Goal: Task Accomplishment & Management: Manage account settings

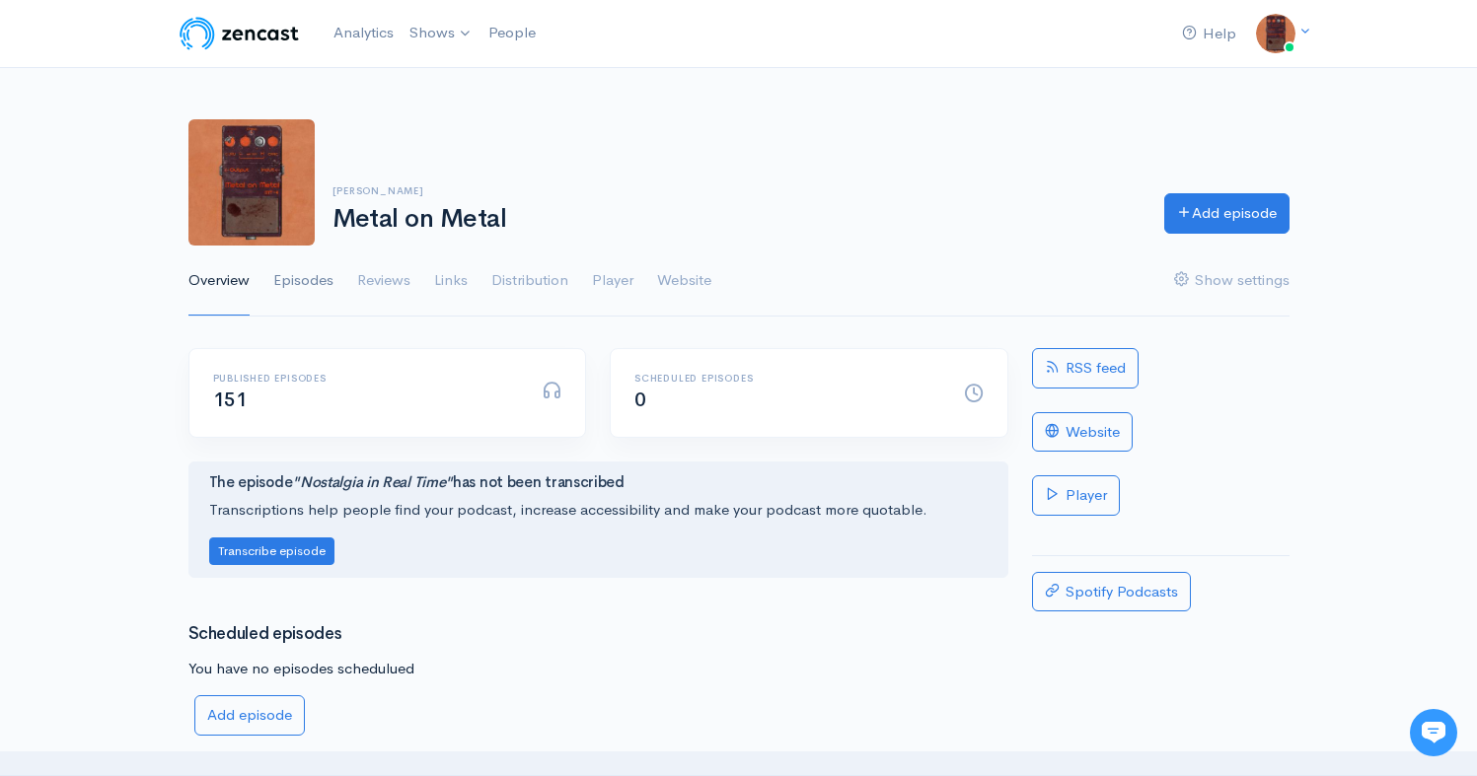
click at [319, 276] on link "Episodes" at bounding box center [303, 281] width 60 height 71
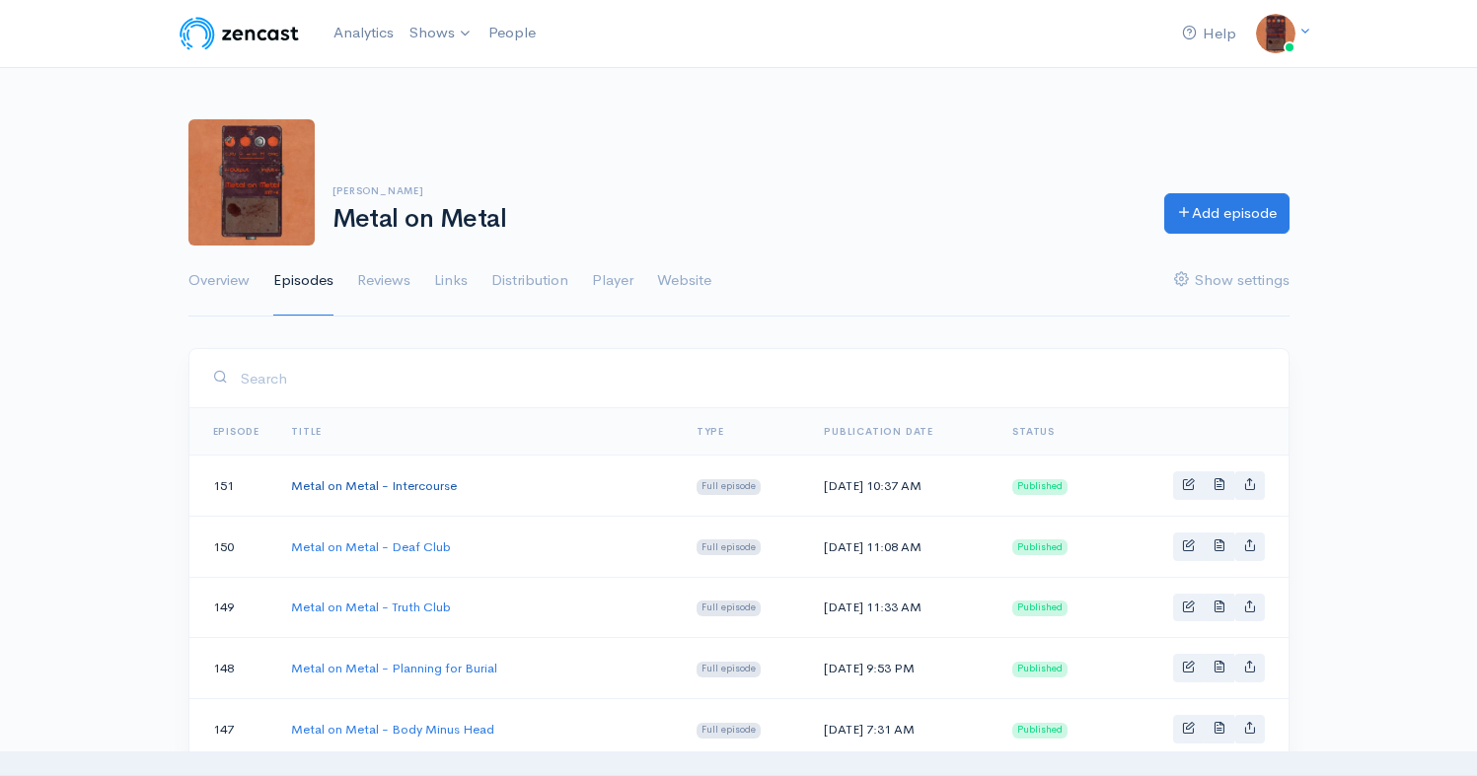
click at [433, 489] on link "Metal on Metal - Intercourse" at bounding box center [374, 485] width 166 height 17
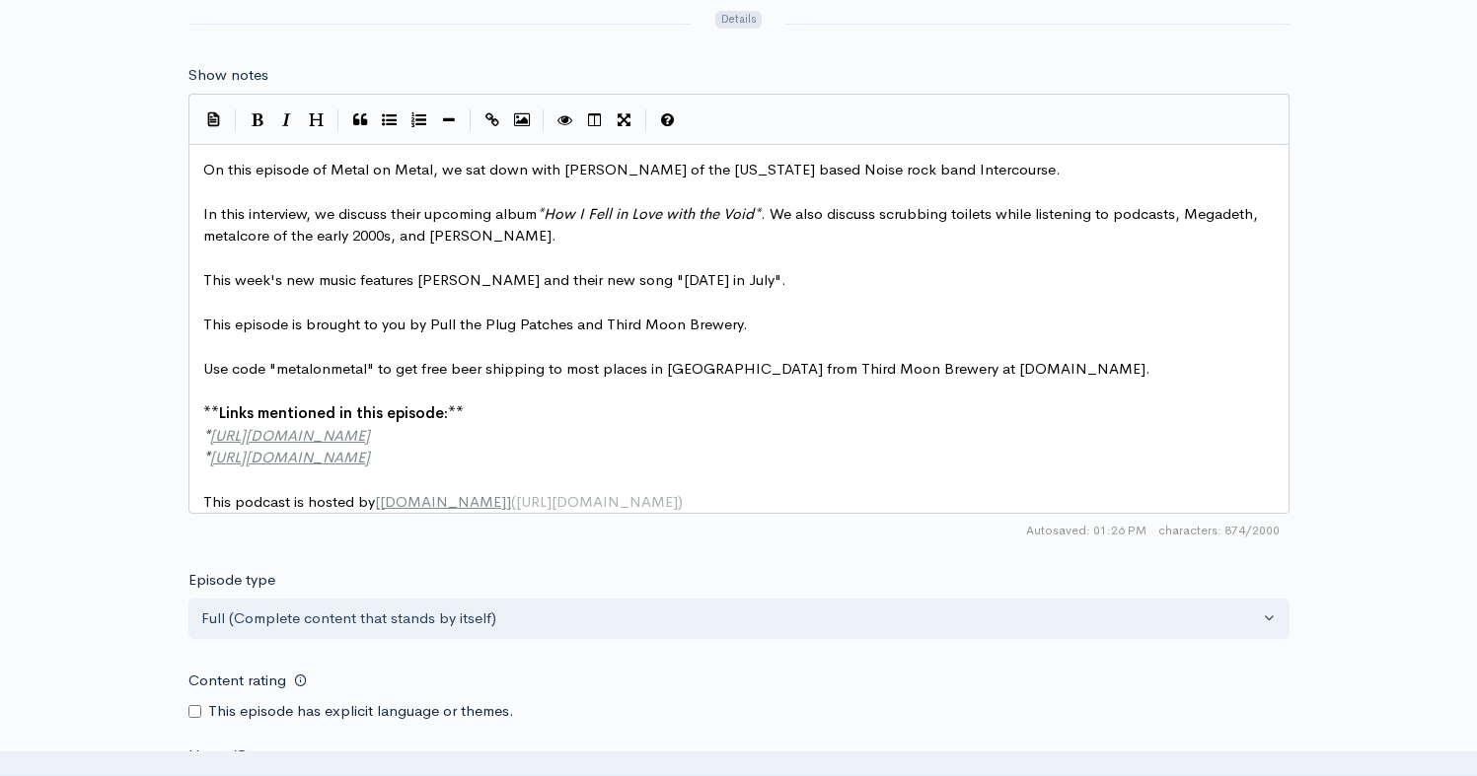
scroll to position [7, 0]
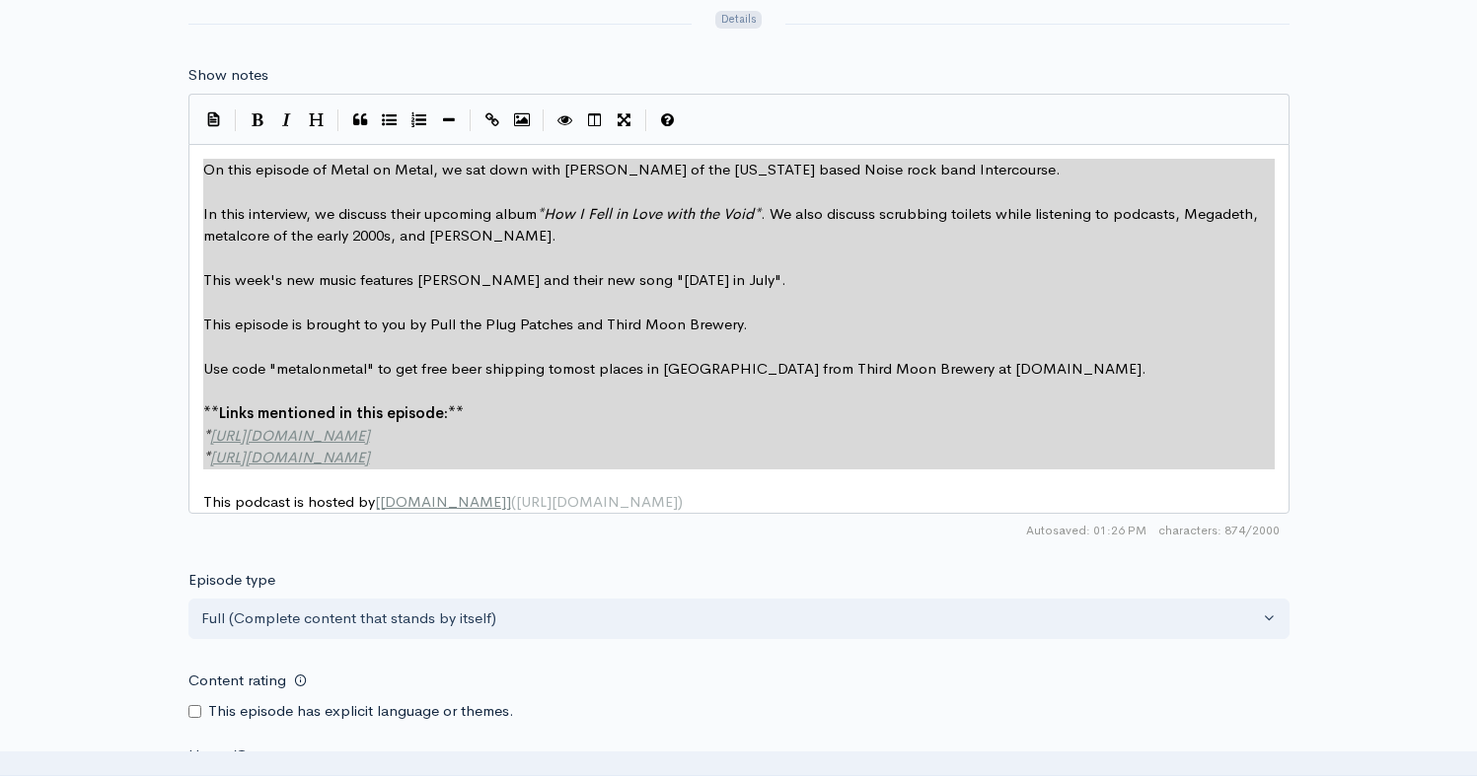
type textarea "On this episode of Metal on Metal, we sat down with [PERSON_NAME] of the [US_ST…"
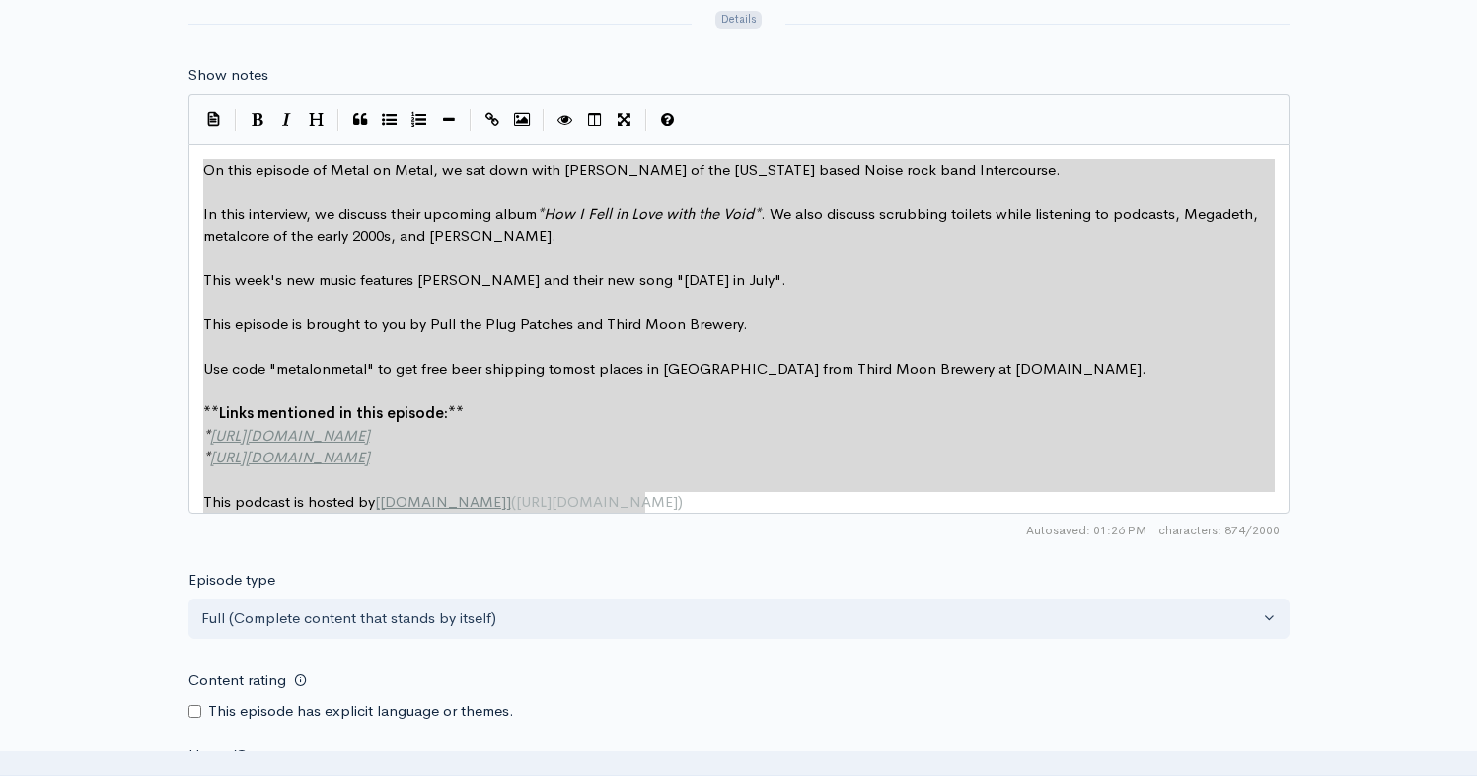
drag, startPoint x: 198, startPoint y: 170, endPoint x: 780, endPoint y: 492, distance: 665.4
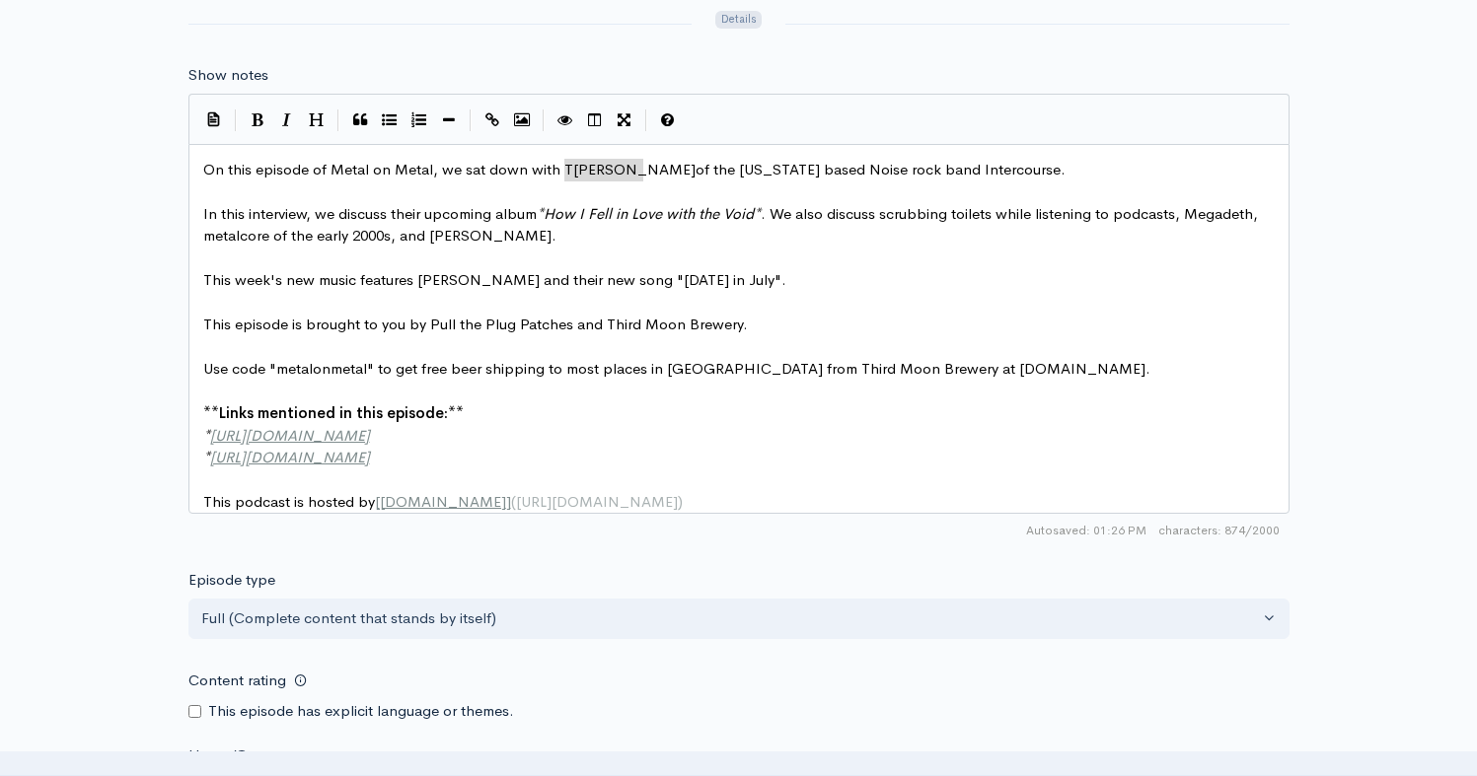
type textarea "[PERSON_NAME]"
drag, startPoint x: 644, startPoint y: 173, endPoint x: 560, endPoint y: 174, distance: 83.9
paste textarea
drag, startPoint x: 1040, startPoint y: 169, endPoint x: 697, endPoint y: 176, distance: 342.4
type textarea "VNCO"
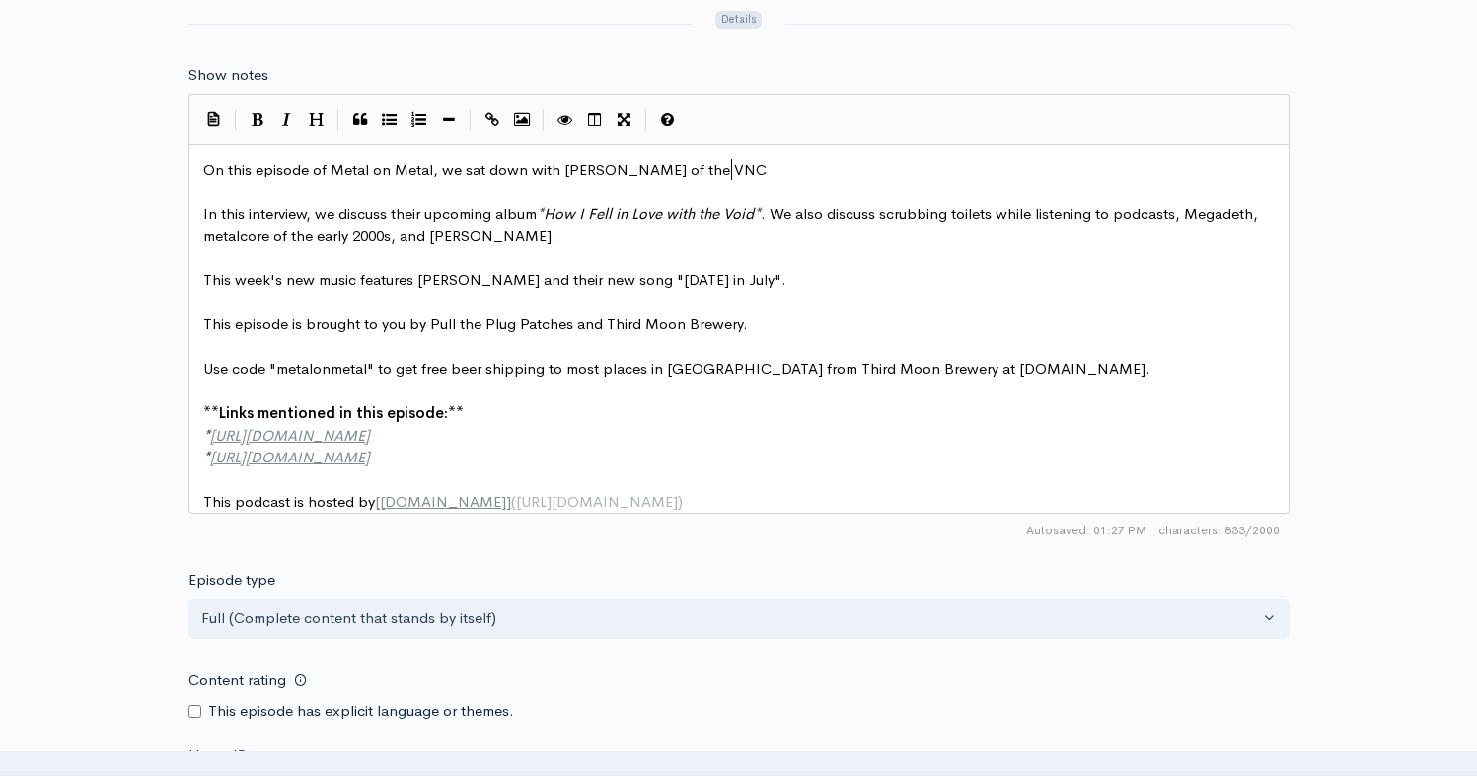
scroll to position [7, 42]
type textarea "ab"
type textarea "ncouver based D"
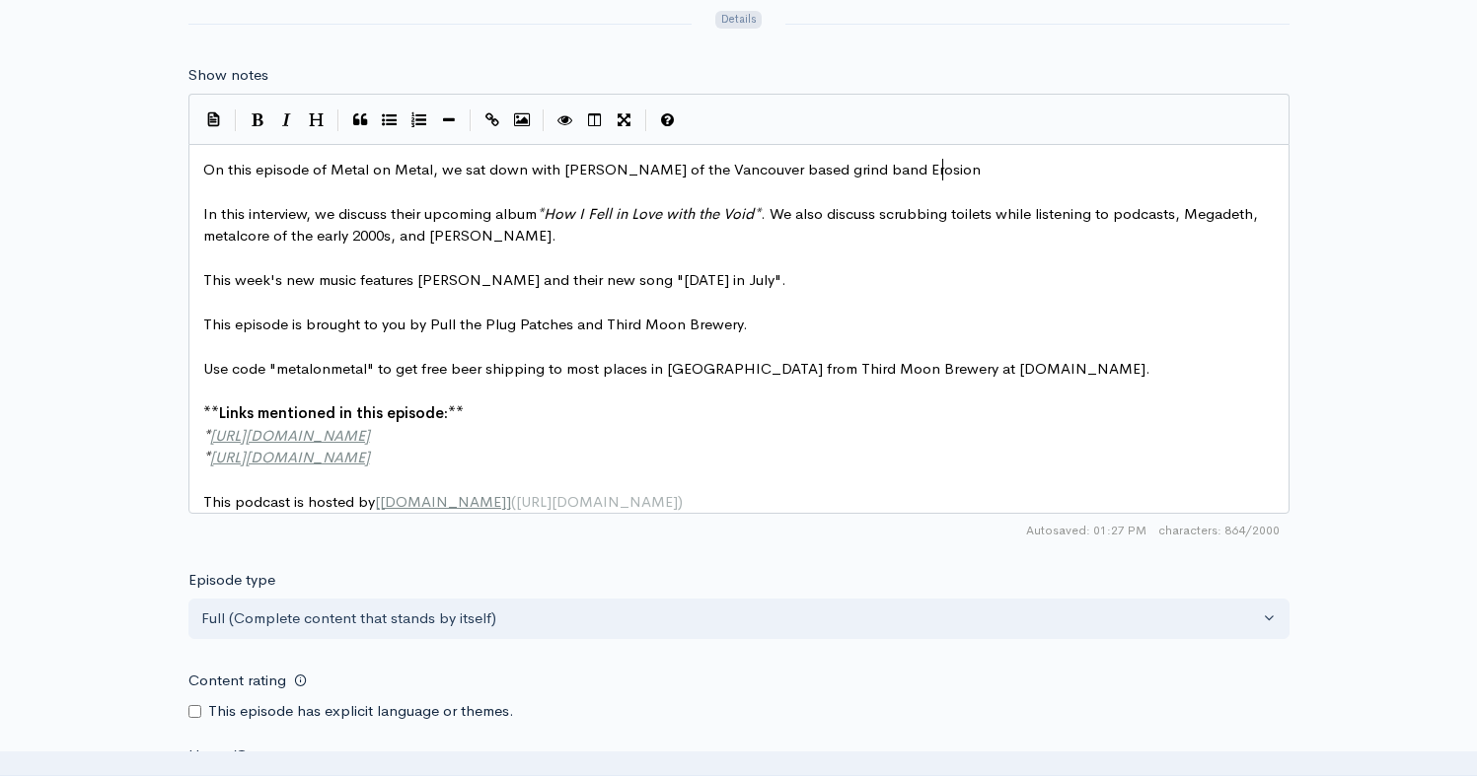
type textarea "grind band Erosion."
drag, startPoint x: 540, startPoint y: 216, endPoint x: 426, endPoint y: 215, distance: 113.4
type textarea "lTEST"
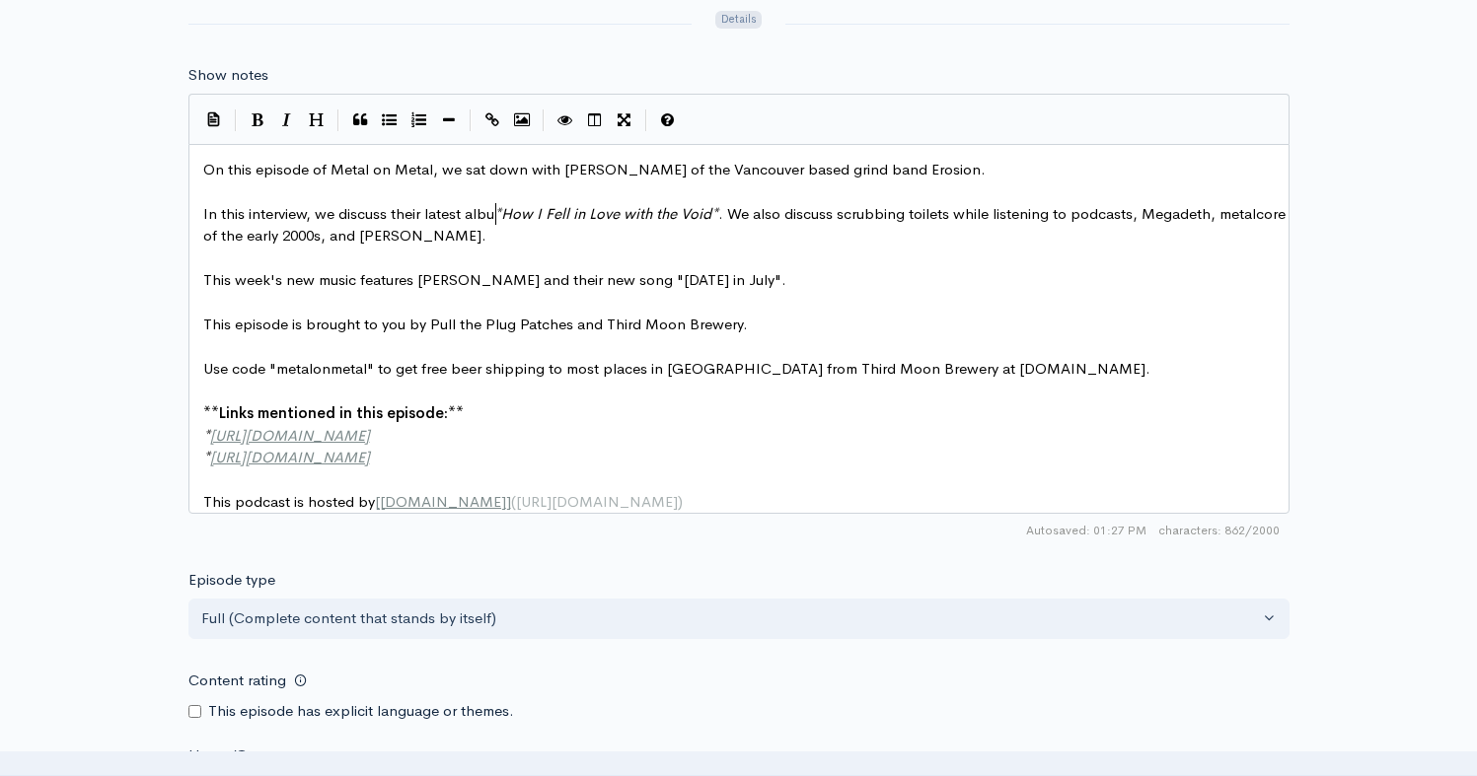
type textarea "latest album"
drag, startPoint x: 723, startPoint y: 213, endPoint x: 519, endPoint y: 216, distance: 204.2
type textarea "Invasive Species"
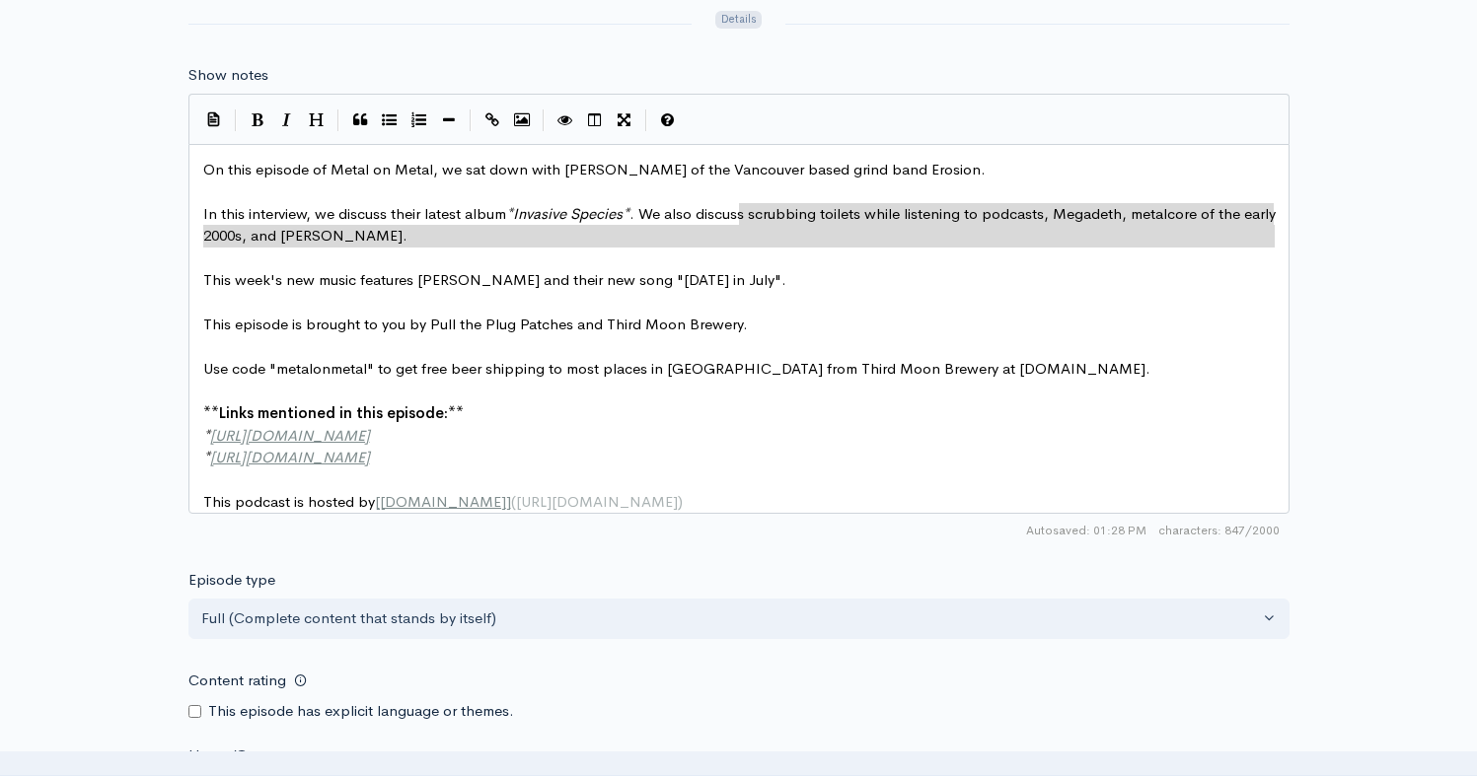
type textarea "crubbing toilets while listening to podcasts, Megadeth, metalcore of the early …"
drag, startPoint x: 629, startPoint y: 255, endPoint x: 758, endPoint y: 210, distance: 136.0
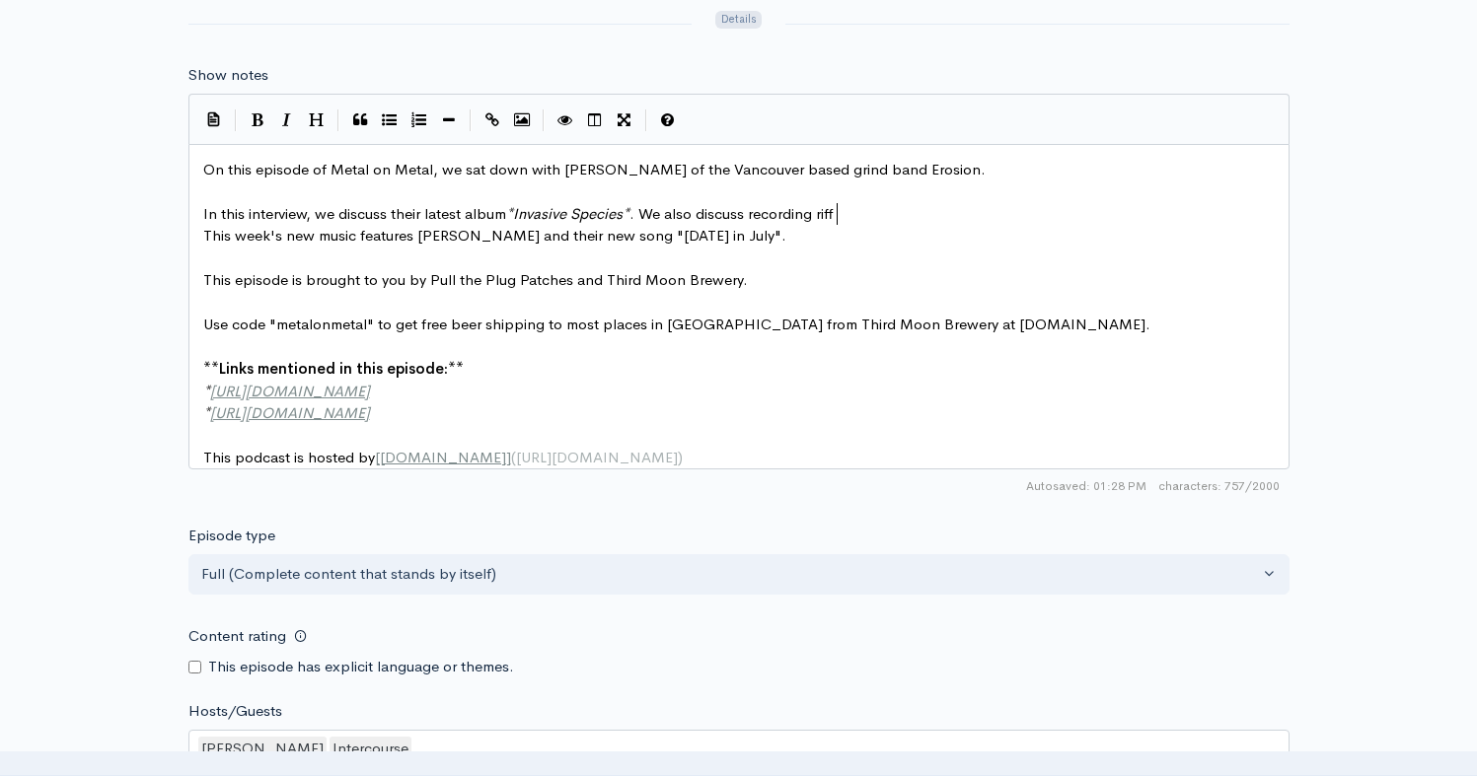
type textarea "recording riffs"
type textarea "ideas on your phone in public, touring the weest co"
type textarea "st"
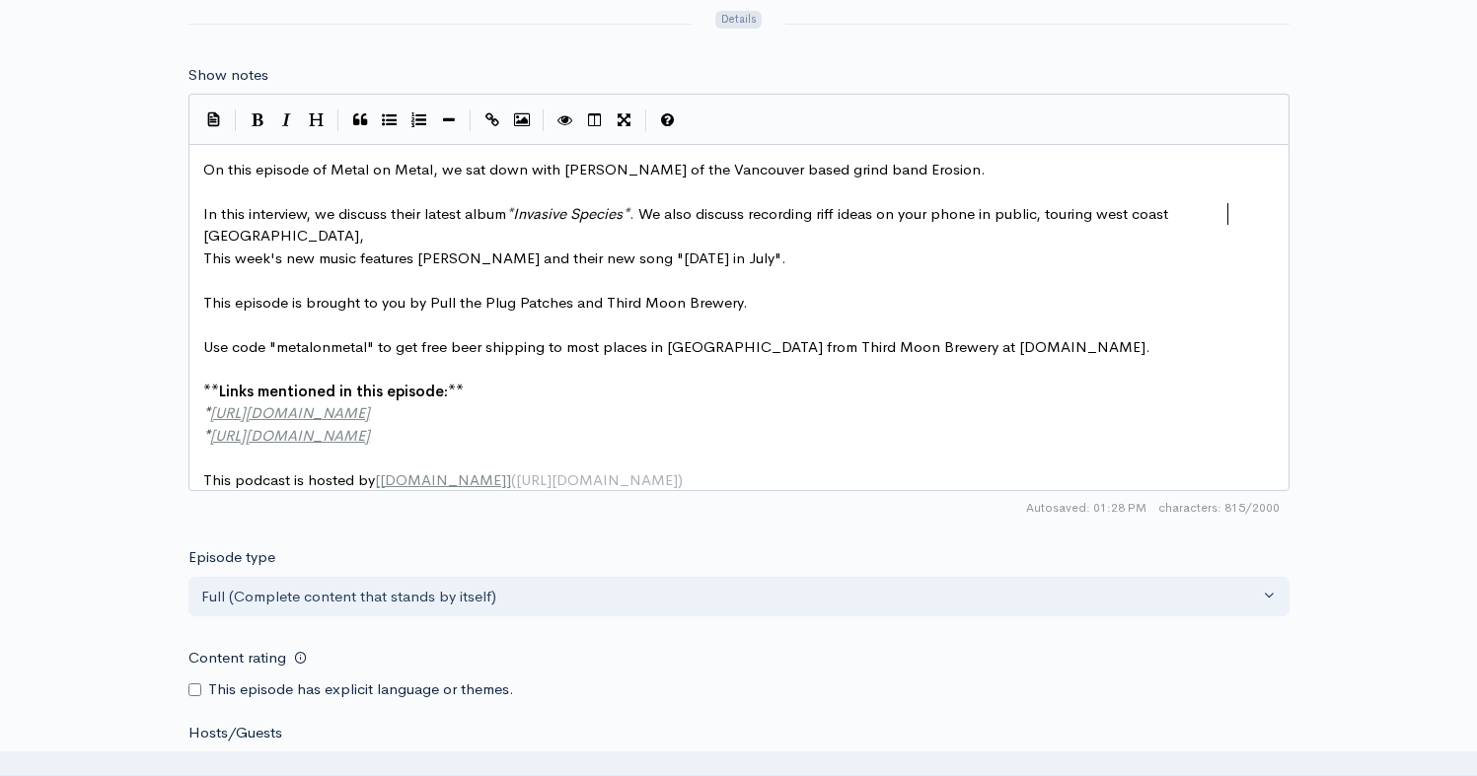
scroll to position [7, 134]
type textarea "west coast [GEOGRAPHIC_DATA], bands"
type textarea "playing for older audiences,"
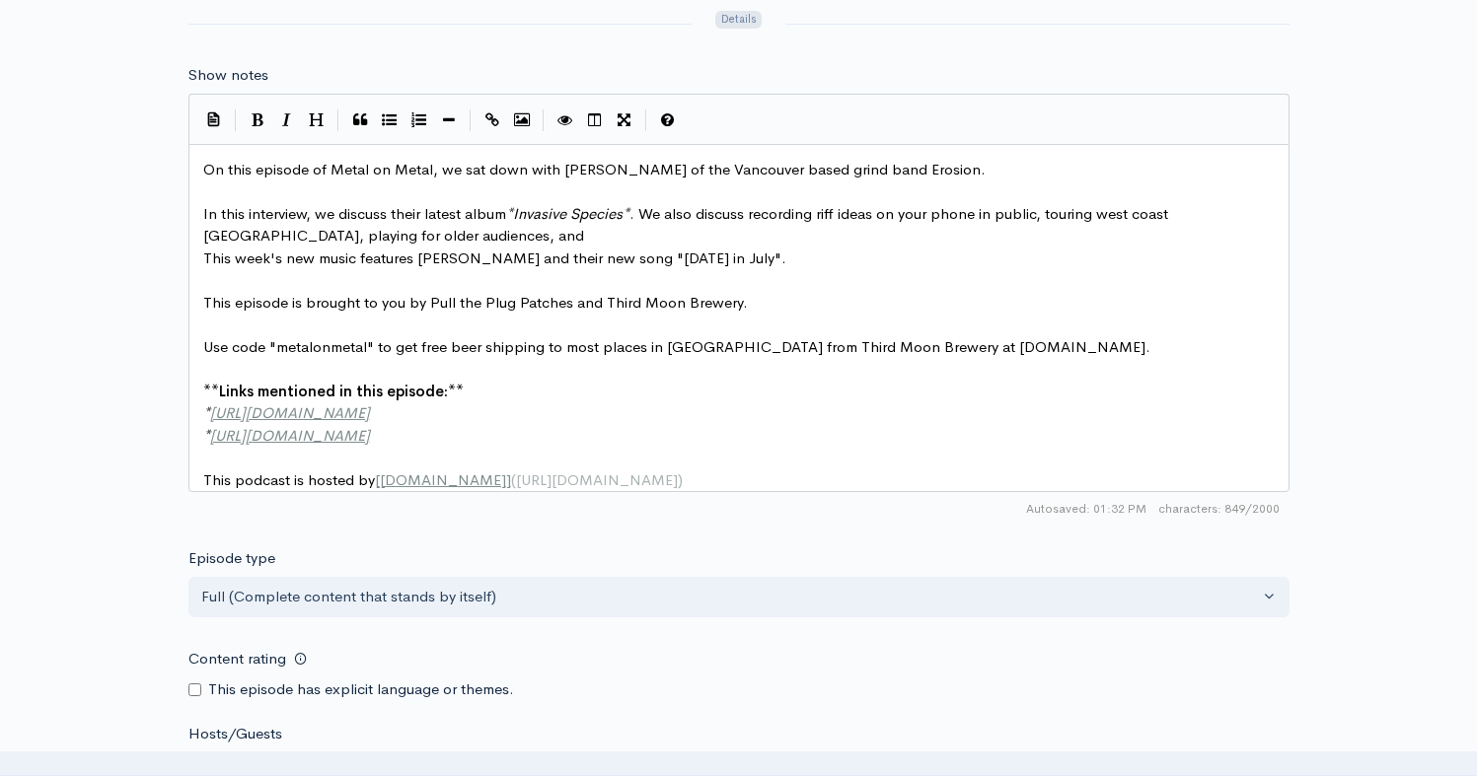
type textarea "and"
type textarea "low IG"
type textarea "Q riffs."
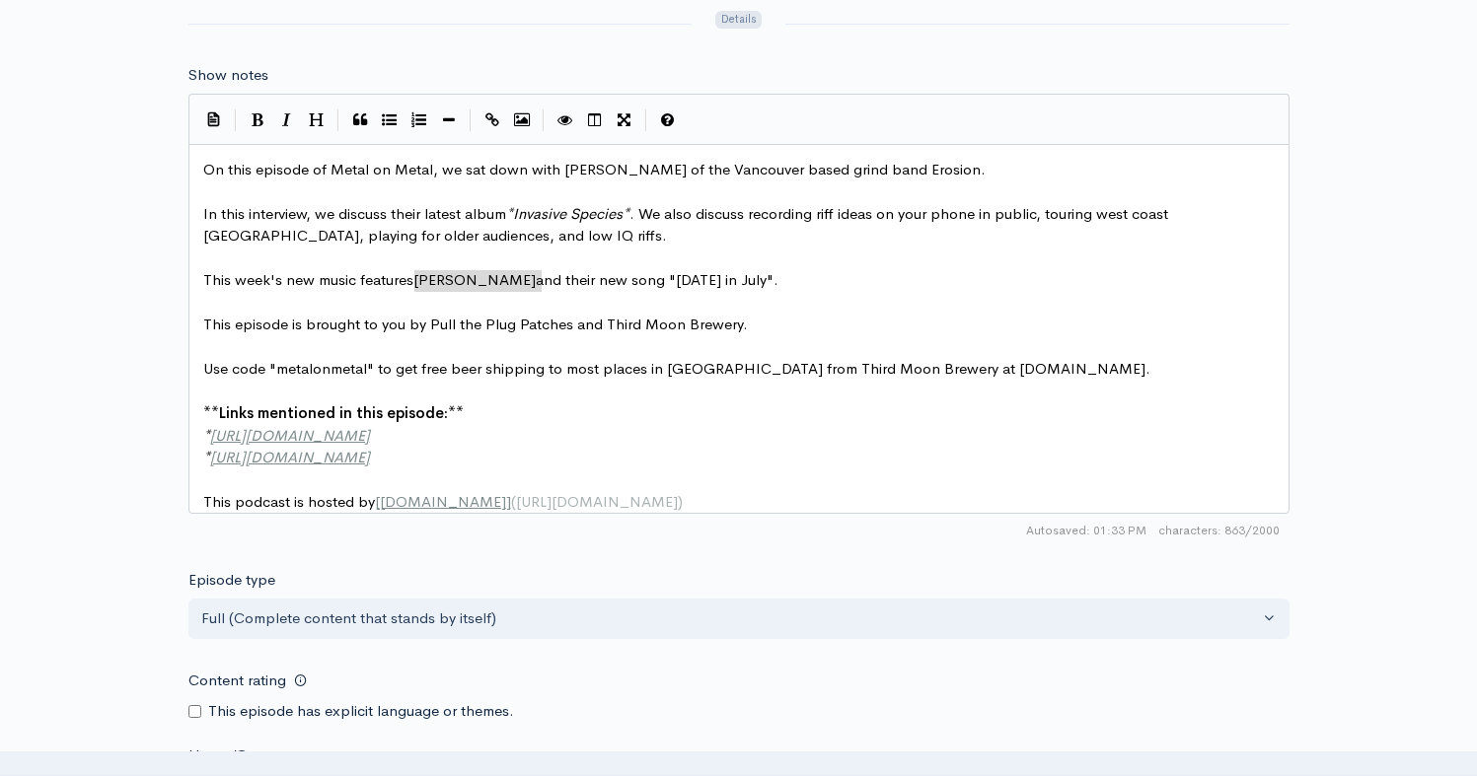
drag, startPoint x: 541, startPoint y: 282, endPoint x: 420, endPoint y: 274, distance: 120.6
type textarea "Comath"
type textarea "Wtich"
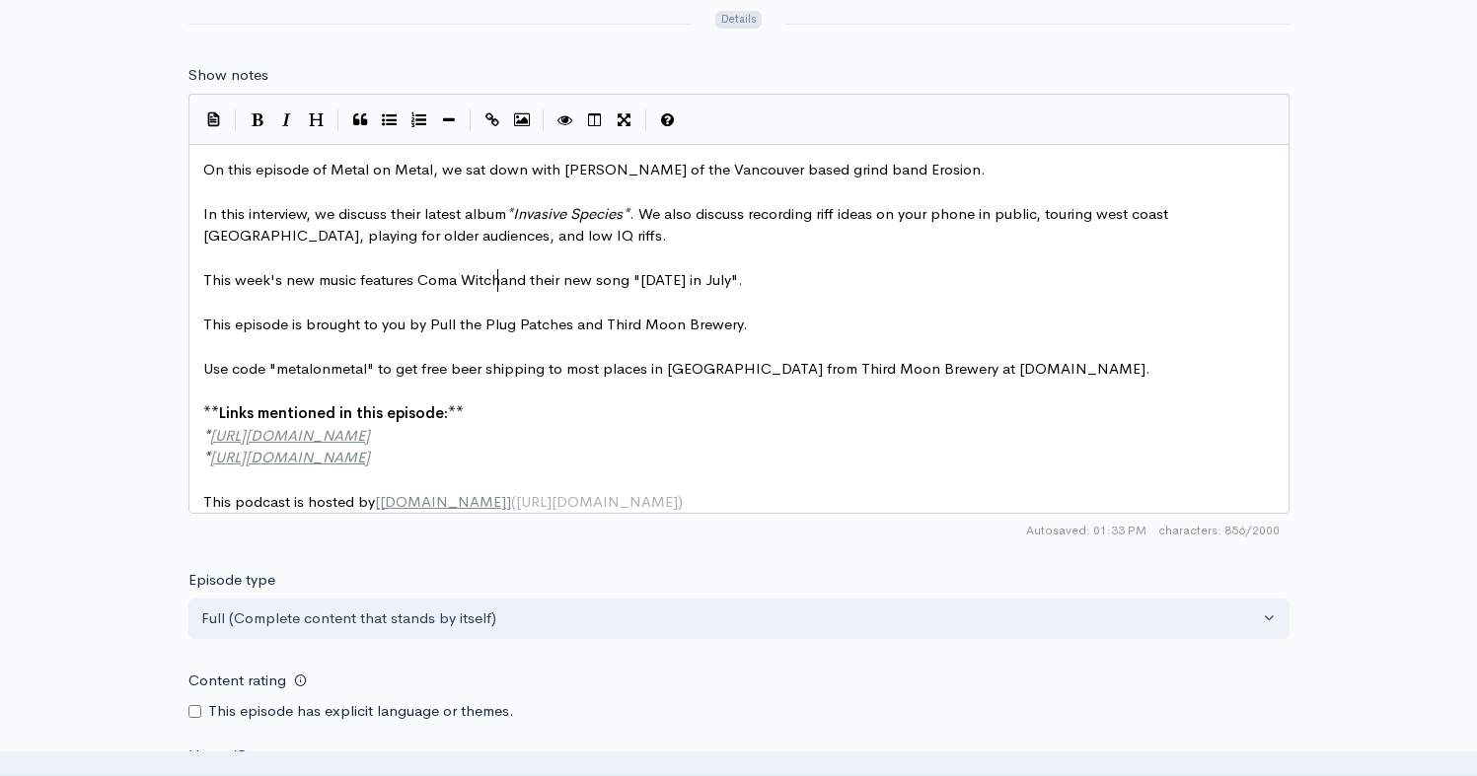
type textarea "itch"
drag, startPoint x: 747, startPoint y: 282, endPoint x: 650, endPoint y: 282, distance: 96.7
type textarea "omg"
type textarea "bing Edan"
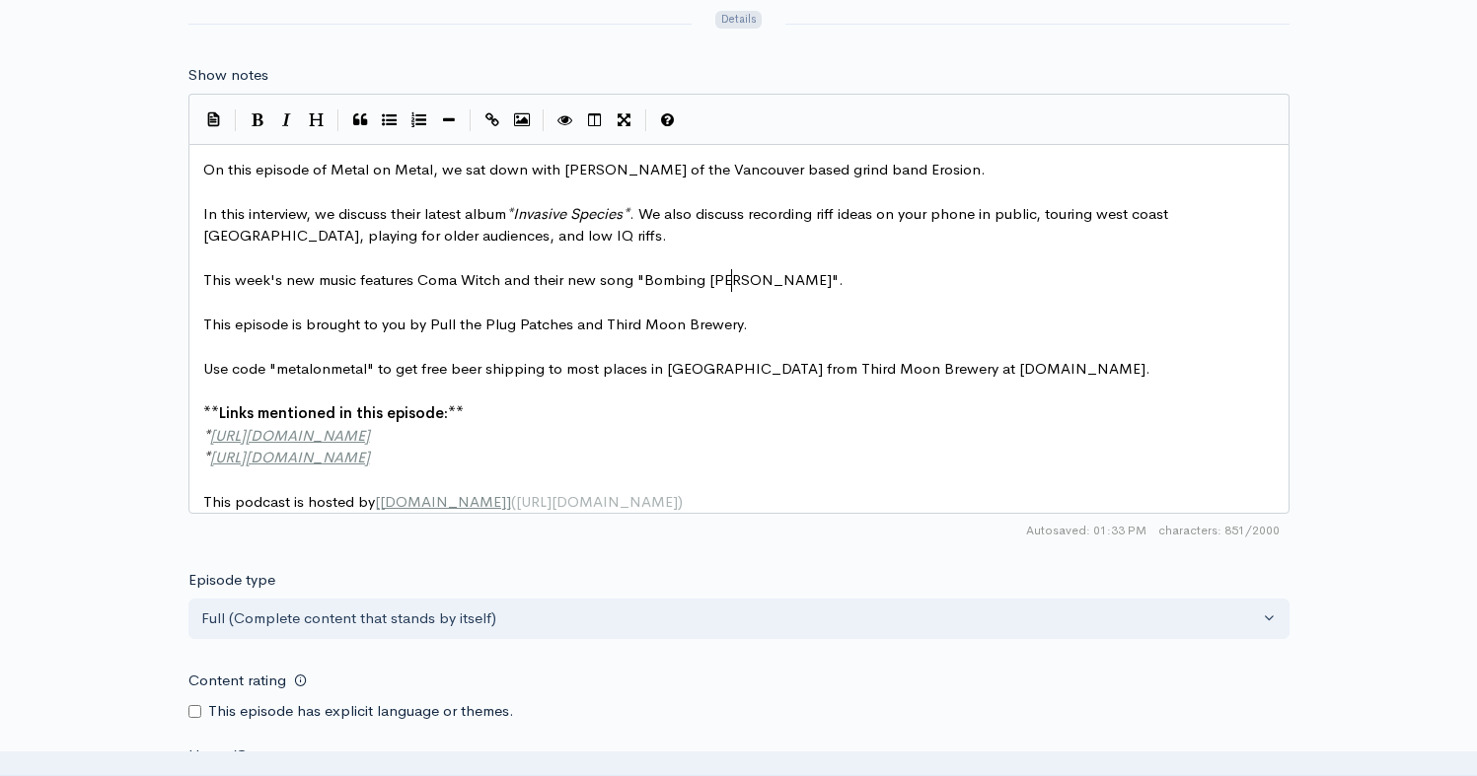
scroll to position [7, 20]
type textarea "wb"
type textarea "en"
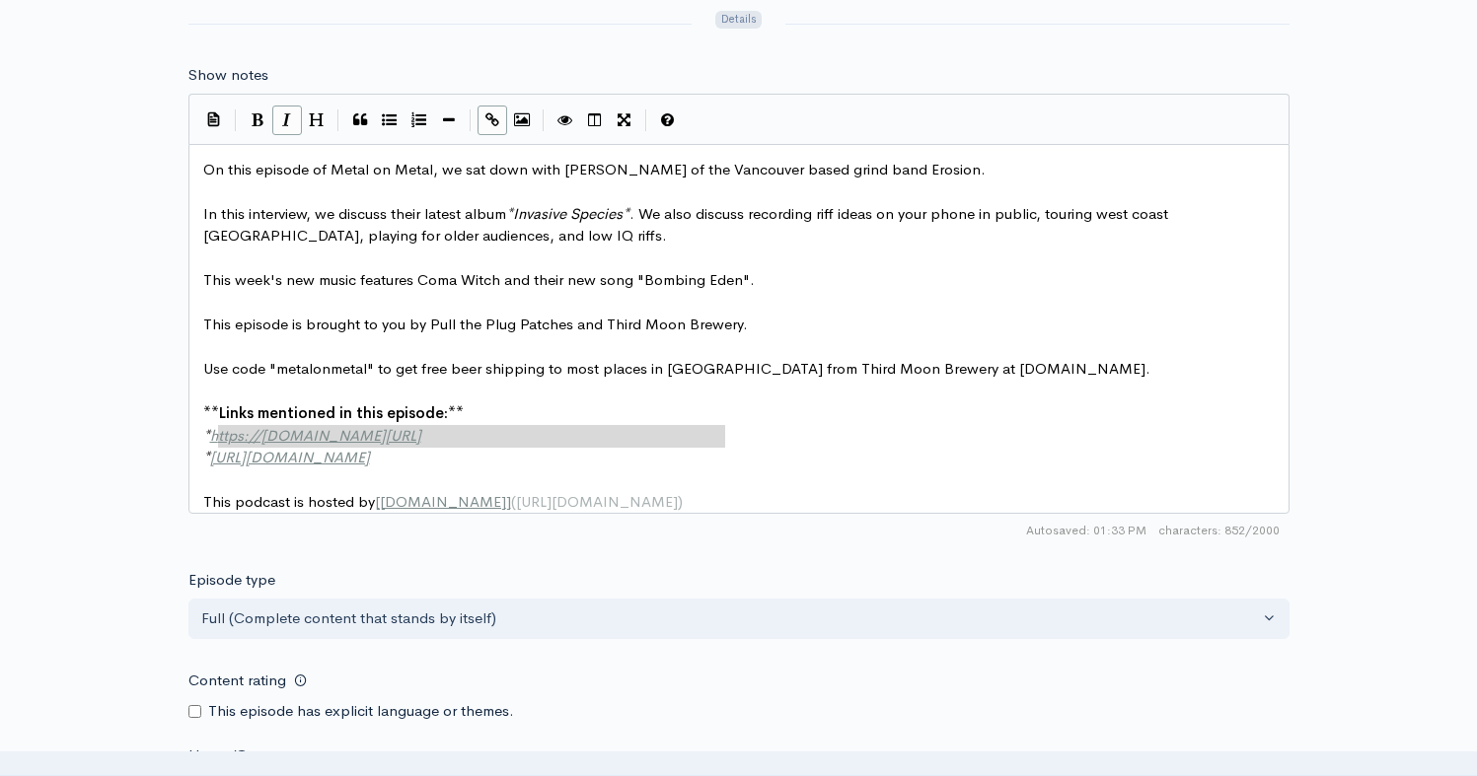
type textarea "[URL][DOMAIN_NAME]"
drag, startPoint x: 717, startPoint y: 441, endPoint x: 213, endPoint y: 438, distance: 504.1
paste textarea
type textarea "*"
drag, startPoint x: 213, startPoint y: 459, endPoint x: 202, endPoint y: 458, distance: 10.9
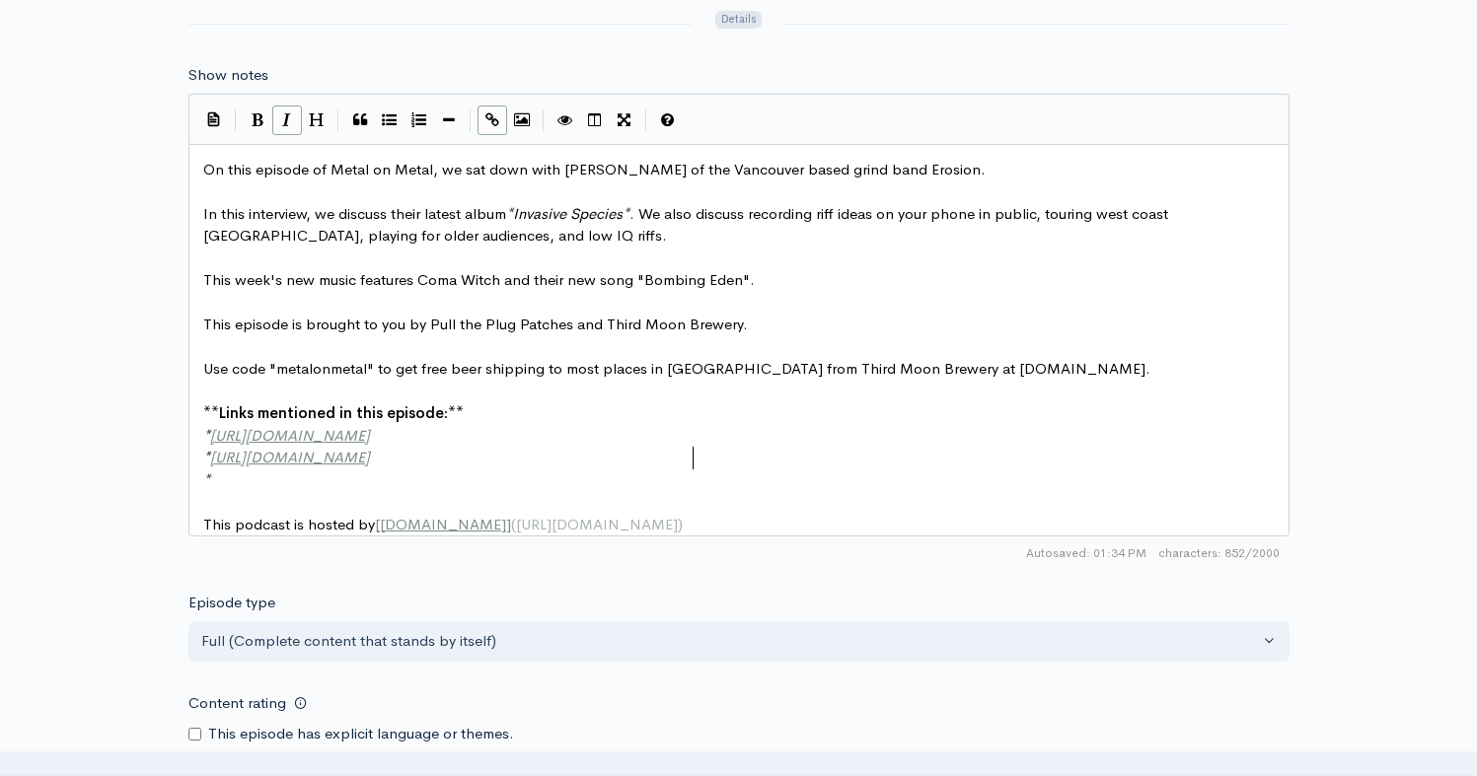
click at [370, 455] on span "[URL][DOMAIN_NAME]" at bounding box center [290, 457] width 160 height 19
type textarea "*https://www.youtube.com/watch?v=Ju6mNg9IZIA&list=RDJu6mNg9IZIA&start_radio=1"
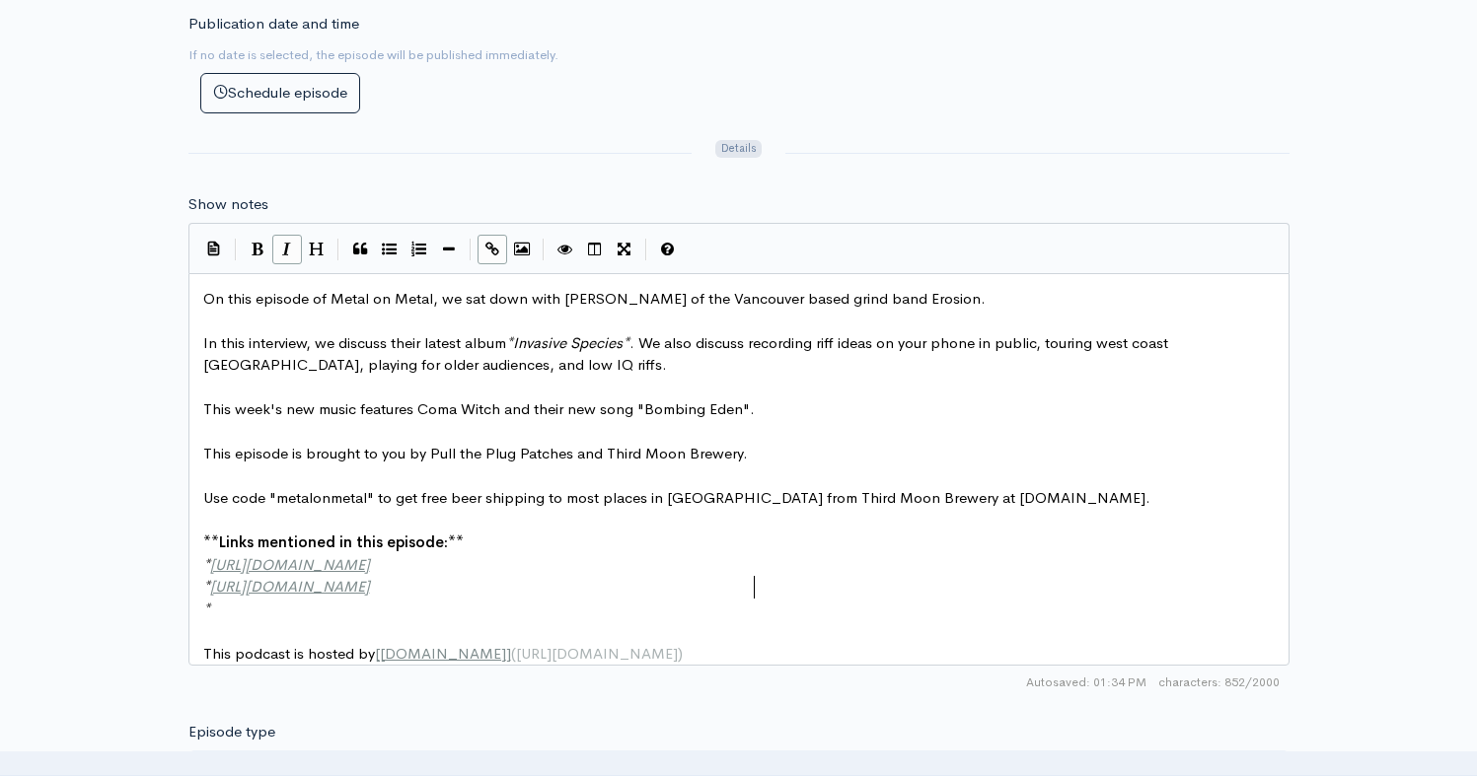
scroll to position [983, 0]
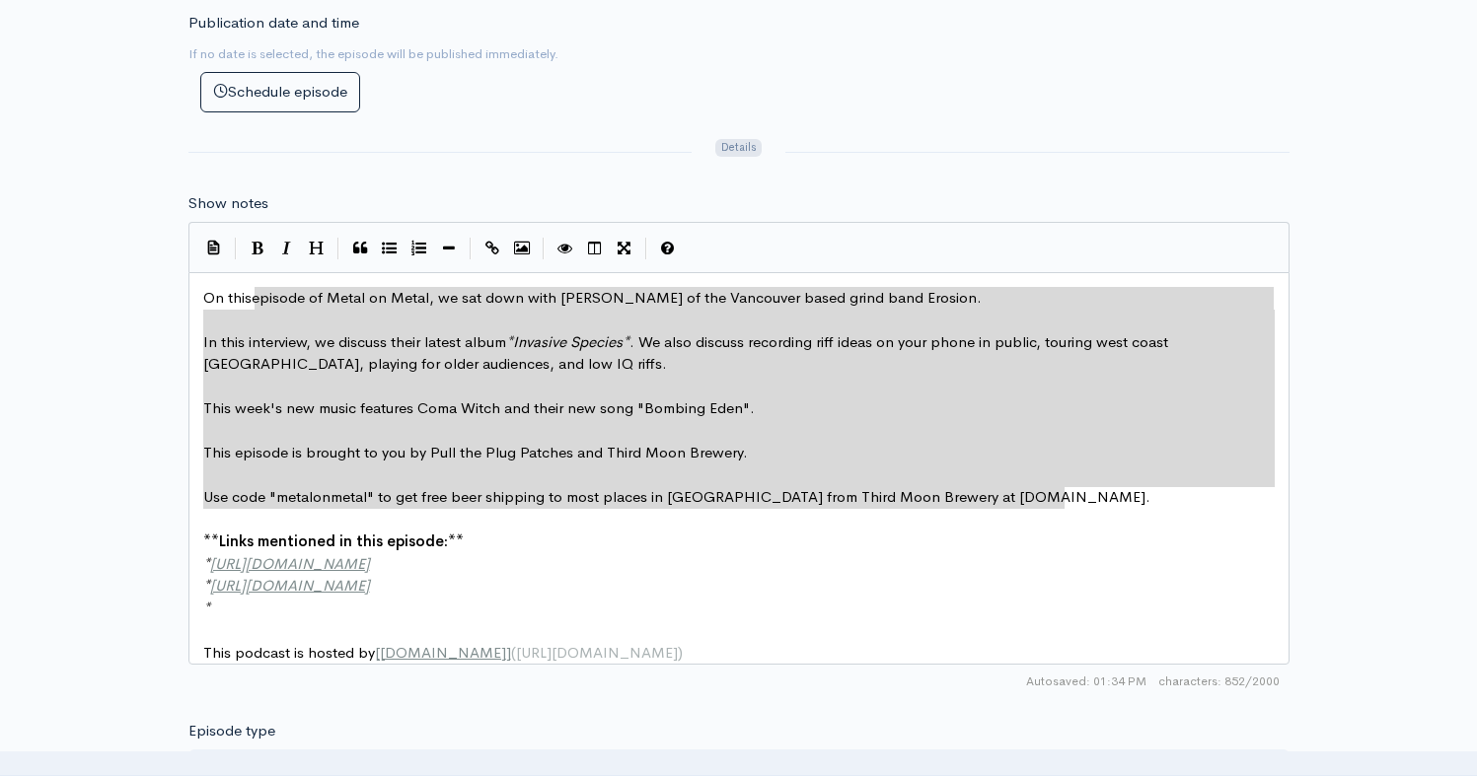
type textarea "On this episode of Metal on Metal, we sat down with Nick Yacyshyn of the Vancou…"
drag, startPoint x: 1096, startPoint y: 487, endPoint x: 204, endPoint y: 273, distance: 917.1
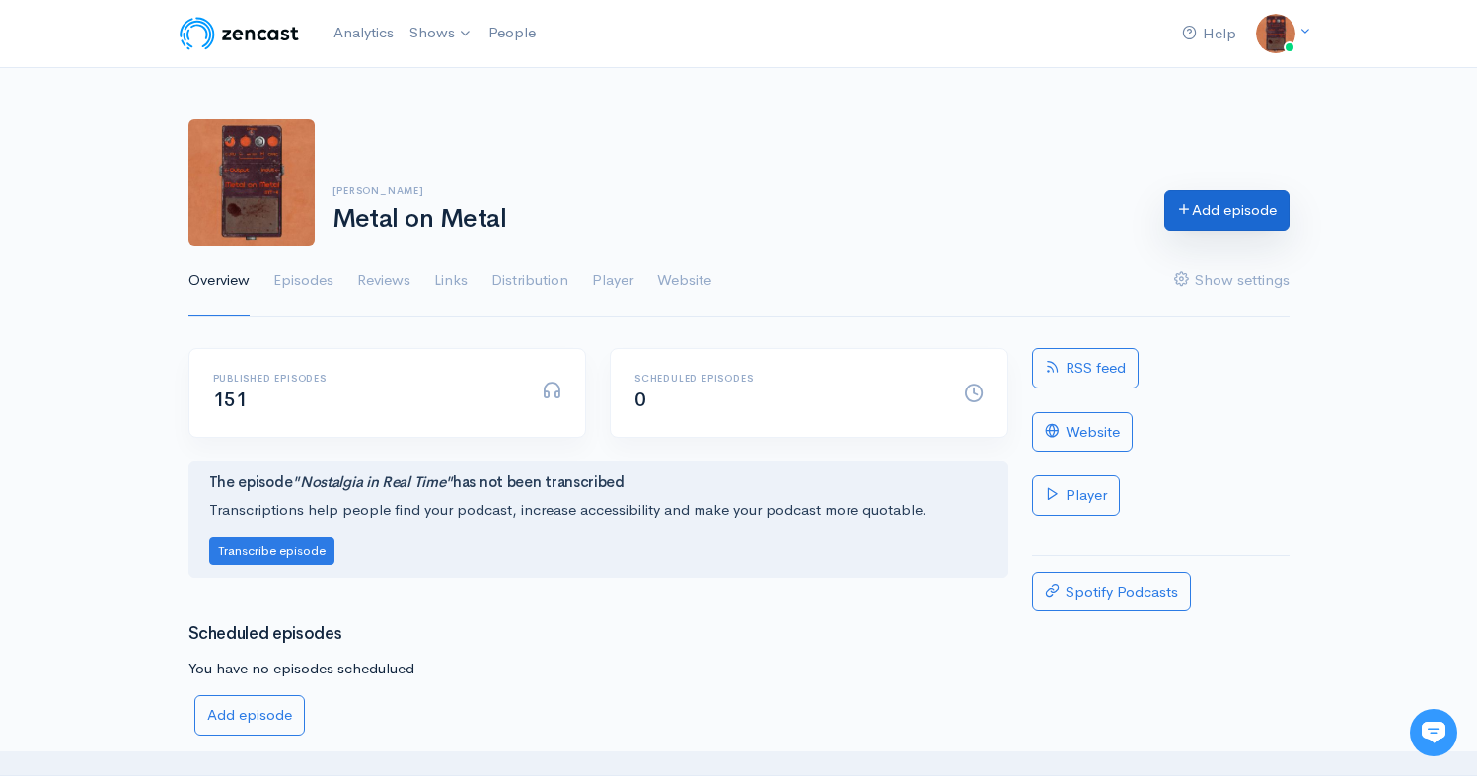
click at [1195, 197] on link "Add episode" at bounding box center [1226, 210] width 125 height 40
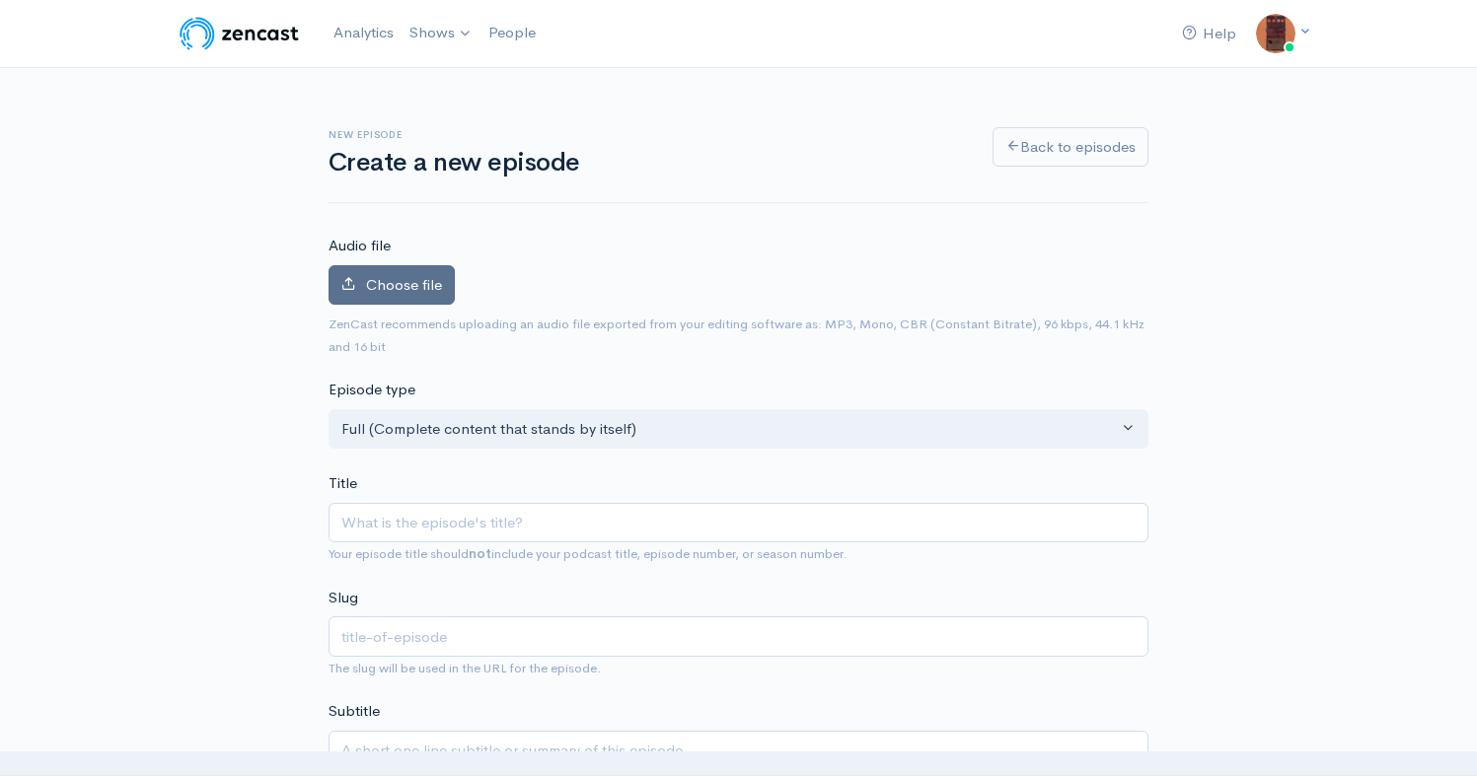
click at [373, 281] on span "Choose file" at bounding box center [404, 284] width 76 height 19
click at [0, 0] on input "Choose file" at bounding box center [0, 0] width 0 height 0
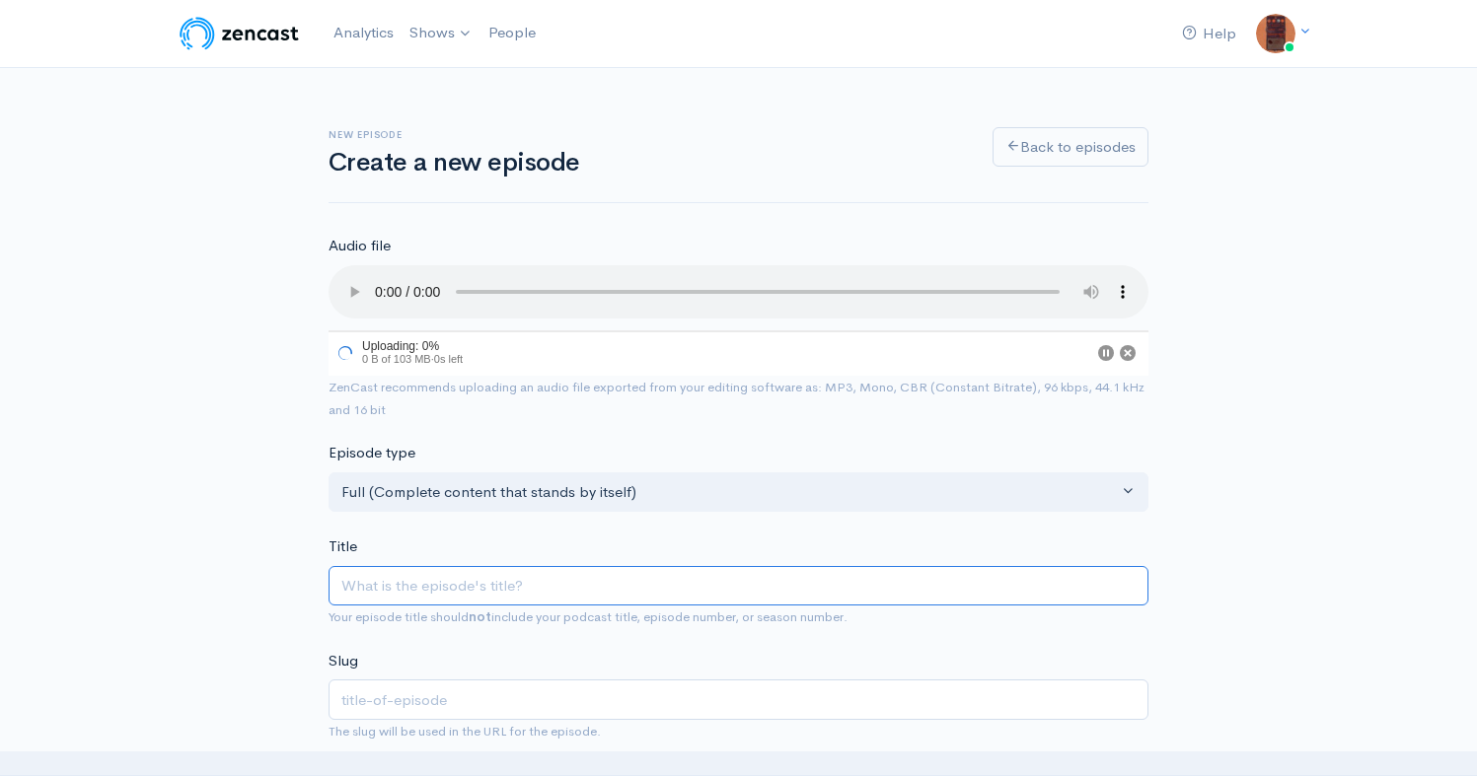
drag, startPoint x: 493, startPoint y: 571, endPoint x: 497, endPoint y: 561, distance: 10.6
click at [493, 571] on input "Title" at bounding box center [738, 586] width 820 height 40
type input "me"
type input "meta"
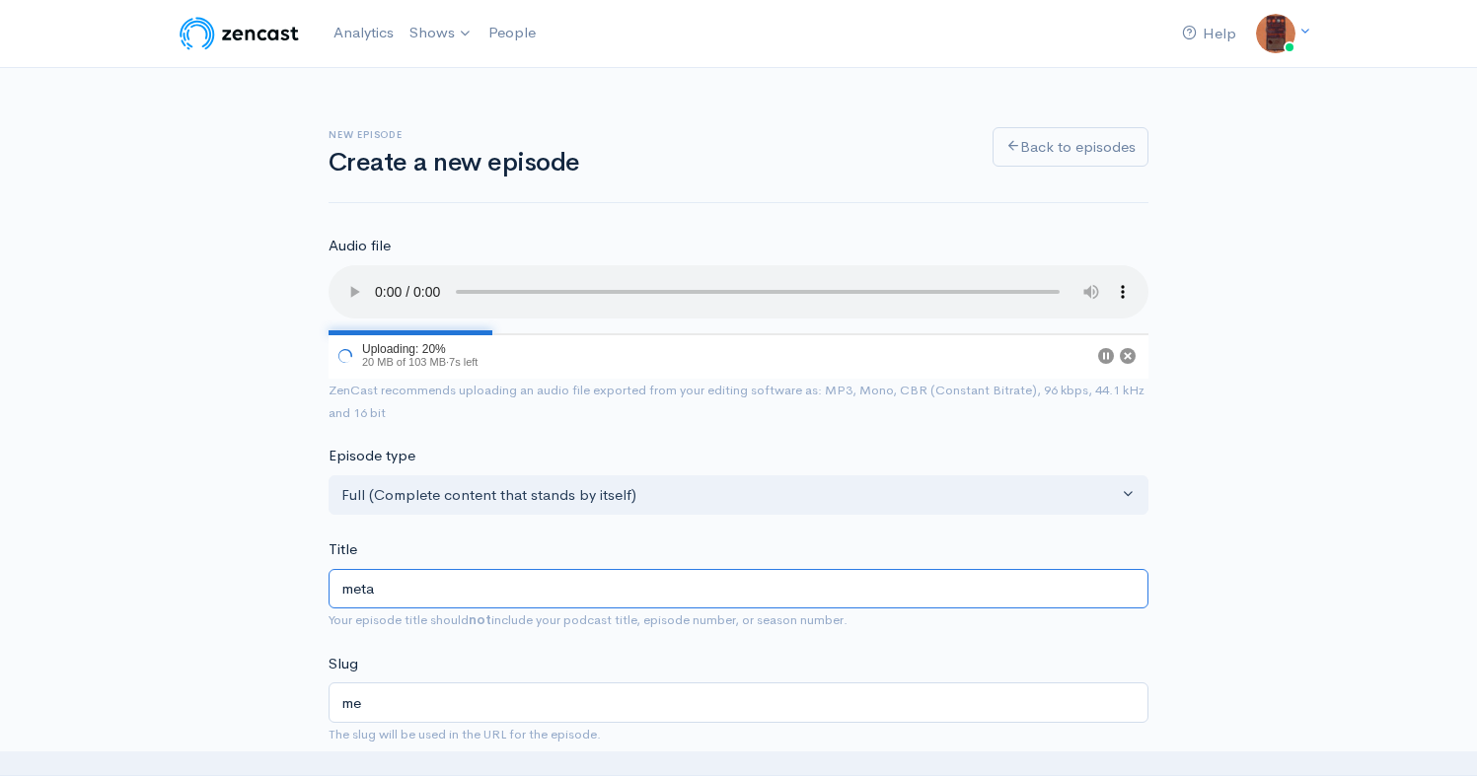
type input "meta"
type input "metal"
type input "meta"
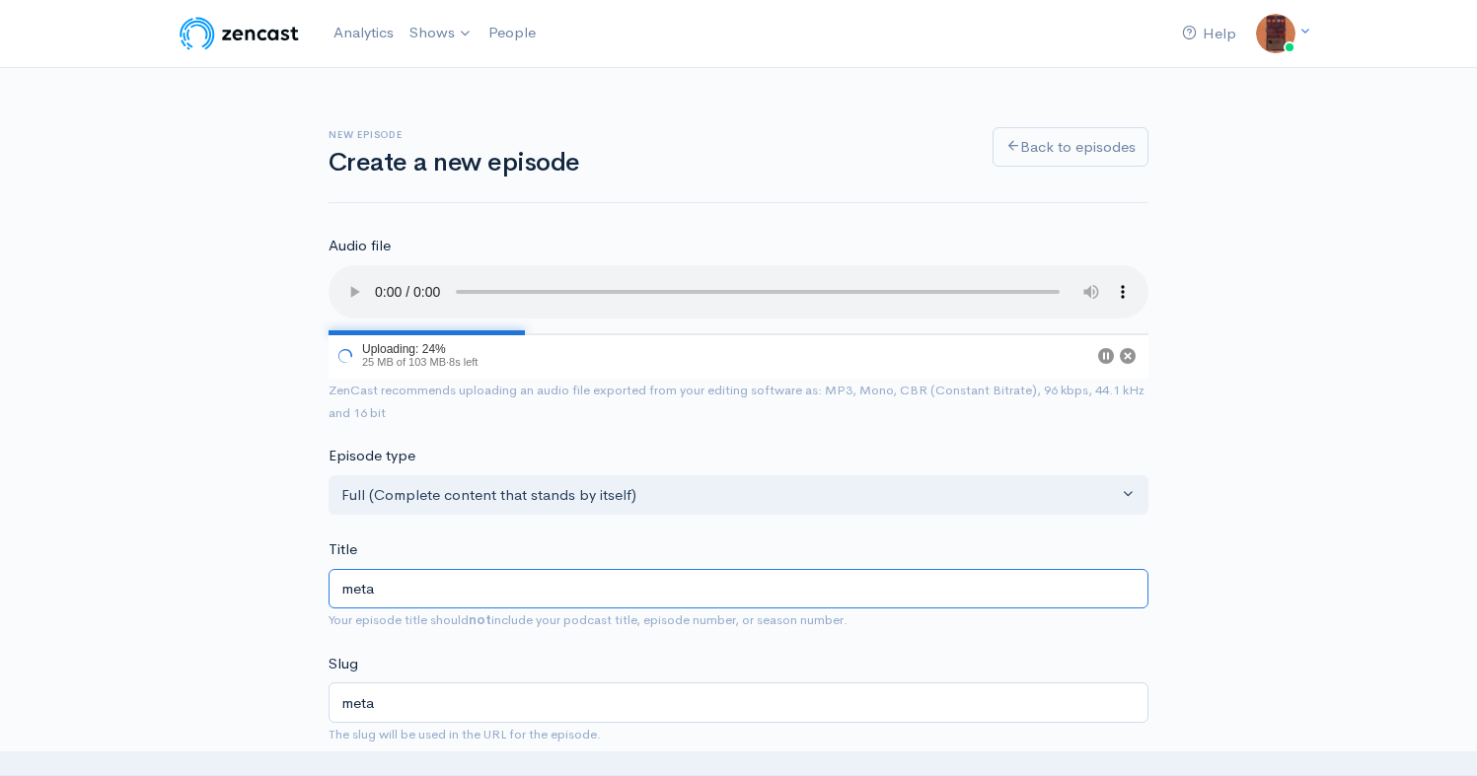
type input "met"
type input "me"
type input "m"
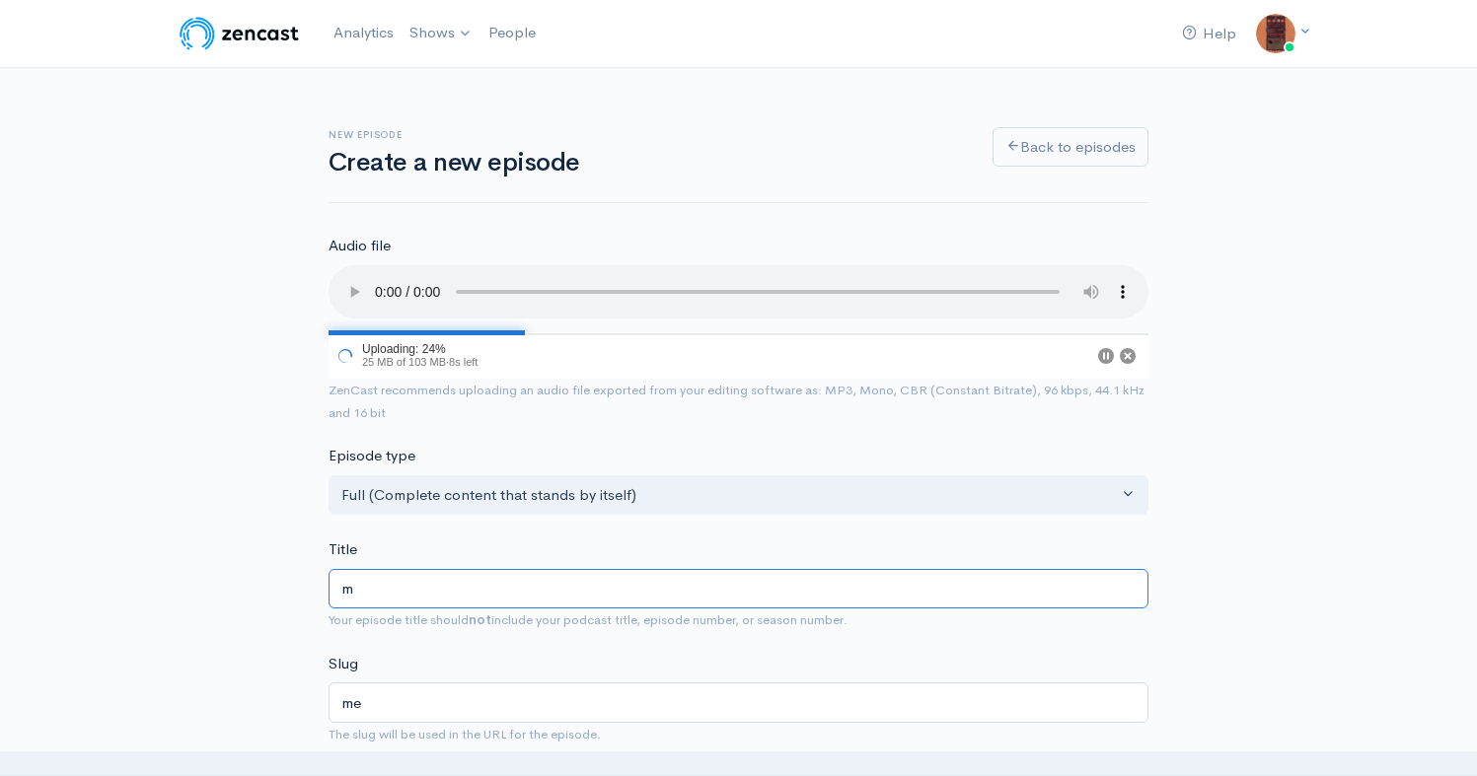
type input "m"
type input "M"
type input "m"
type input "Meta"
type input "meta"
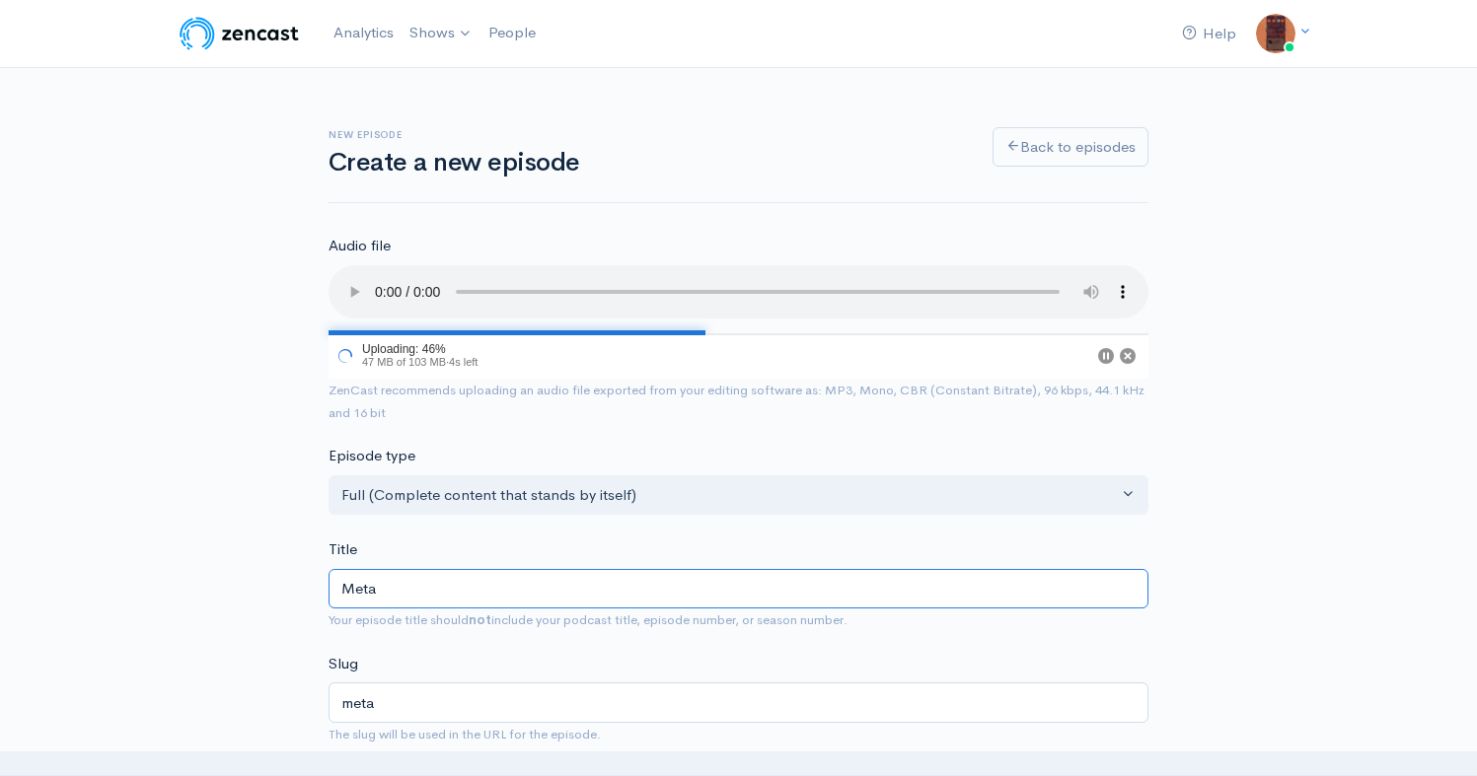
type input "Metal"
type input "metal"
type input "Metal on"
type input "metal-on"
type input "Metal on M"
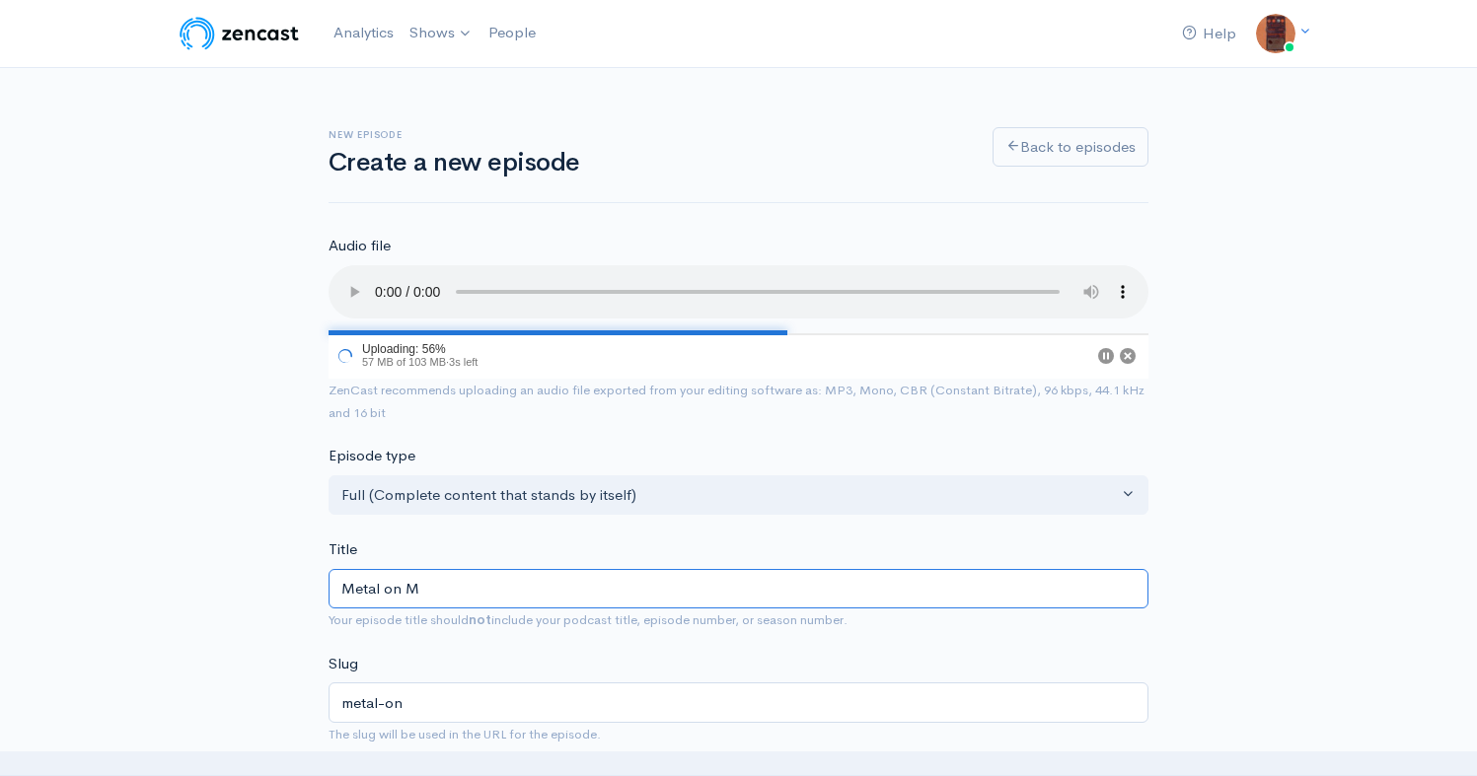
type input "metal-on-m"
type input "Metal on Meta"
type input "metal-on-meta"
type input "Metal on Metal"
type input "metal-on-metal"
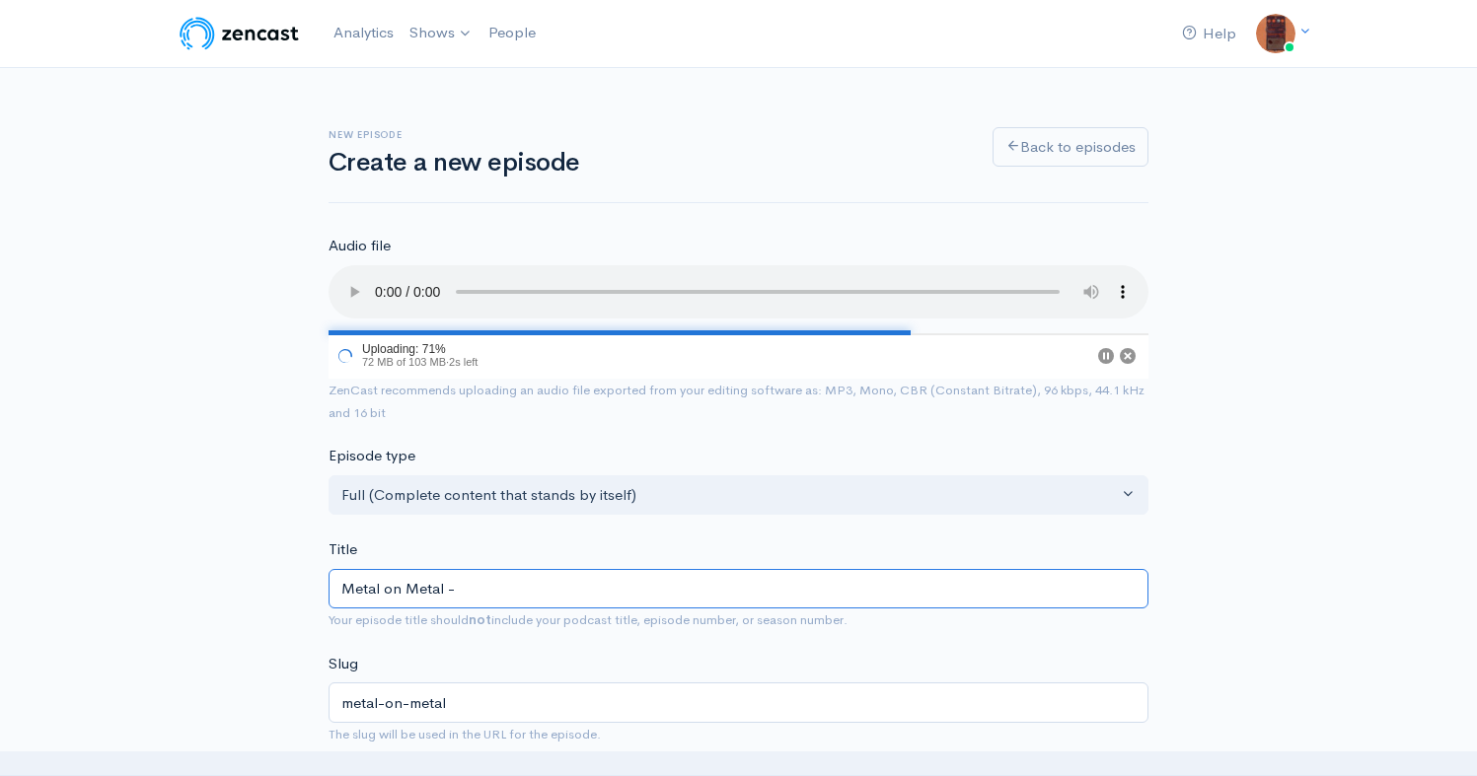
type input "Metal on Metal - E"
type input "metal-on-metal-e"
type input "Metal on Metal - Er"
type input "metal-on-metal-er"
type input "Metal on Metal - Ero"
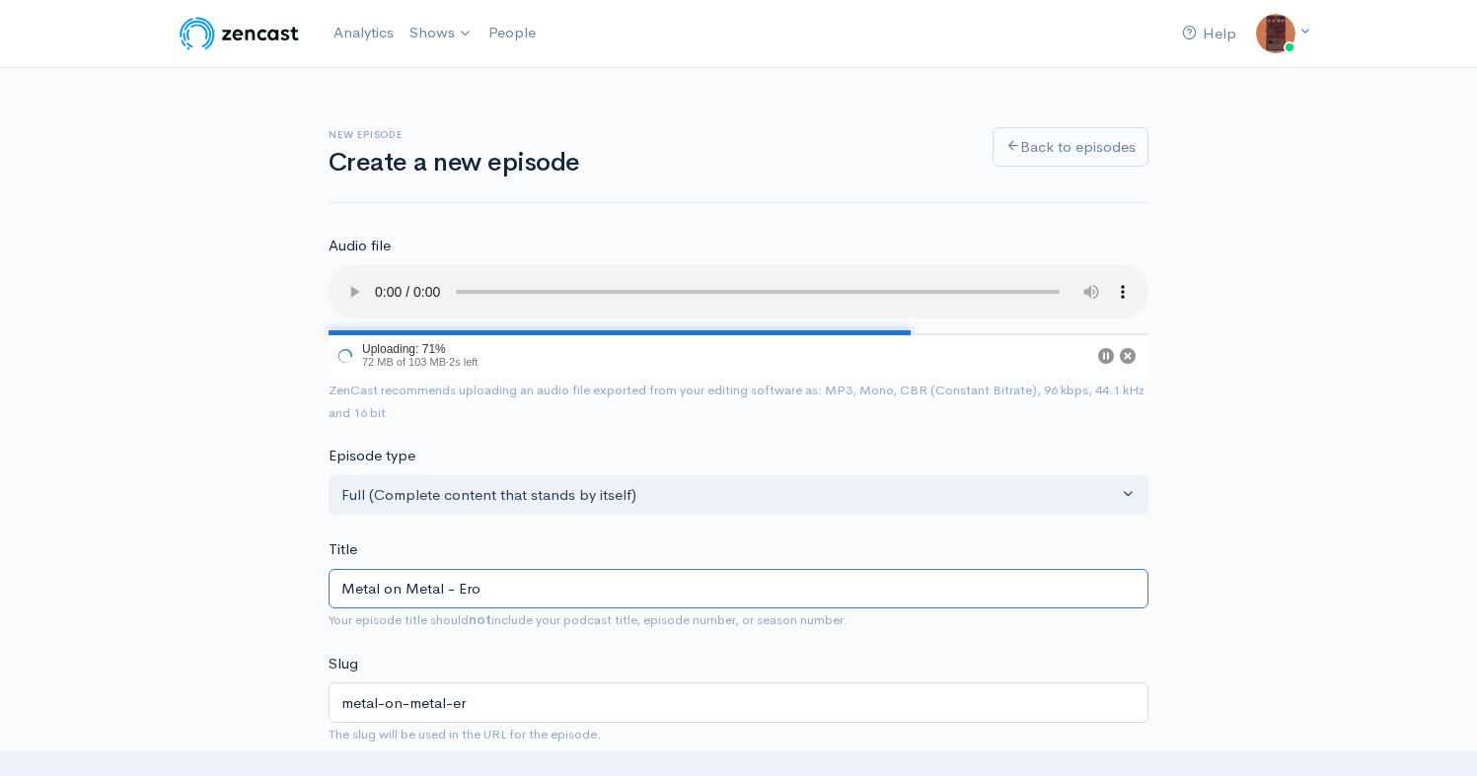
type input "metal-on-metal-ero"
type input "Metal on Metal - Eros"
type input "metal-on-metal-eros"
type input "Metal on Metal - Erosion"
type input "metal-on-metal-erosion"
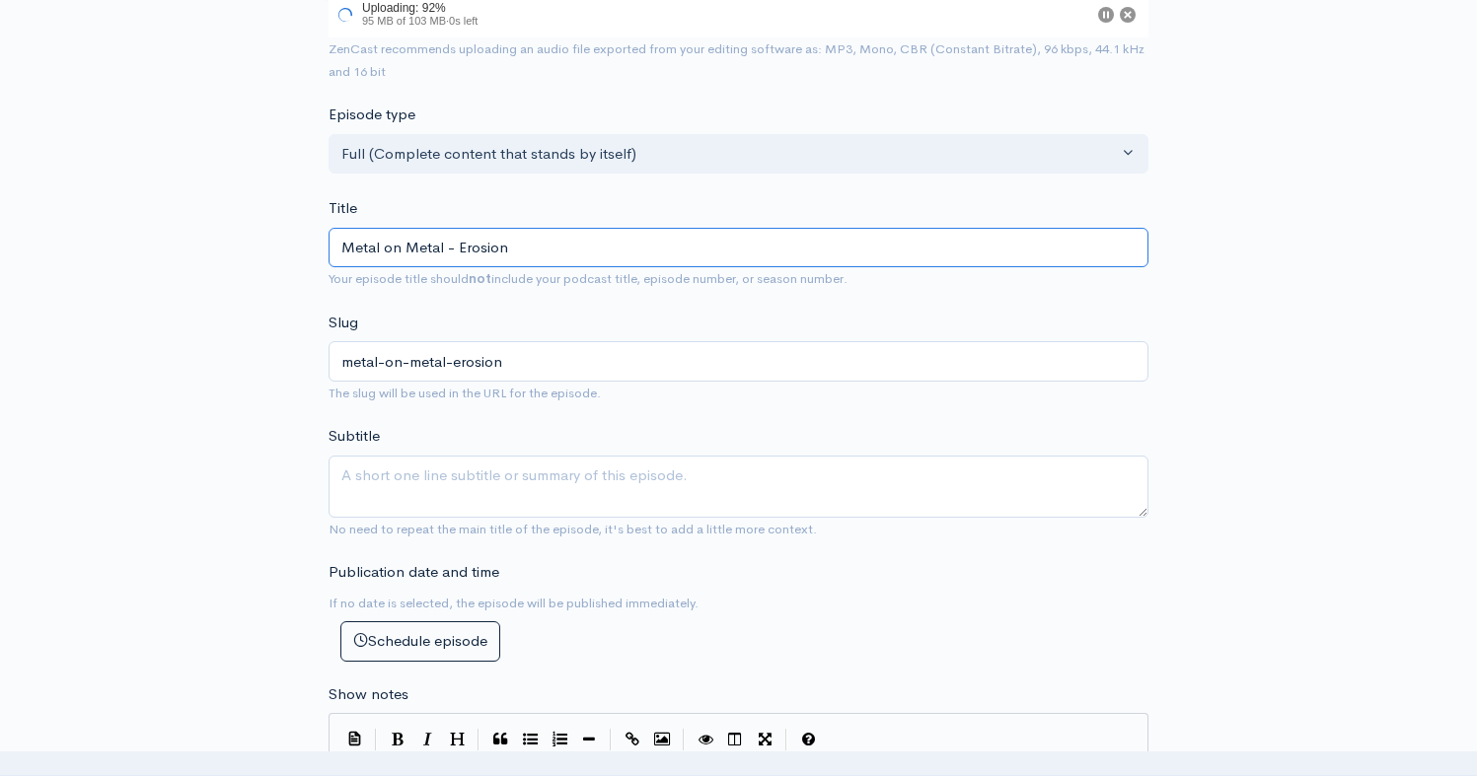
scroll to position [343, 0]
type input "Metal on Metal - Erosion"
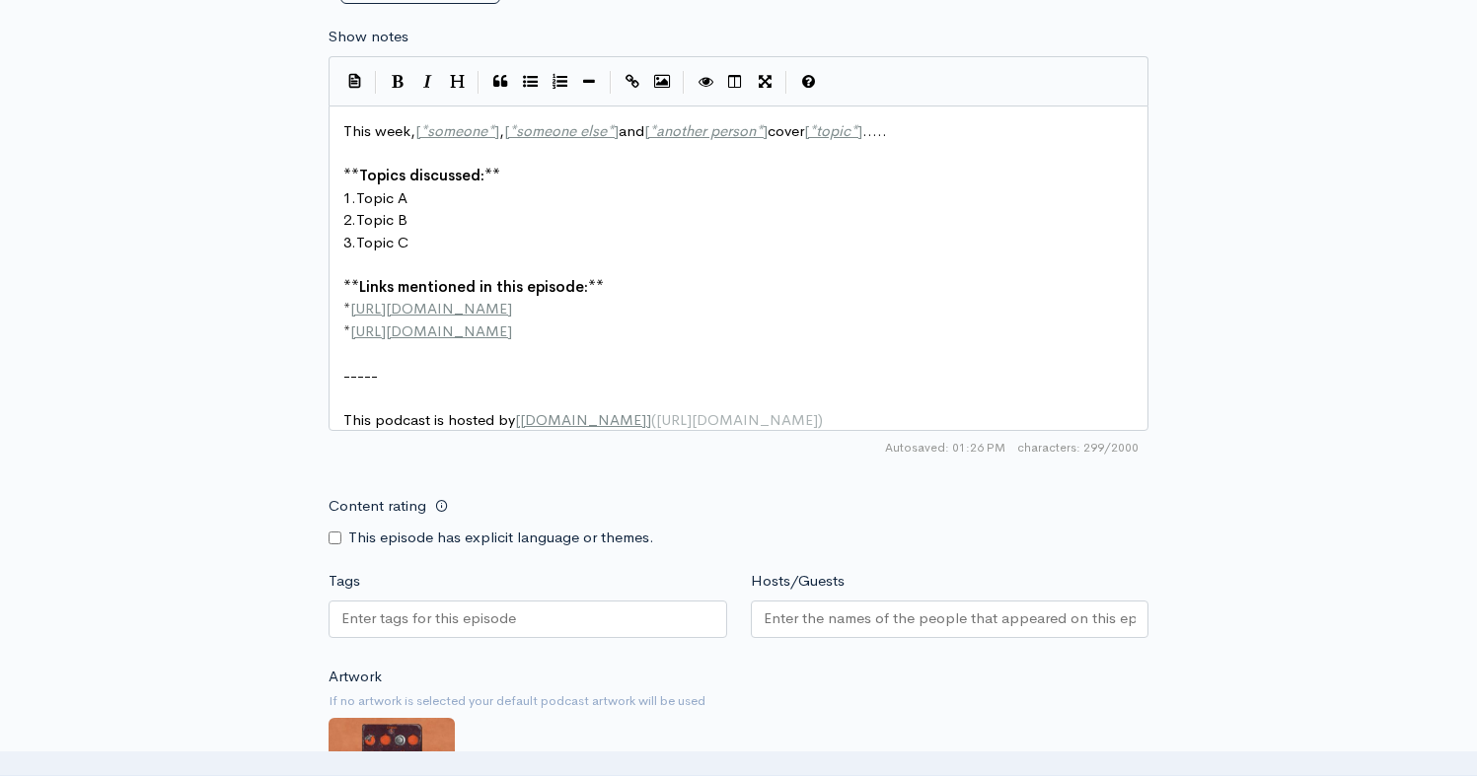
scroll to position [7, 0]
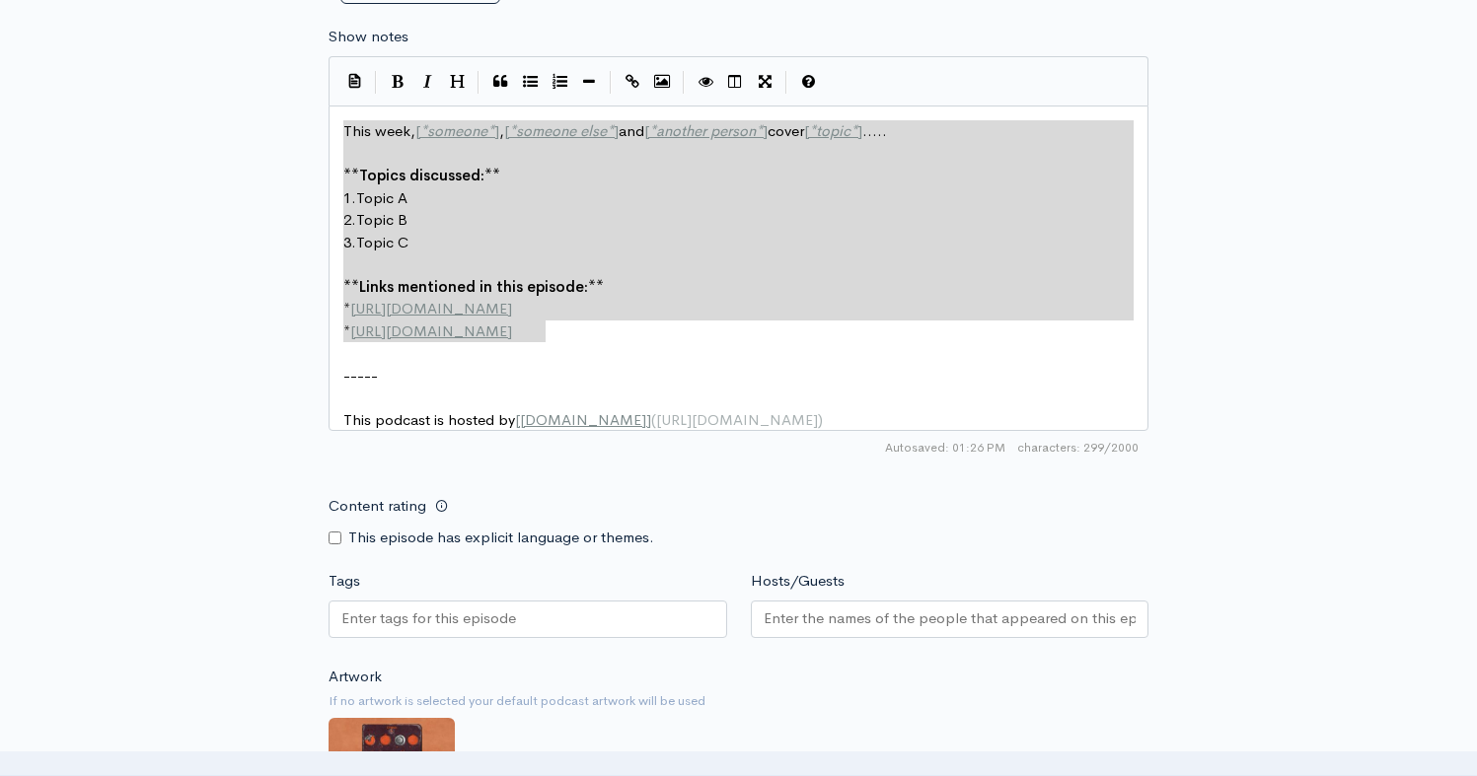
type textarea "This week, [*someone*], [*someone else*] and [*another person*] cover [*topic*]…"
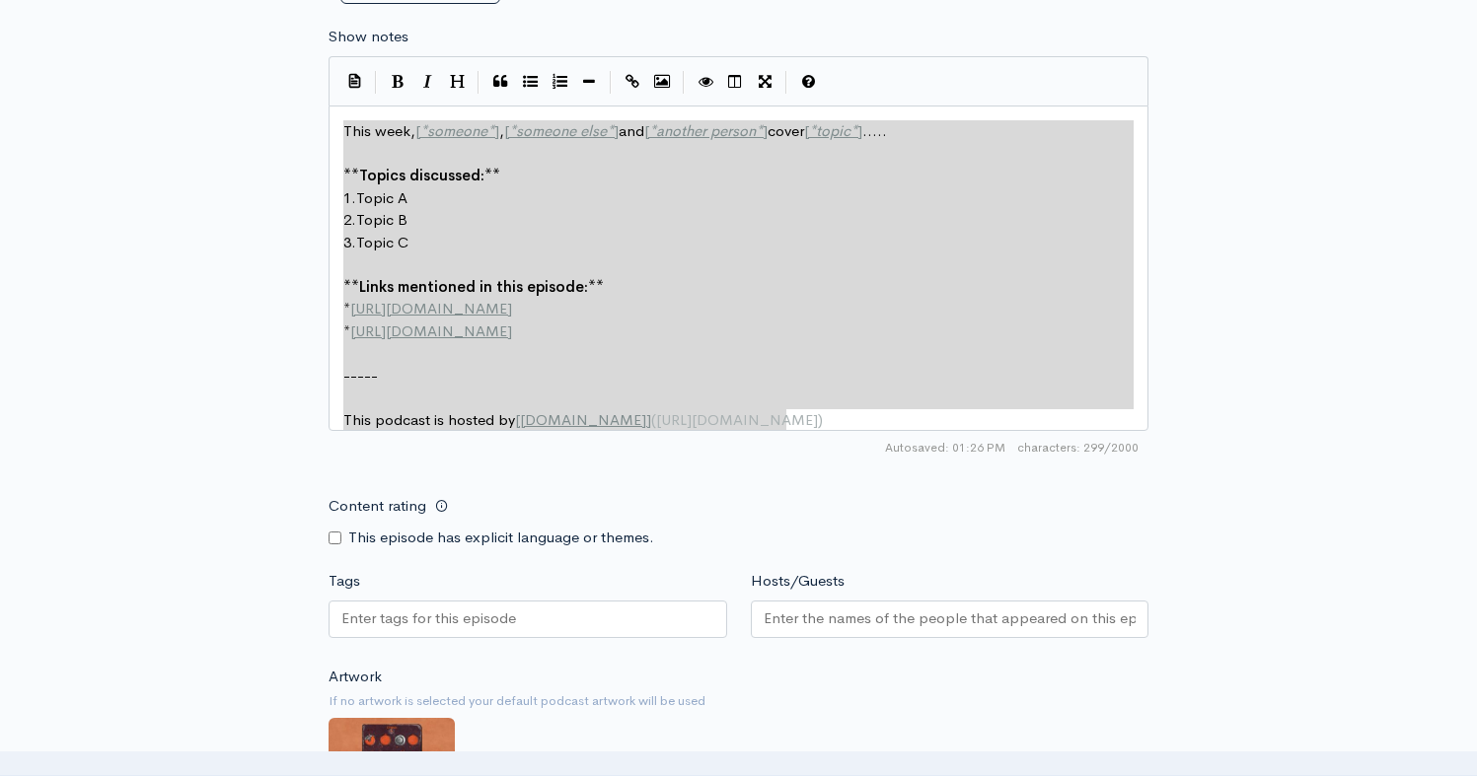
drag, startPoint x: 340, startPoint y: 125, endPoint x: 986, endPoint y: 431, distance: 714.8
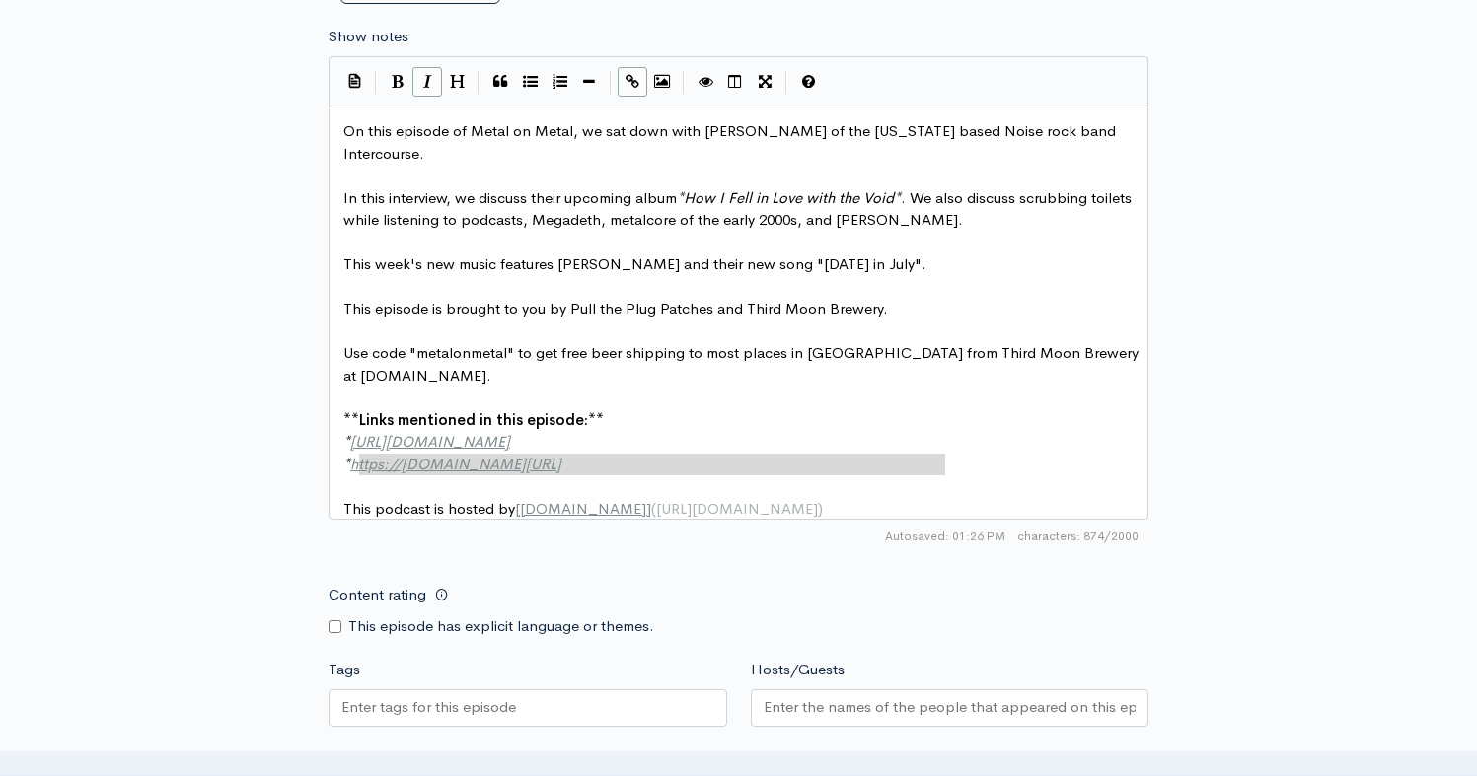
type textarea "[URL][DOMAIN_NAME]"
drag, startPoint x: 955, startPoint y: 464, endPoint x: 357, endPoint y: 466, distance: 597.8
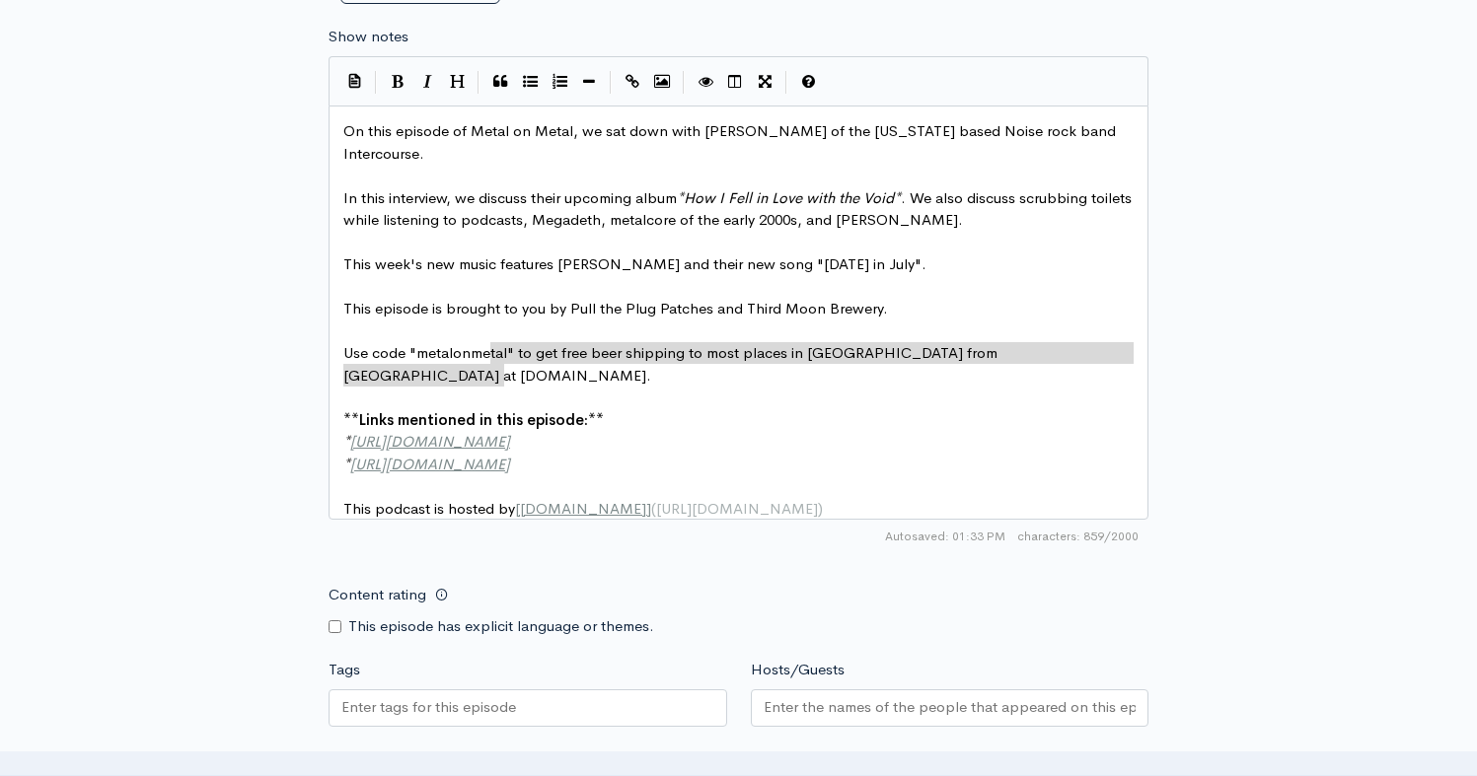
type textarea "On this episode of Metal on Metal, we sat down with Tarek Ahmed of the Connecti…"
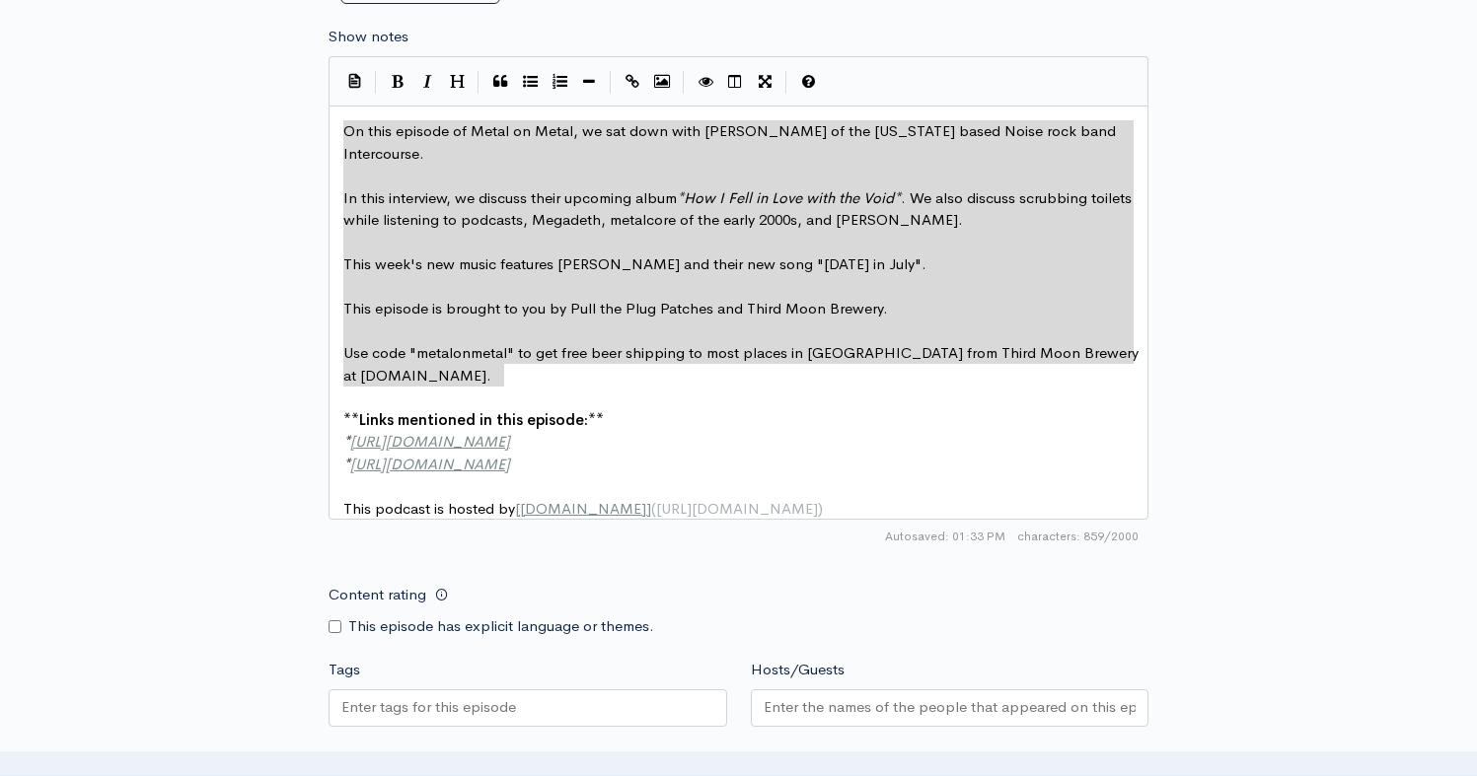
drag, startPoint x: 596, startPoint y: 380, endPoint x: 283, endPoint y: 109, distance: 413.3
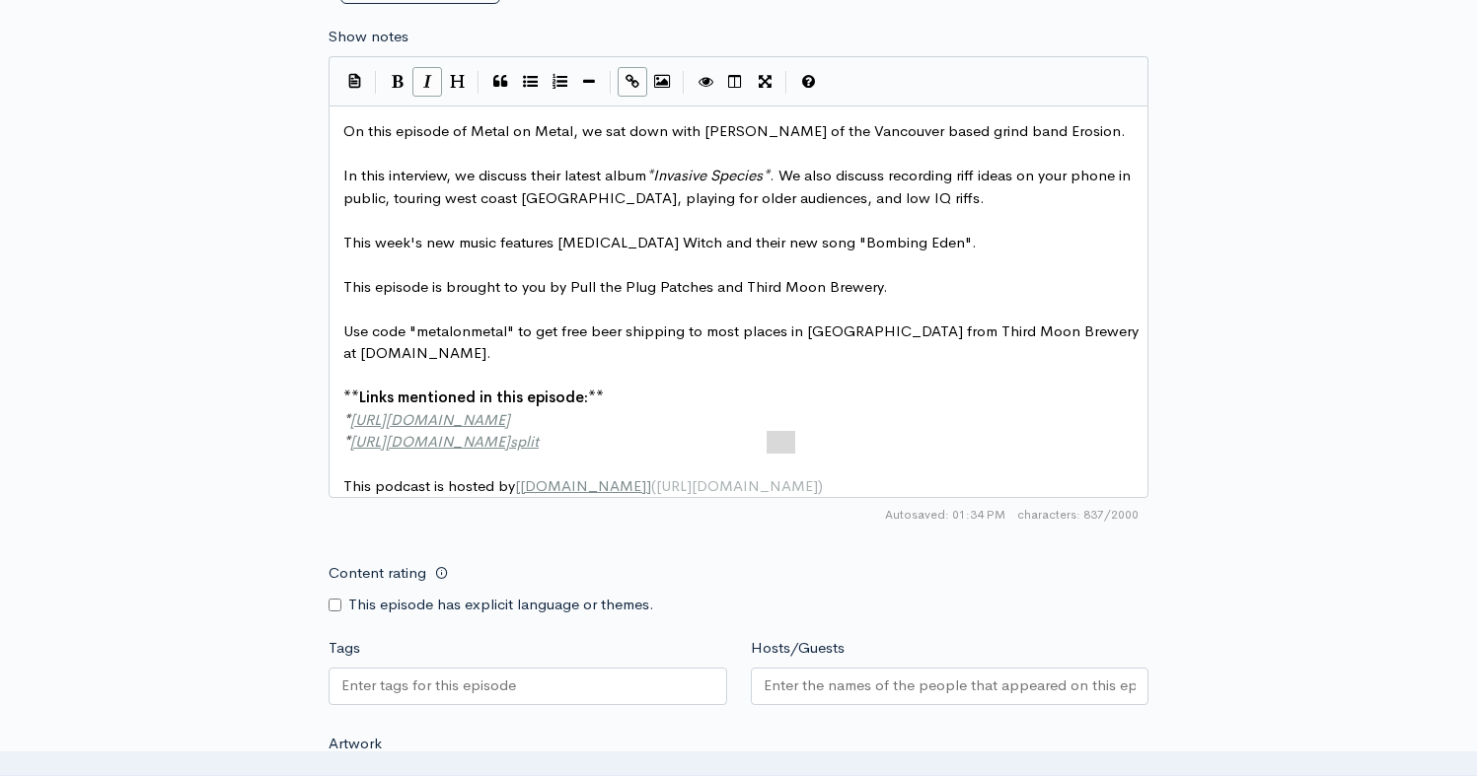
type textarea "ead-split"
type textarea "[URL][DOMAIN_NAME]"
drag, startPoint x: 882, startPoint y: 421, endPoint x: 401, endPoint y: 417, distance: 480.4
paste textarea
type textarea "*"
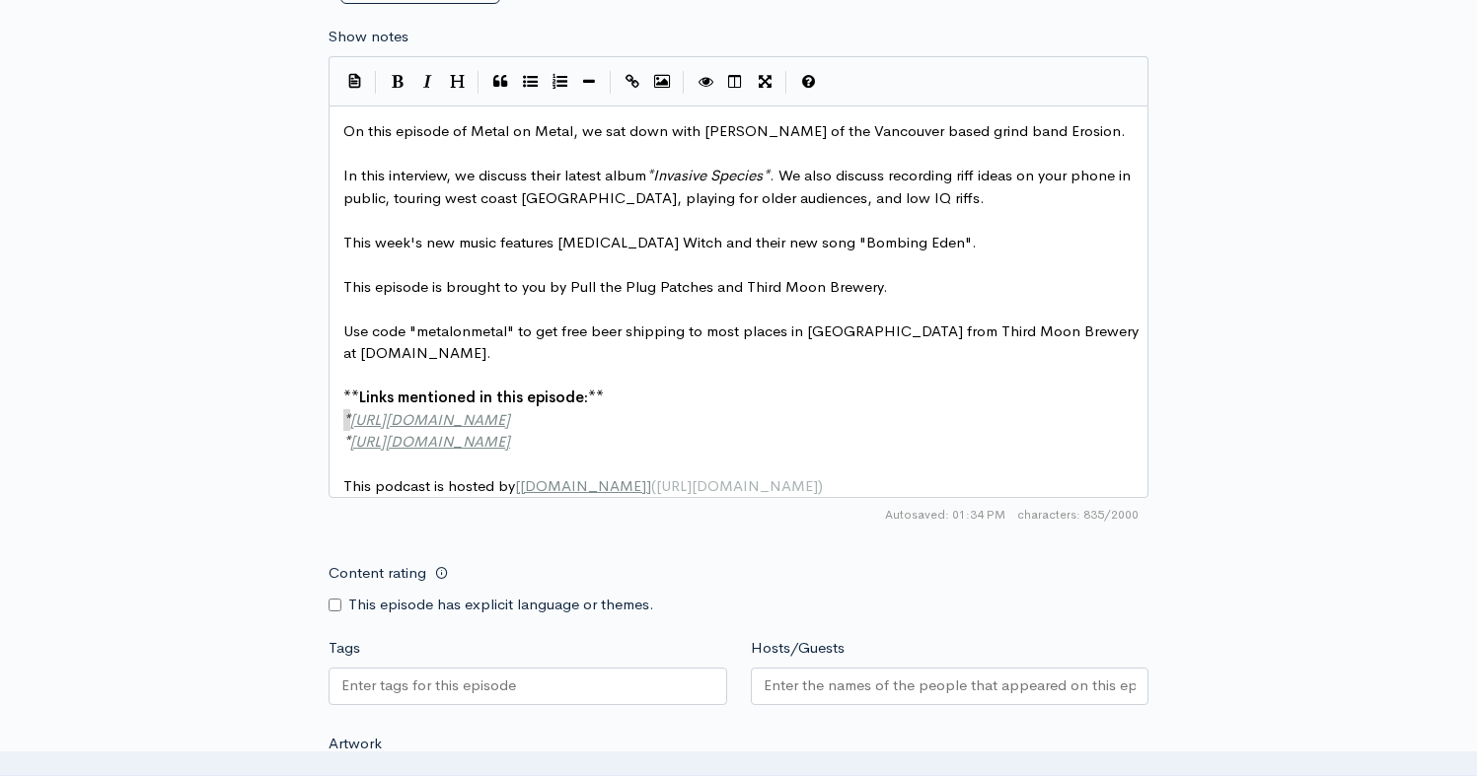
drag, startPoint x: 339, startPoint y: 413, endPoint x: 350, endPoint y: 412, distance: 10.9
click at [812, 440] on pre "* https://erosion.bandcamp.com/album/erosion-altered-dead-split" at bounding box center [745, 442] width 813 height 23
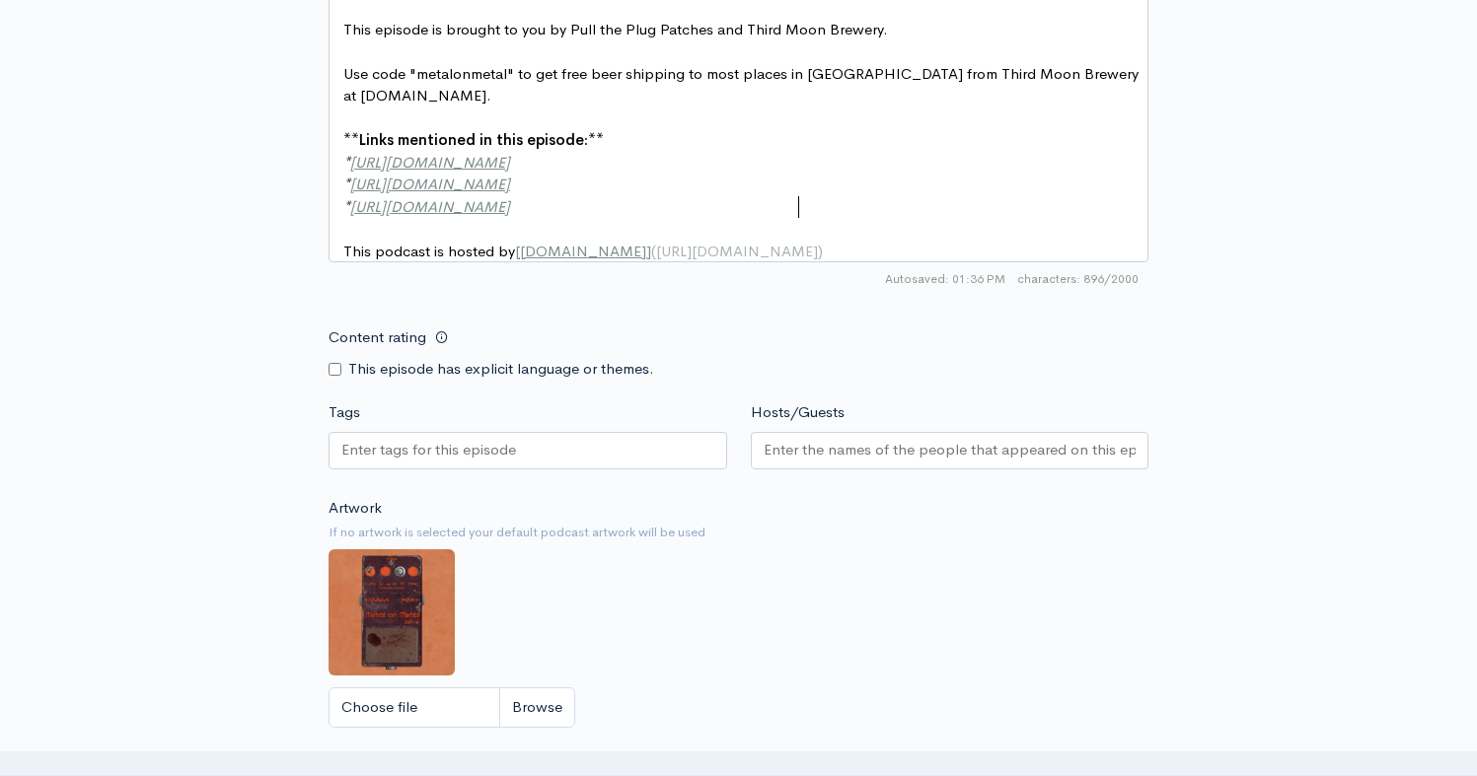
scroll to position [1719, 0]
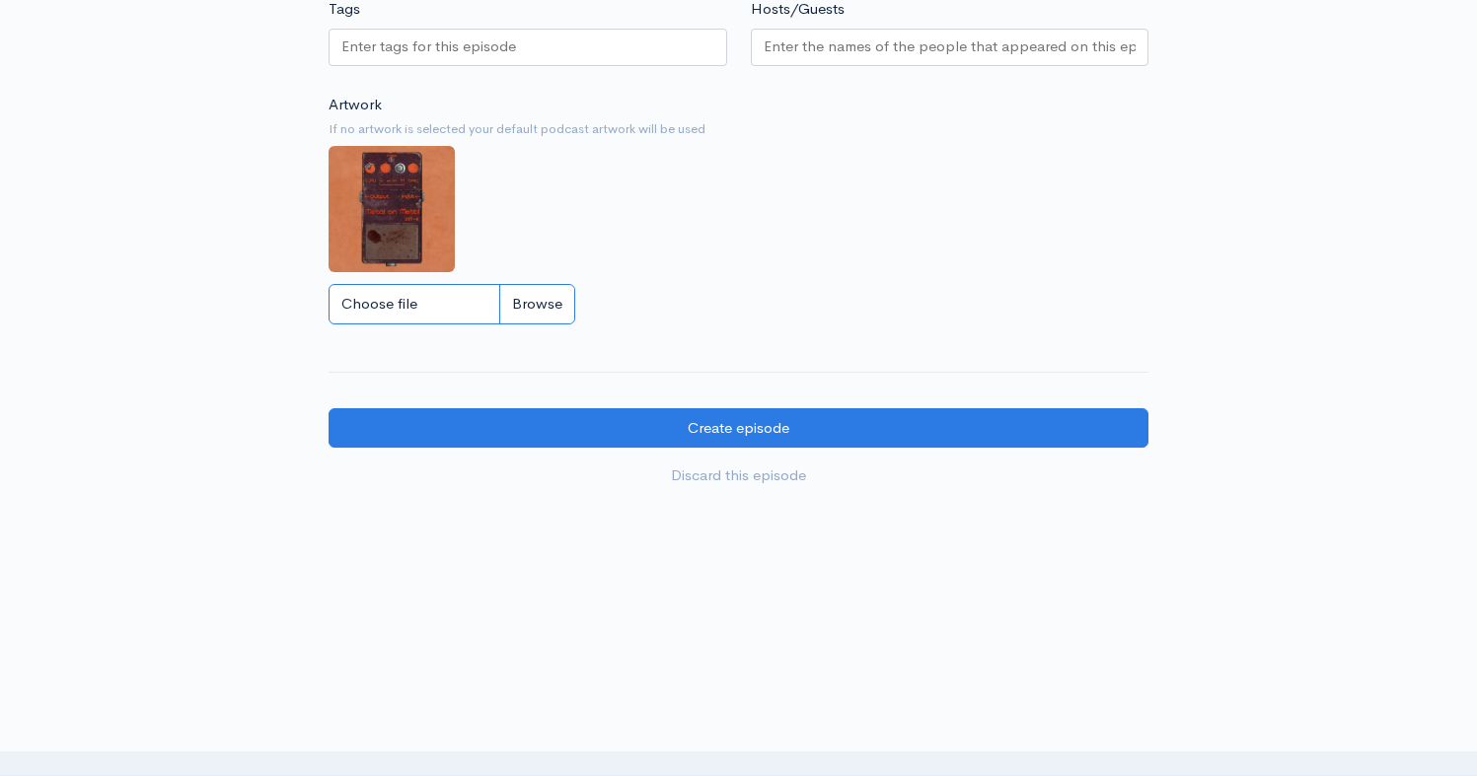
click at [424, 303] on input "Choose file" at bounding box center [451, 304] width 247 height 40
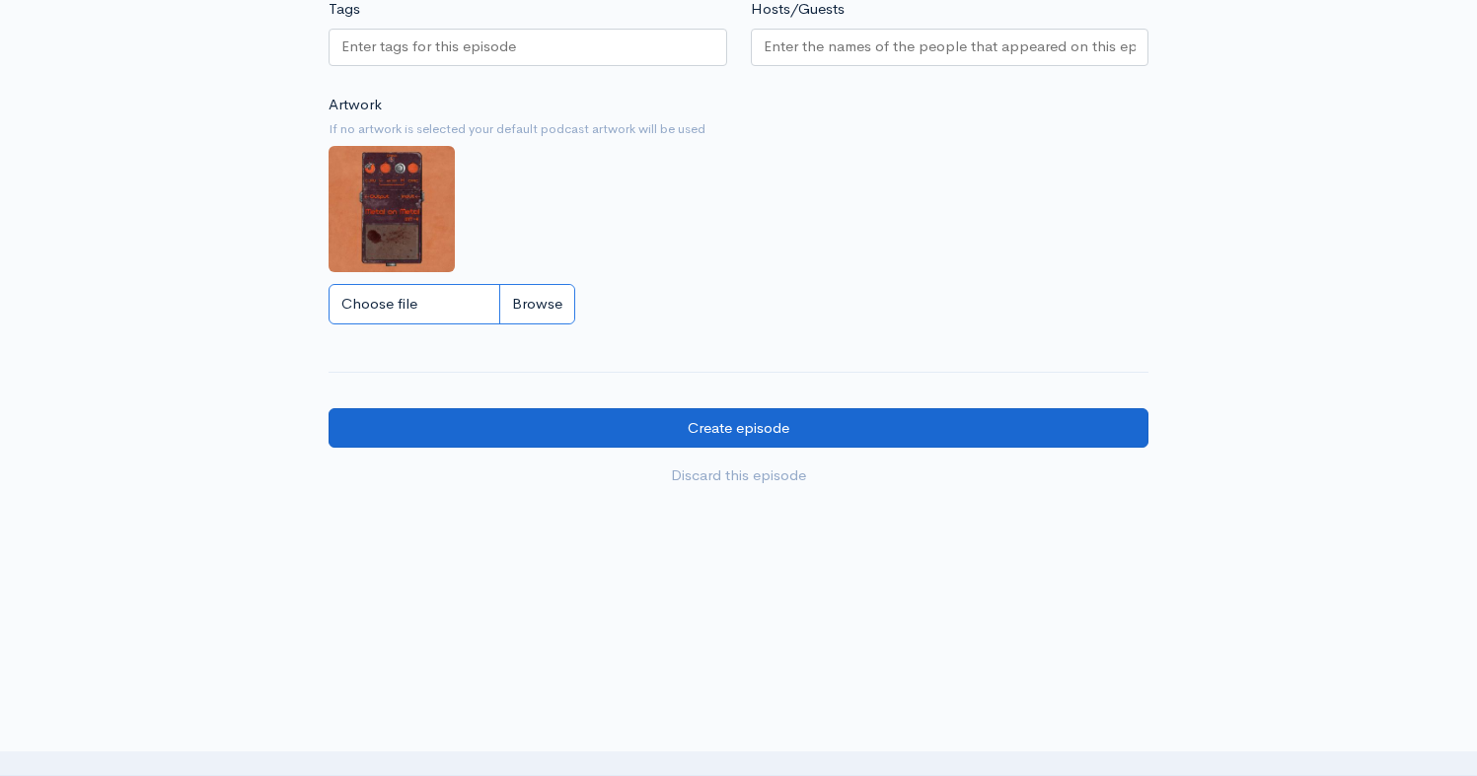
type input "C:\fakepath\Metal on Metal - Zencast (1).jpg"
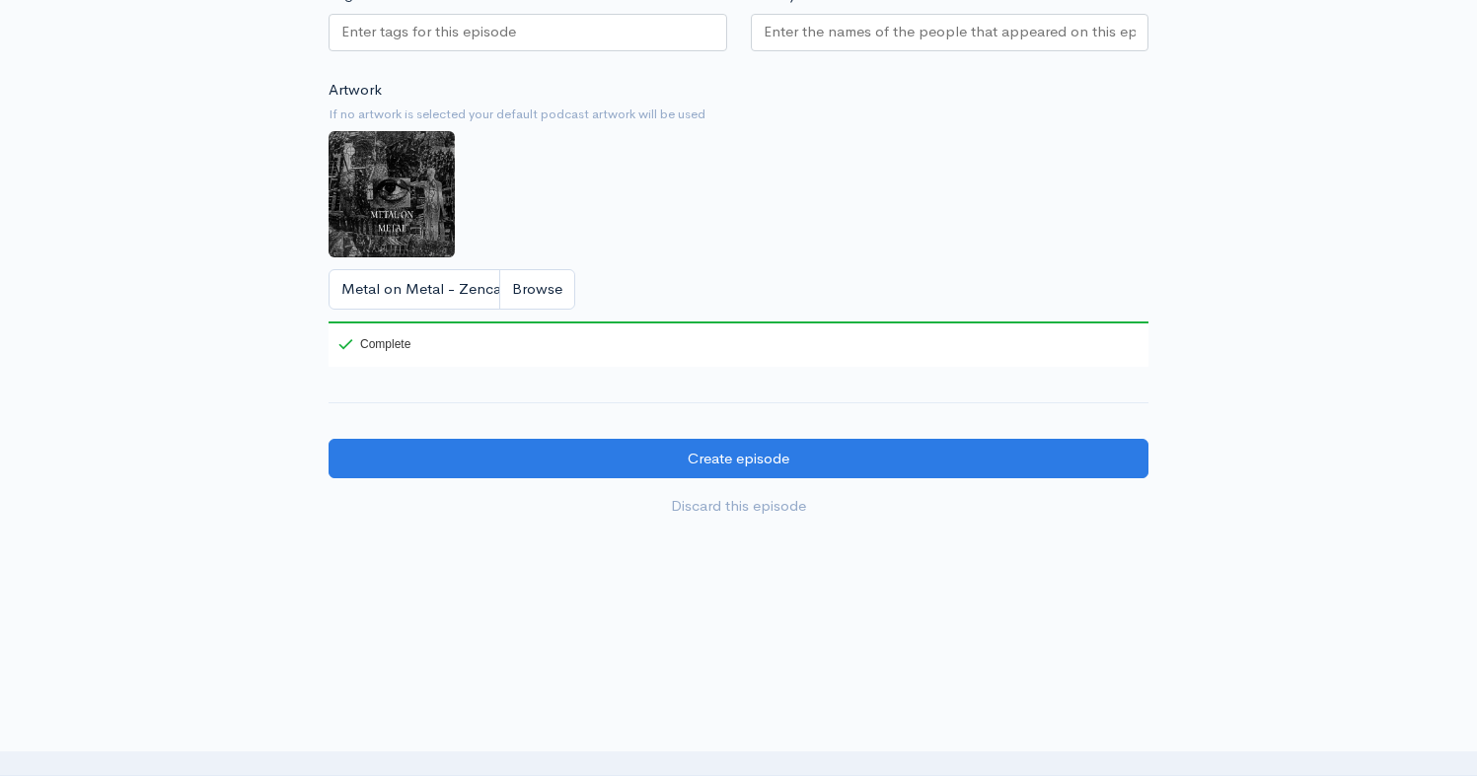
click at [393, 43] on input "Tags" at bounding box center [430, 32] width 178 height 23
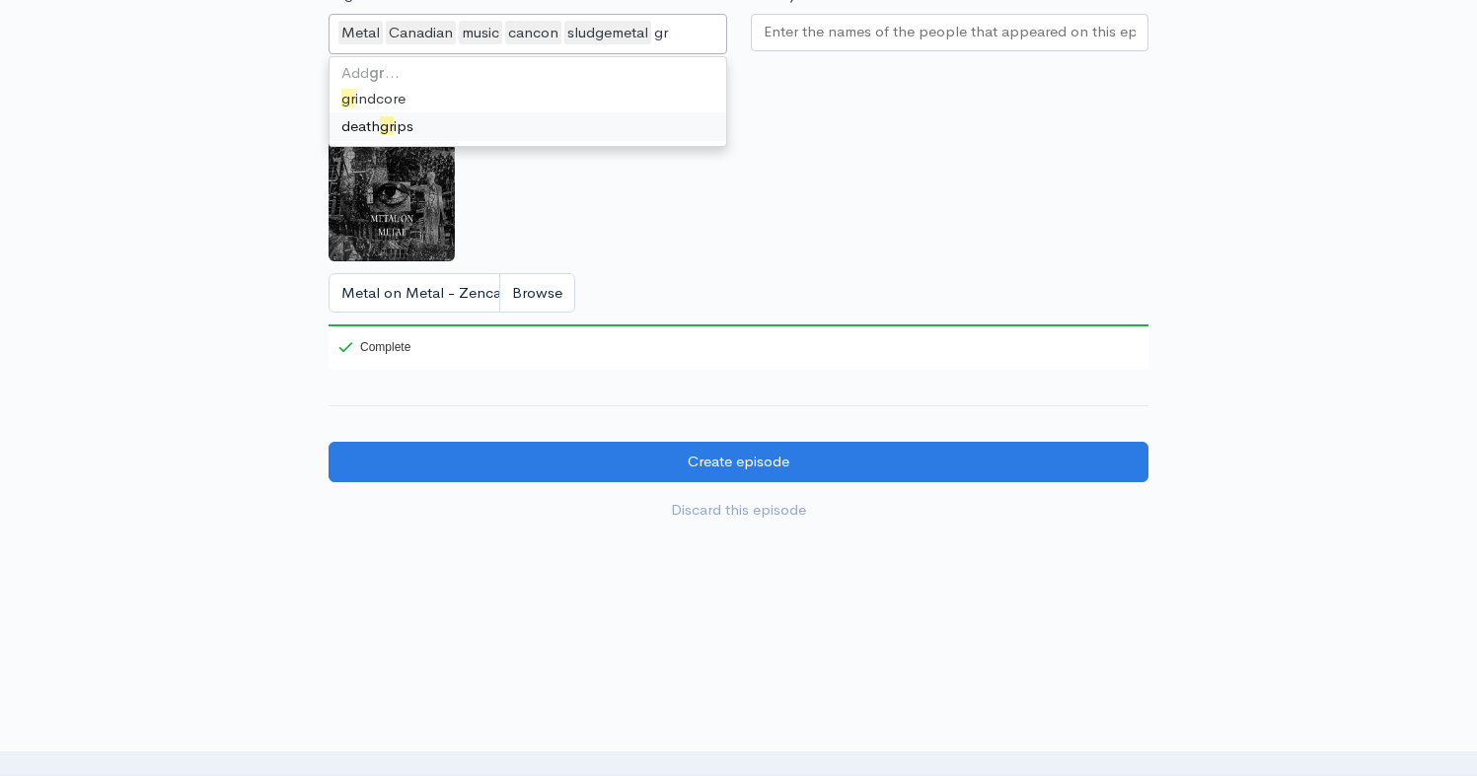
type input "gri"
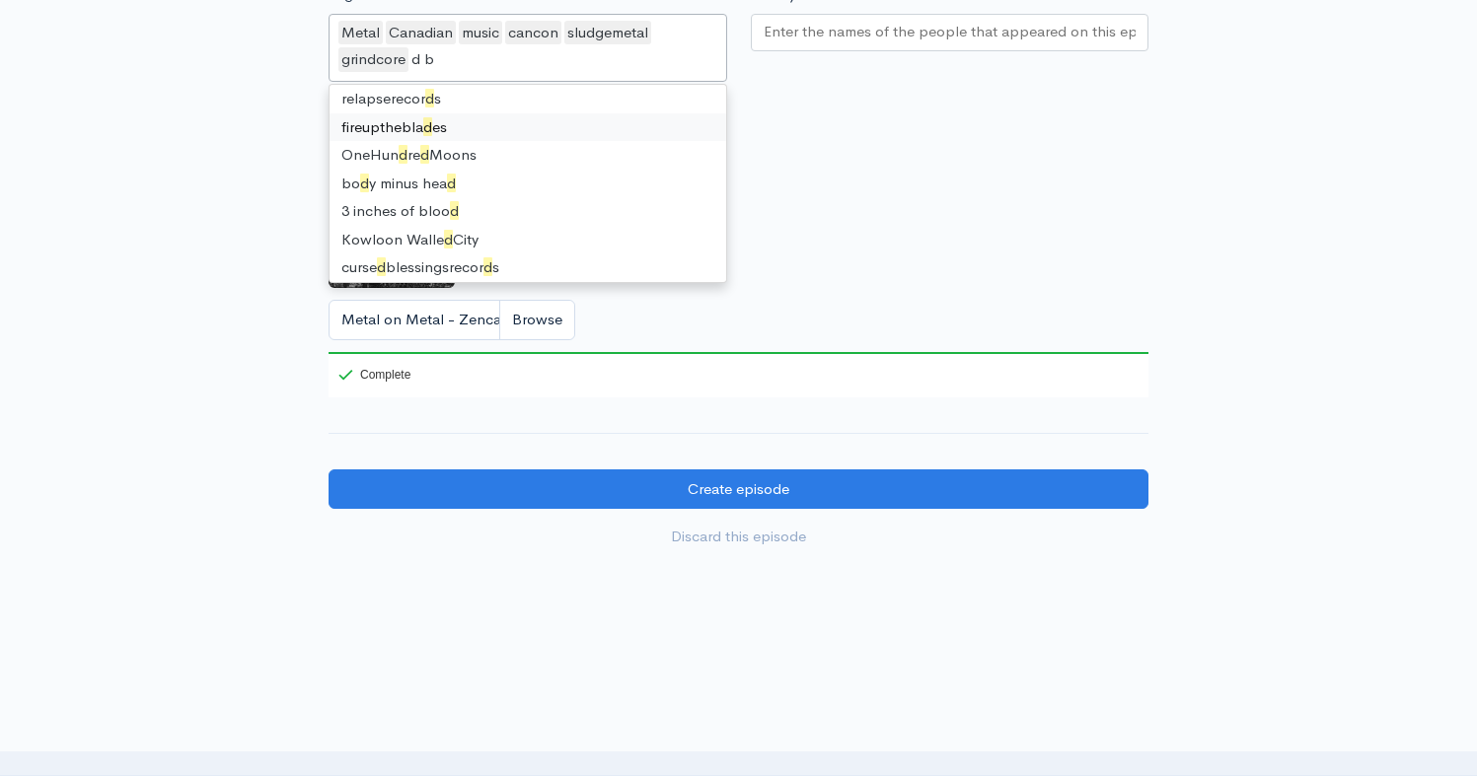
scroll to position [88, 0]
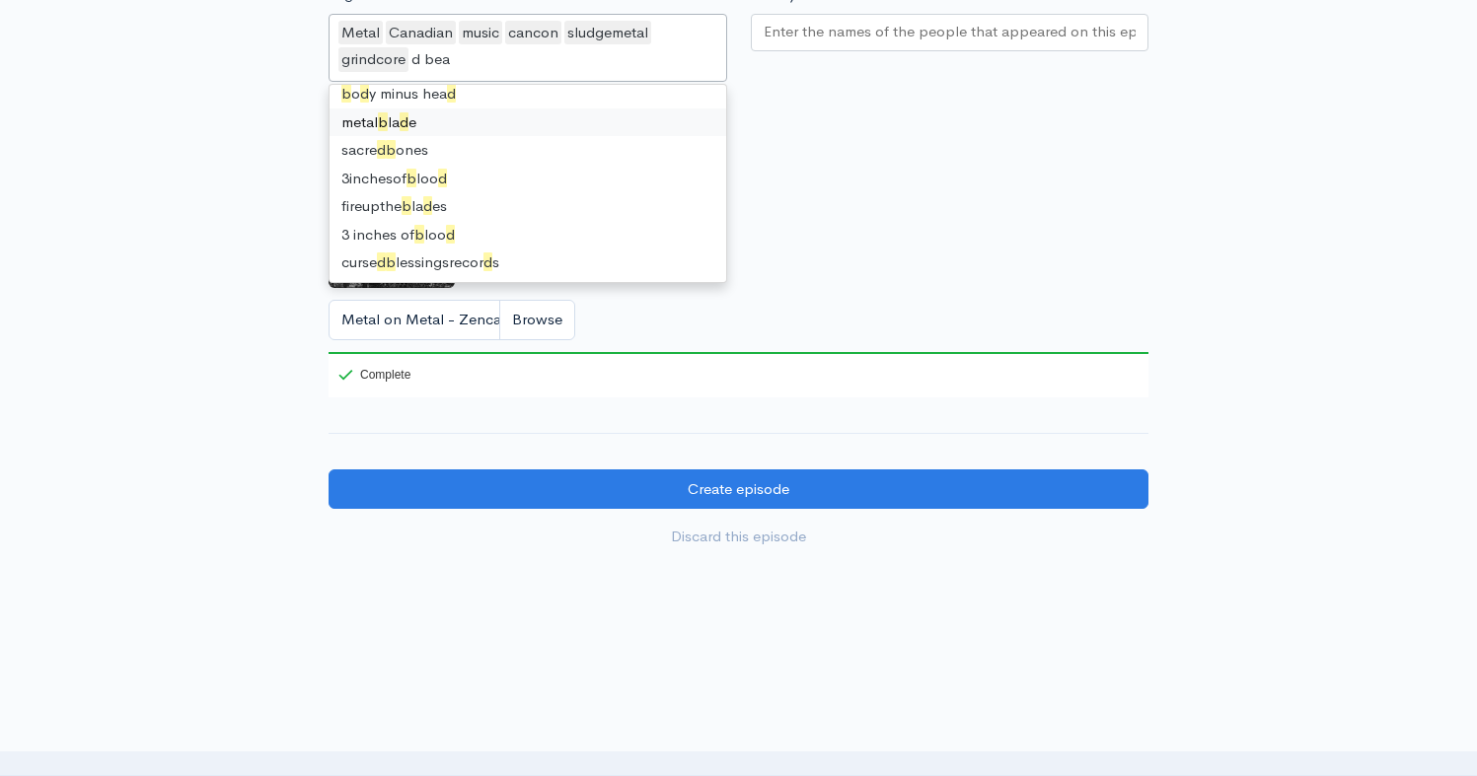
type input "d beat"
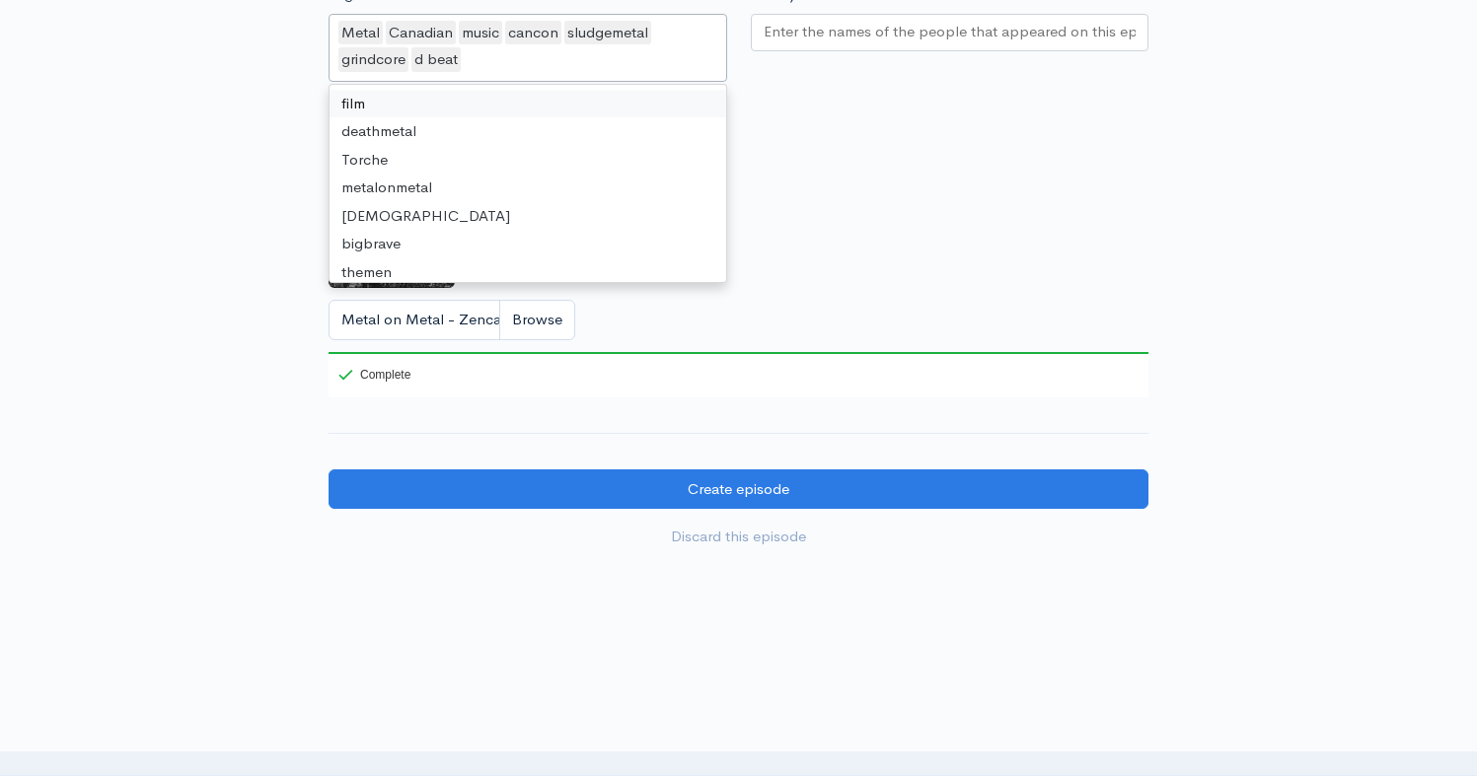
click at [772, 51] on div at bounding box center [950, 32] width 399 height 37
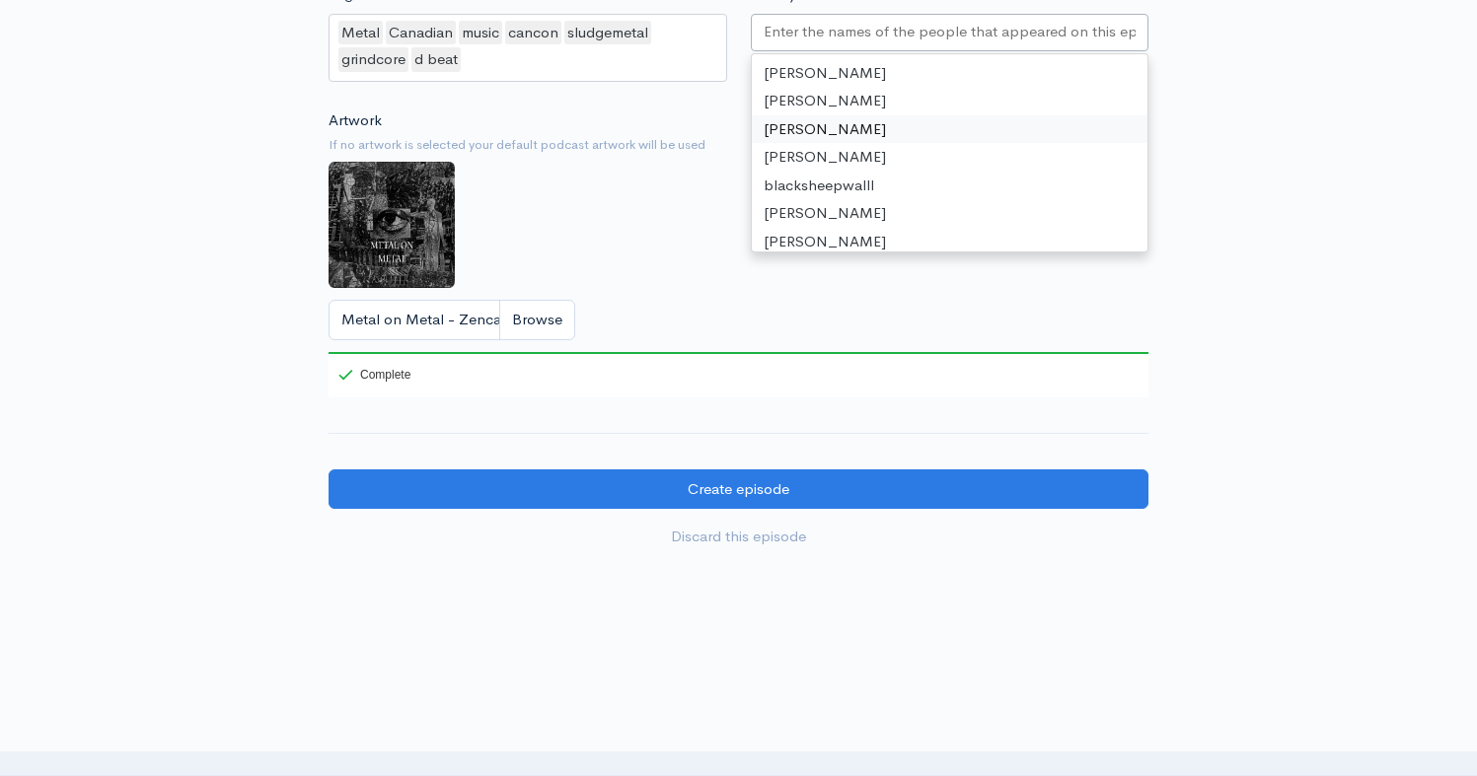
paste input "[PERSON_NAME]"
type input "[PERSON_NAME]"
click at [917, 55] on div "[PERSON_NAME]" at bounding box center [950, 34] width 399 height 41
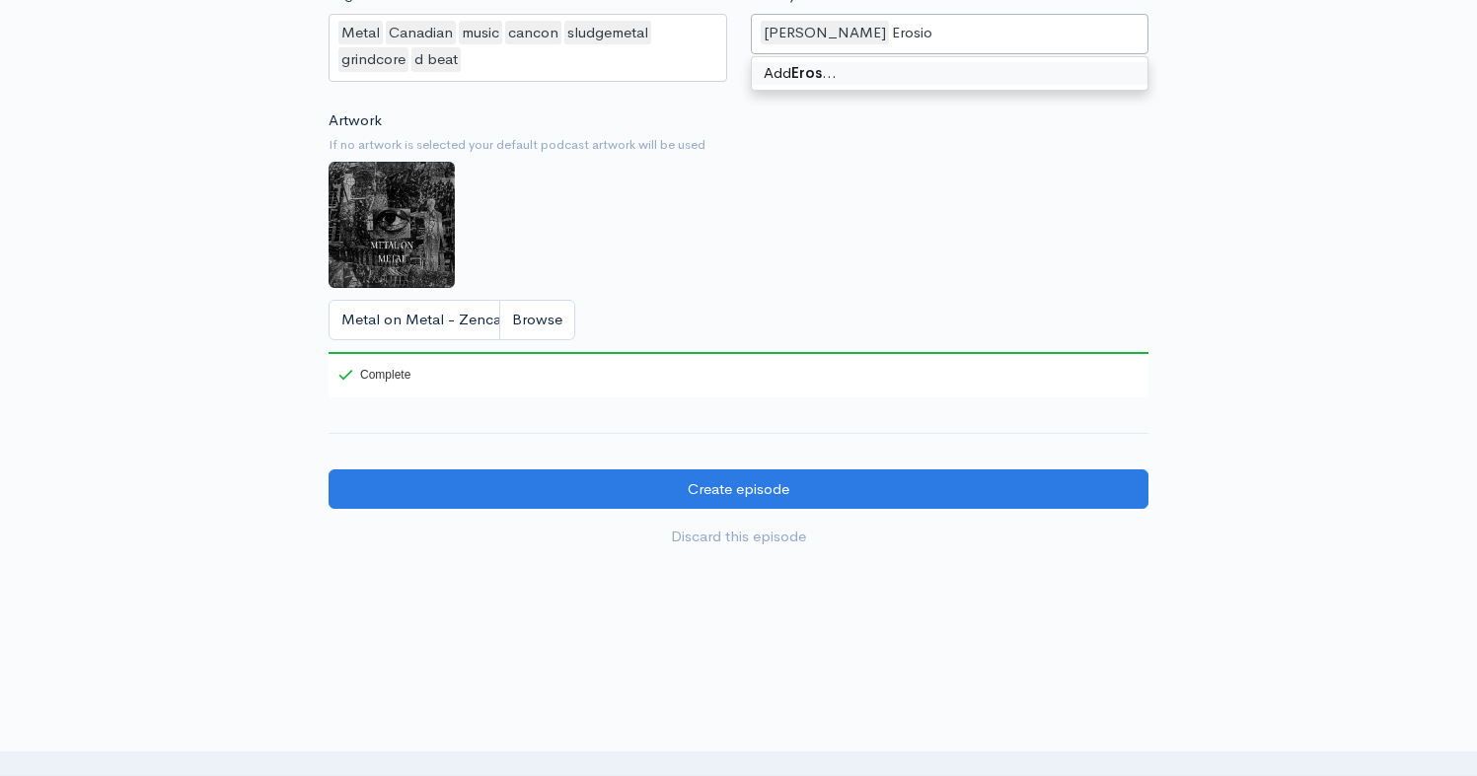
type input "Erosion"
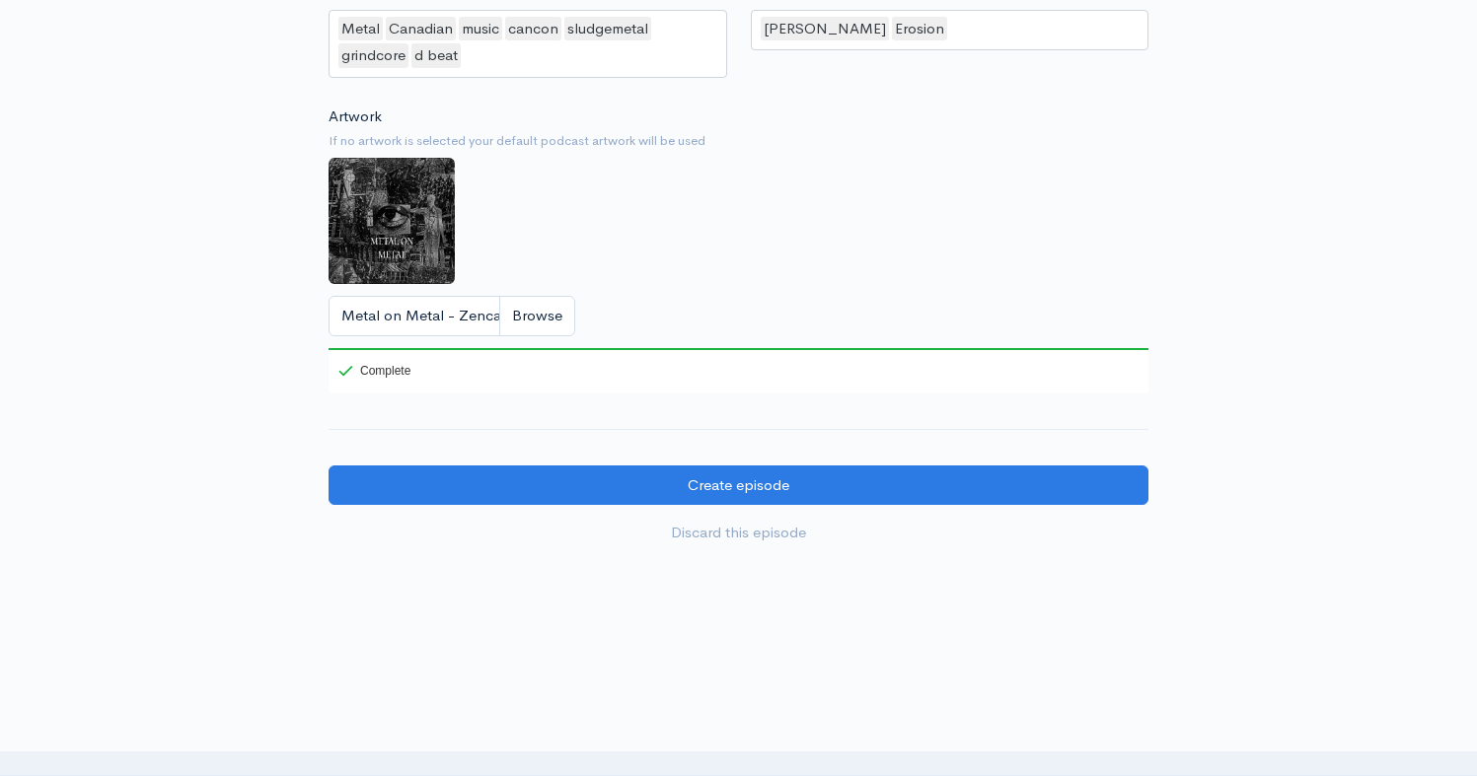
scroll to position [1795, 0]
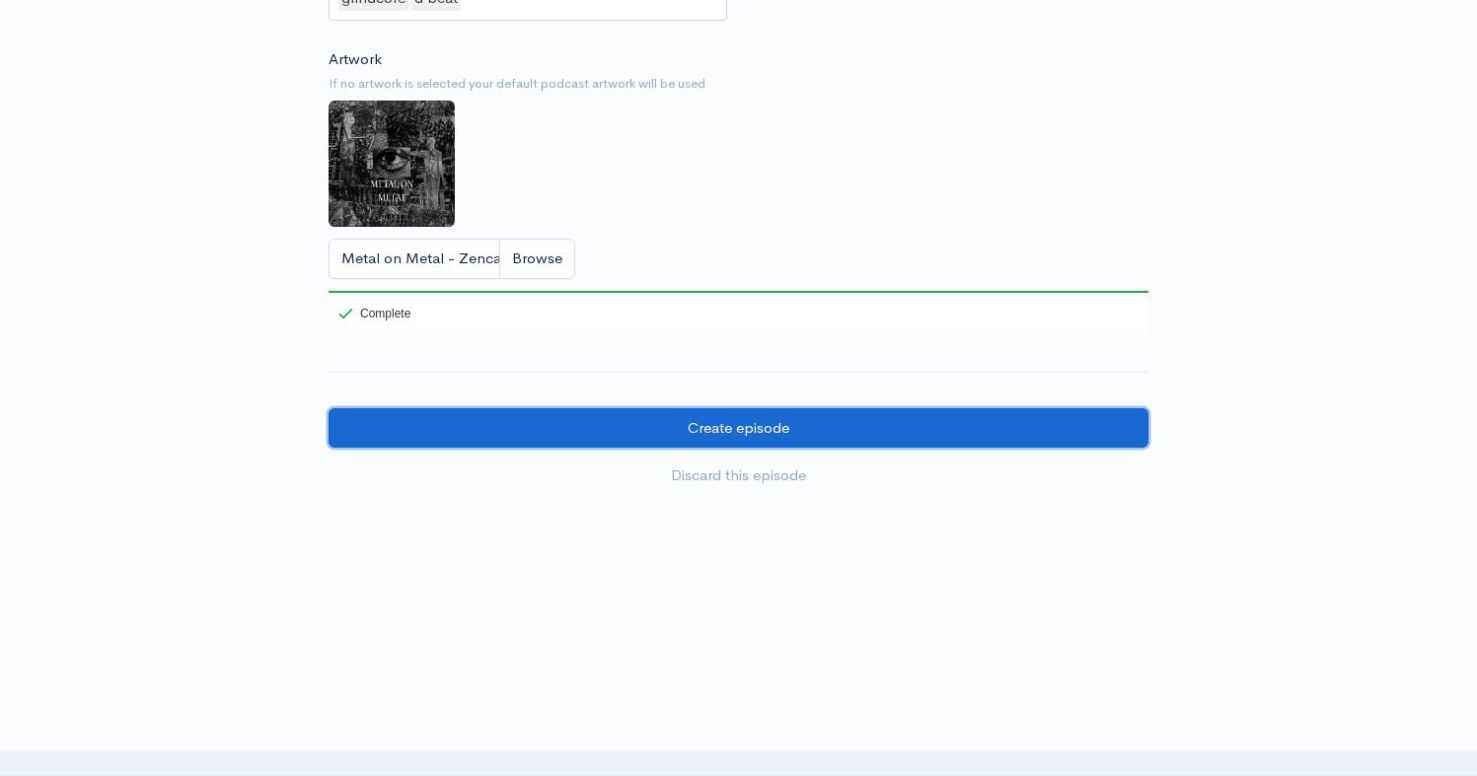
click at [824, 432] on input "Create episode" at bounding box center [738, 428] width 820 height 40
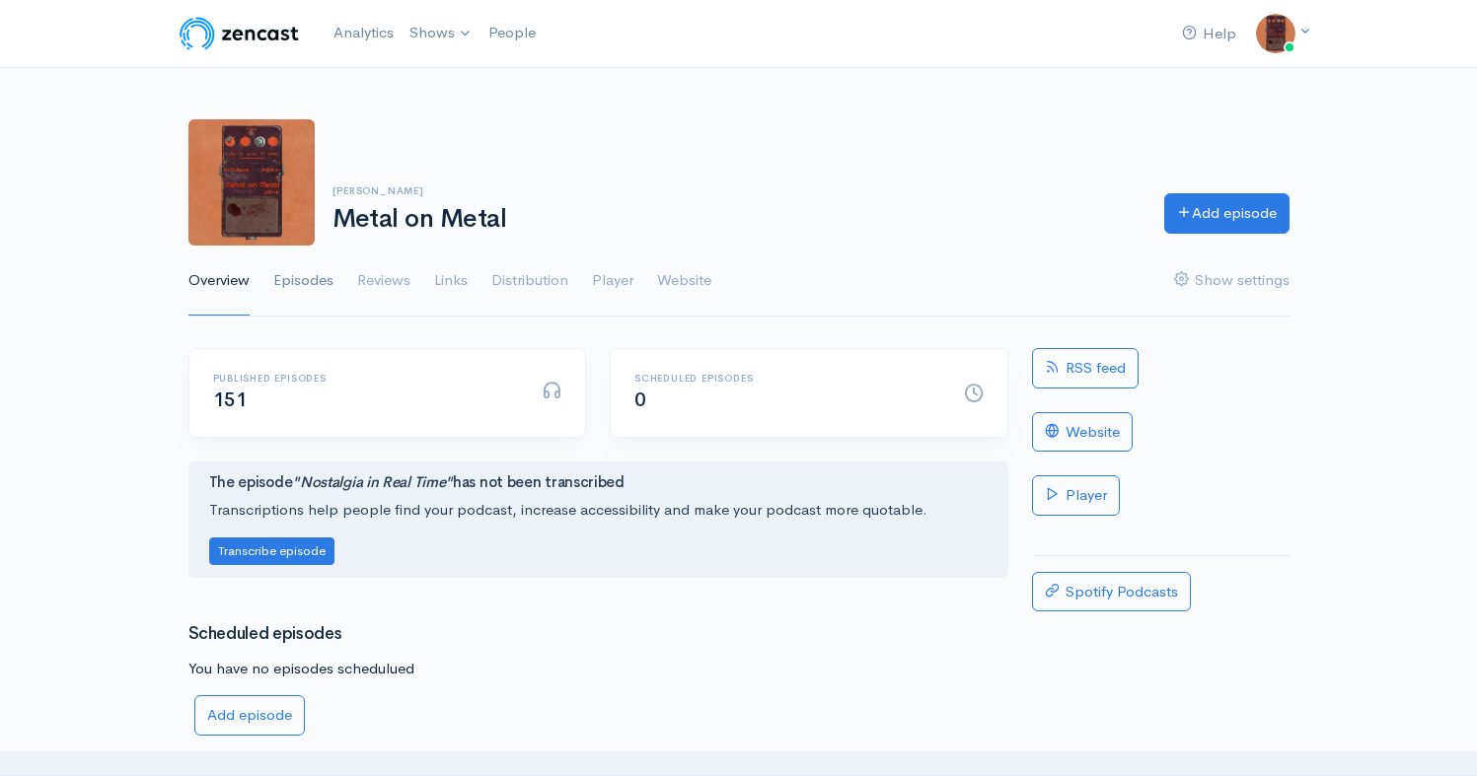
click at [319, 282] on link "Episodes" at bounding box center [303, 281] width 60 height 71
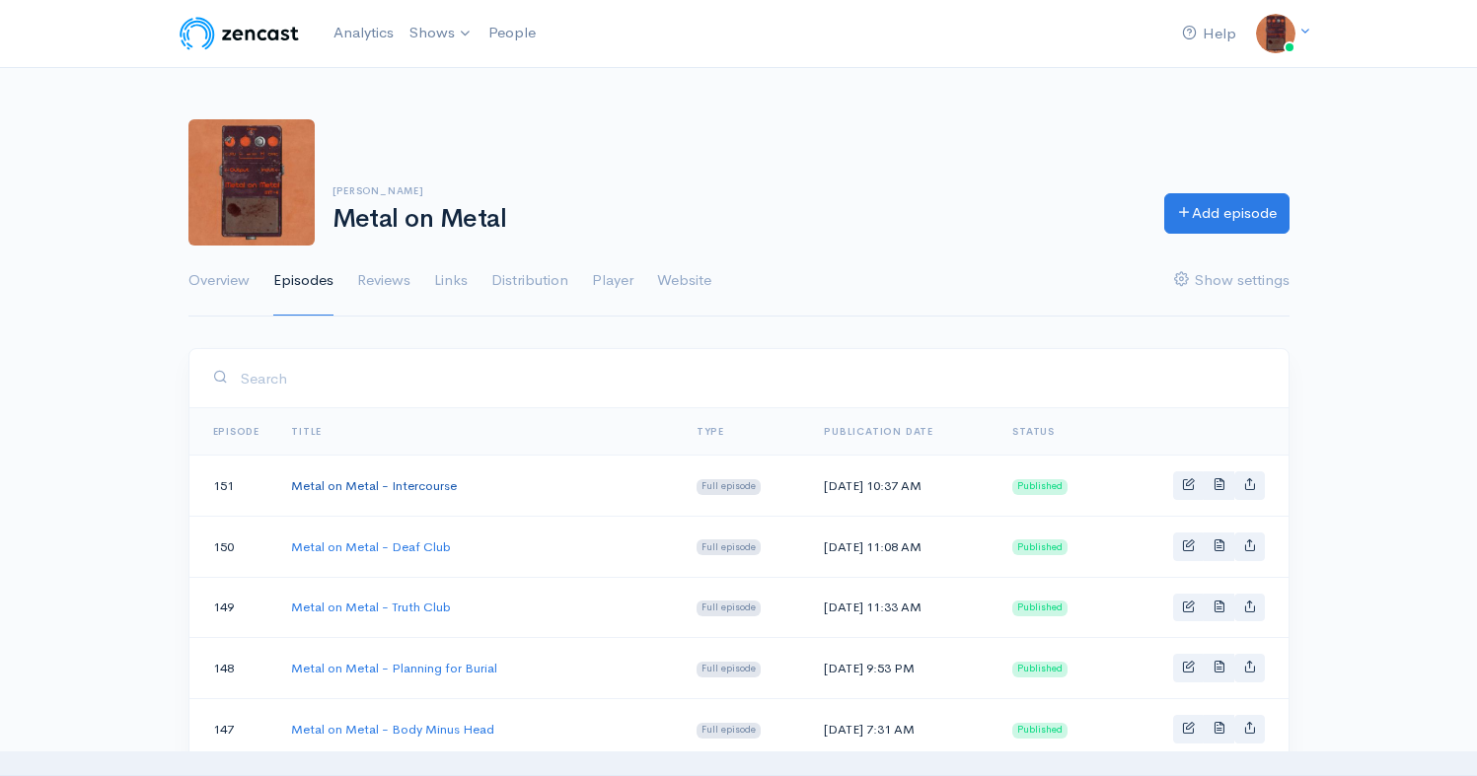
click at [428, 486] on link "Metal on Metal - Intercourse" at bounding box center [374, 485] width 166 height 17
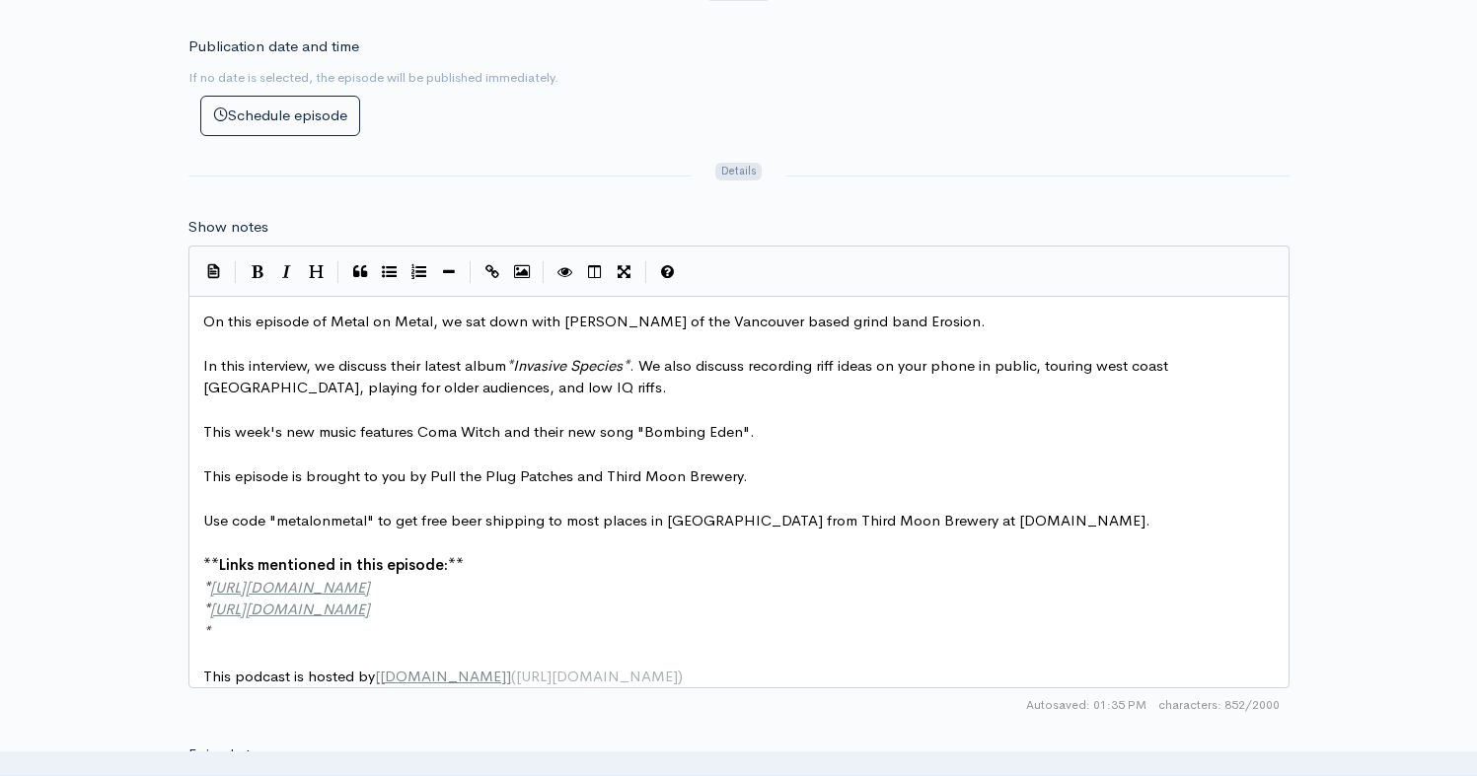
scroll to position [1638, 0]
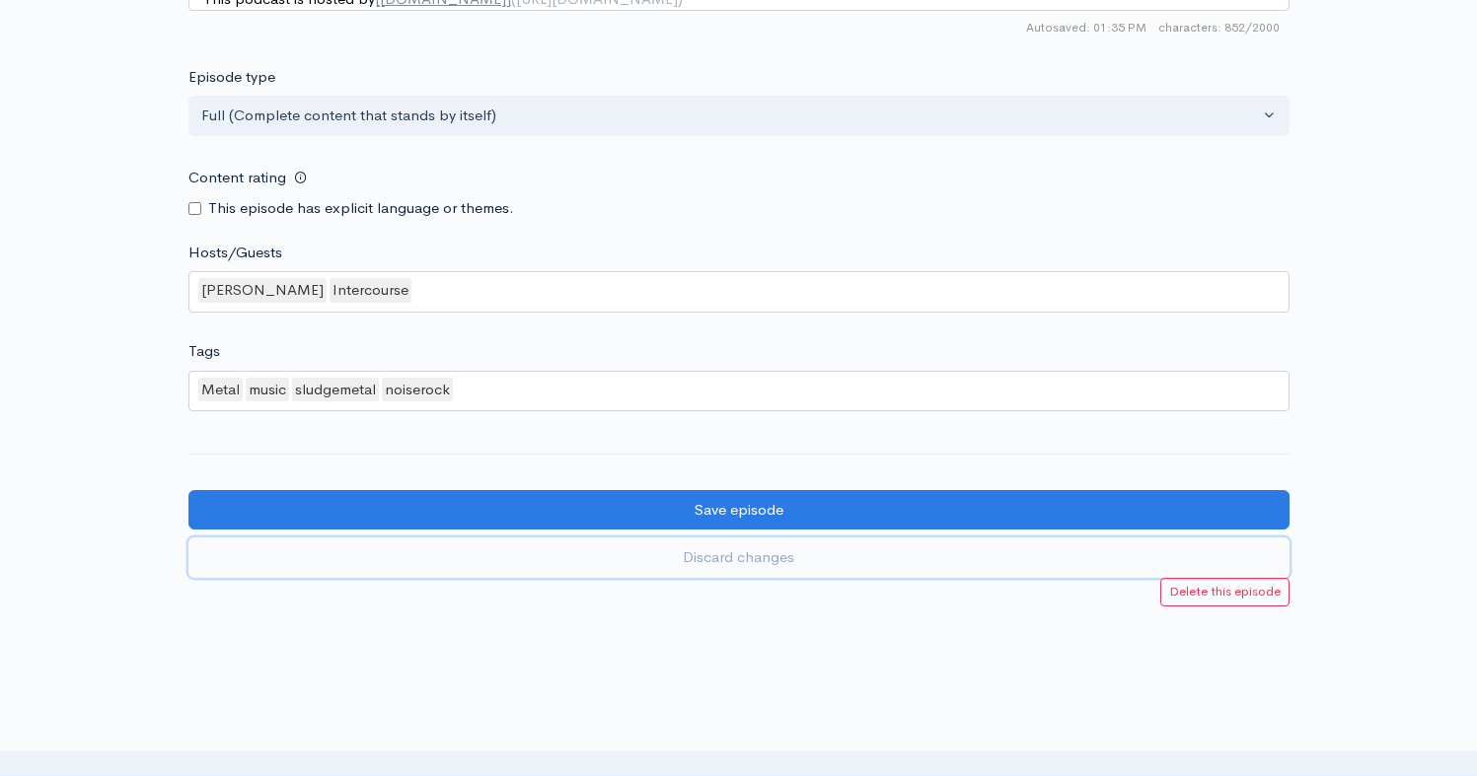
click at [759, 577] on link "Discard changes" at bounding box center [738, 558] width 1101 height 40
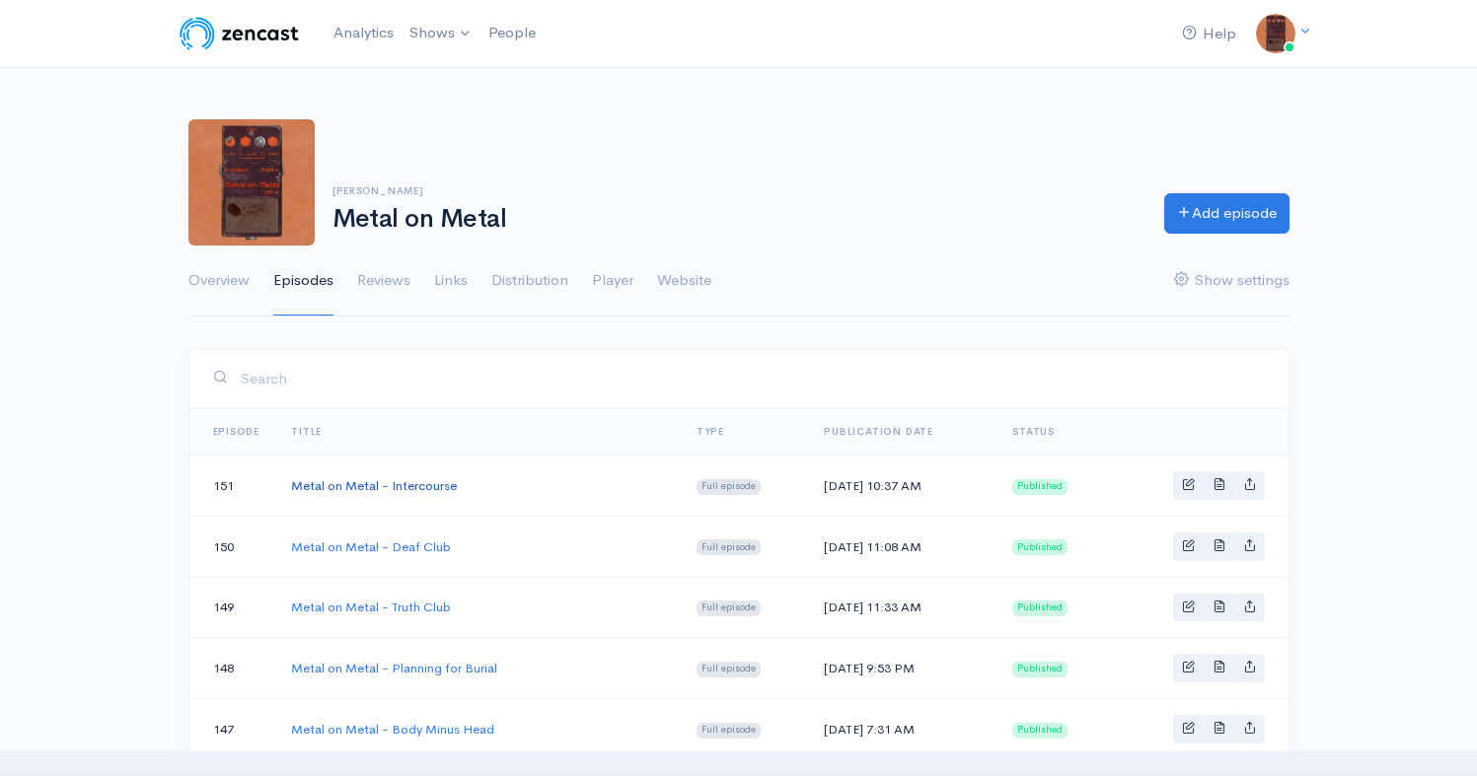
click at [432, 481] on link "Metal on Metal - Intercourse" at bounding box center [374, 485] width 166 height 17
click at [427, 611] on link "Metal on Metal - Deaf Club" at bounding box center [371, 607] width 160 height 17
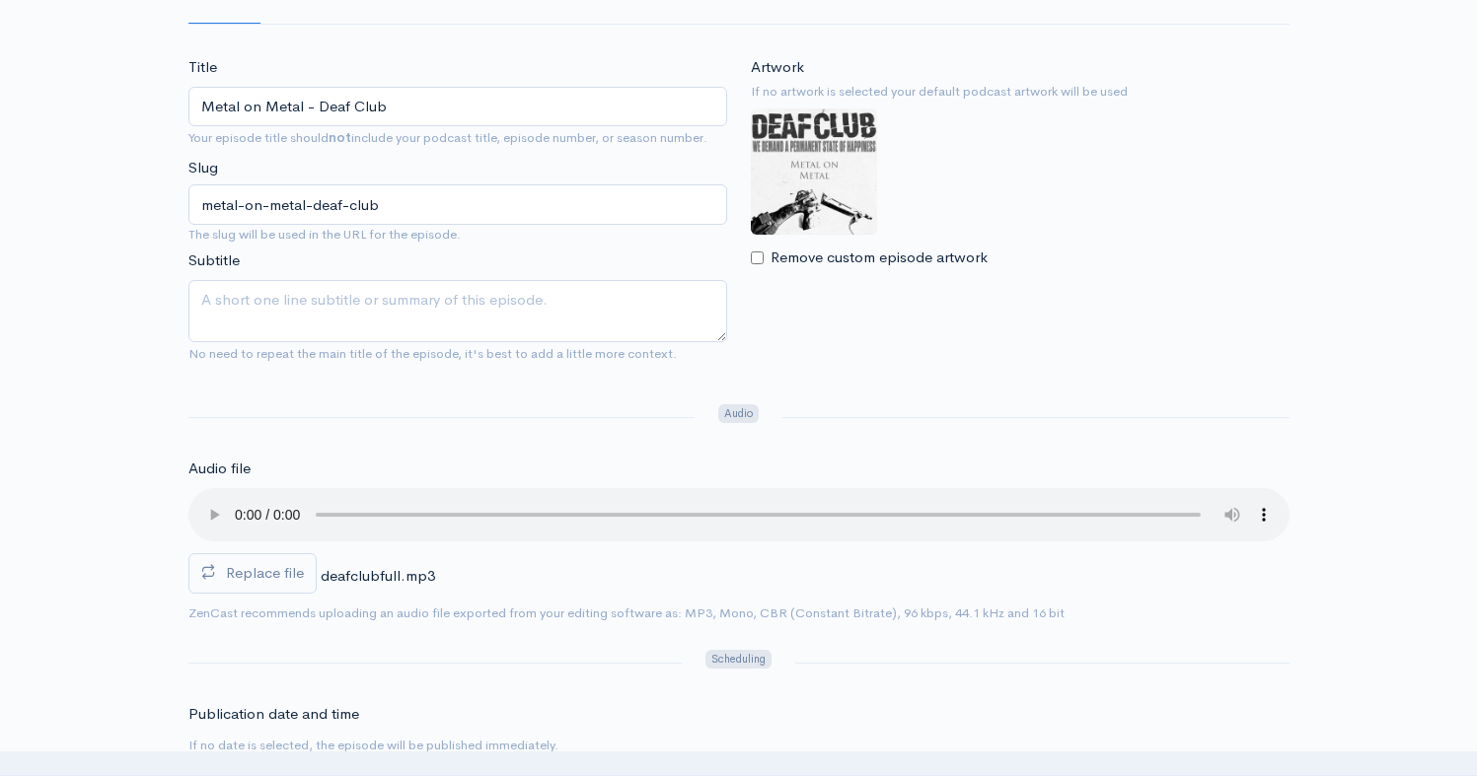
scroll to position [685, 0]
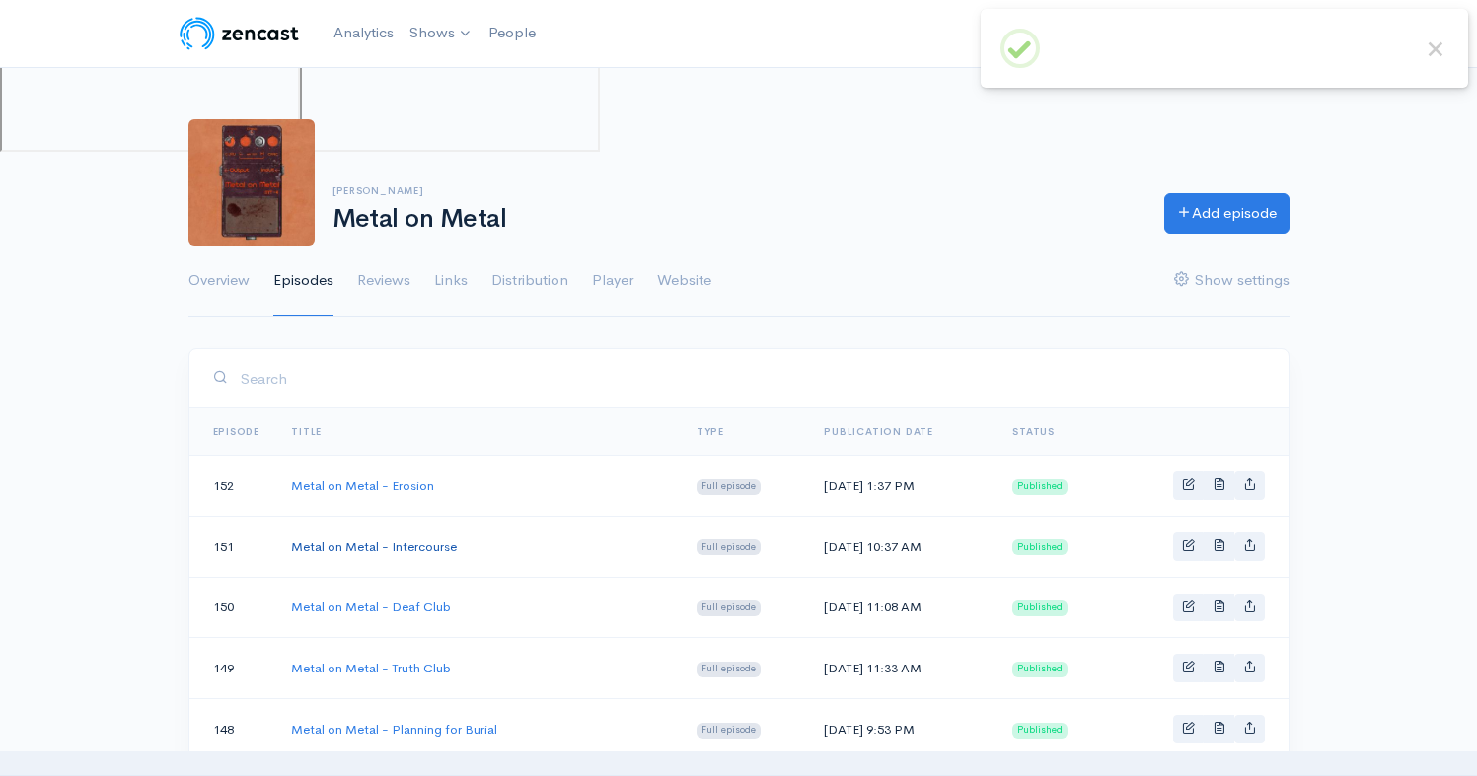
click at [426, 540] on link "Metal on Metal - Intercourse" at bounding box center [374, 547] width 166 height 17
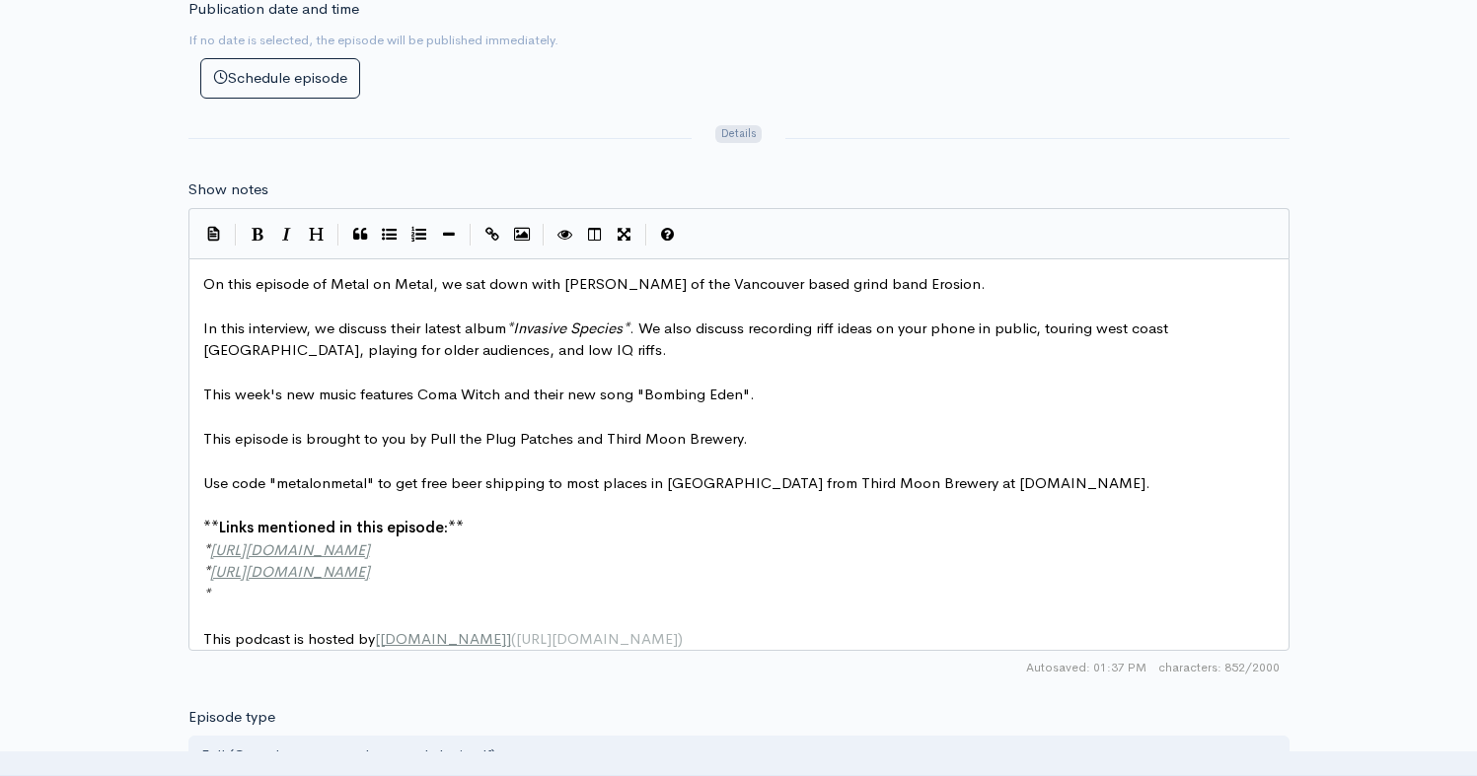
scroll to position [7, 0]
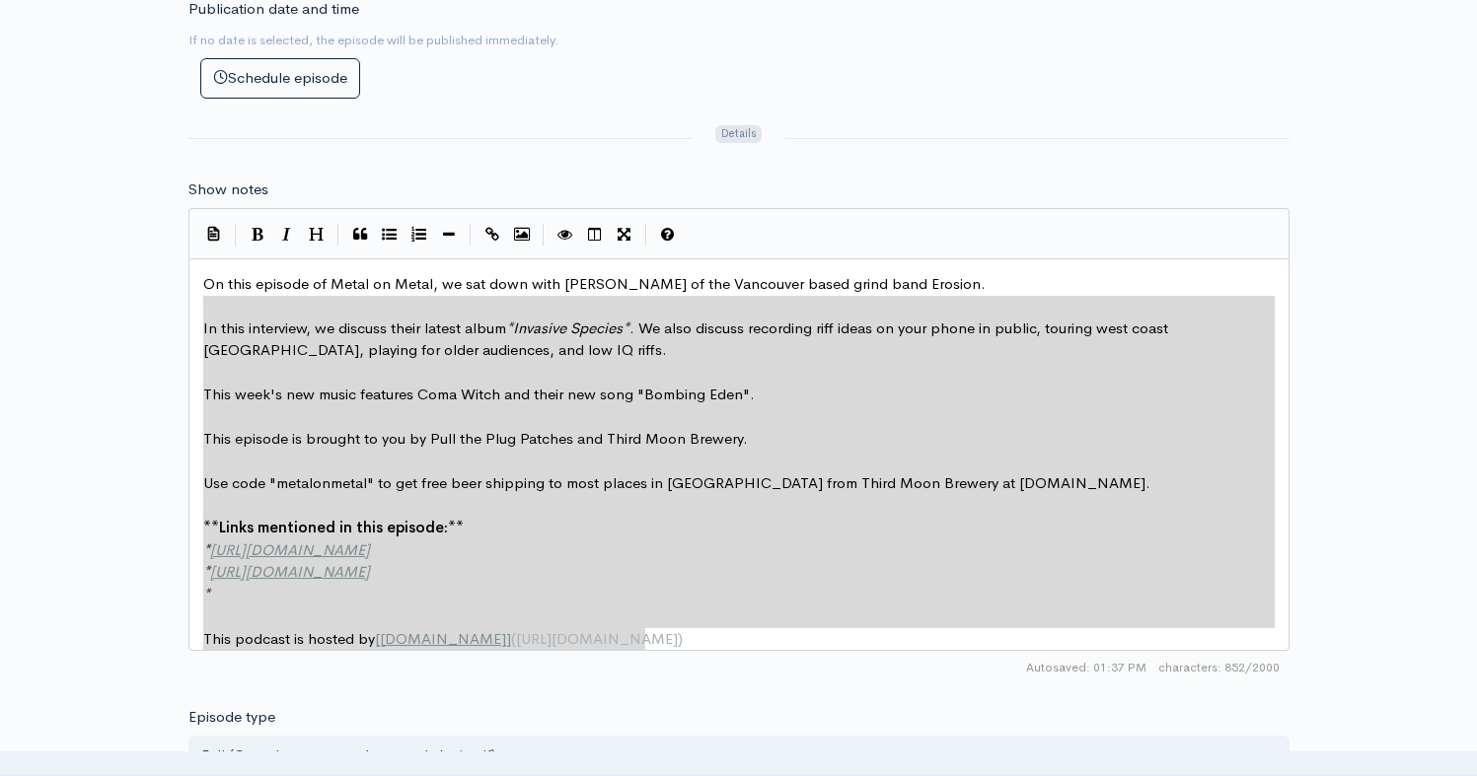
type textarea "On this episode of Metal on Metal, we sat down with [PERSON_NAME] of the Vancou…"
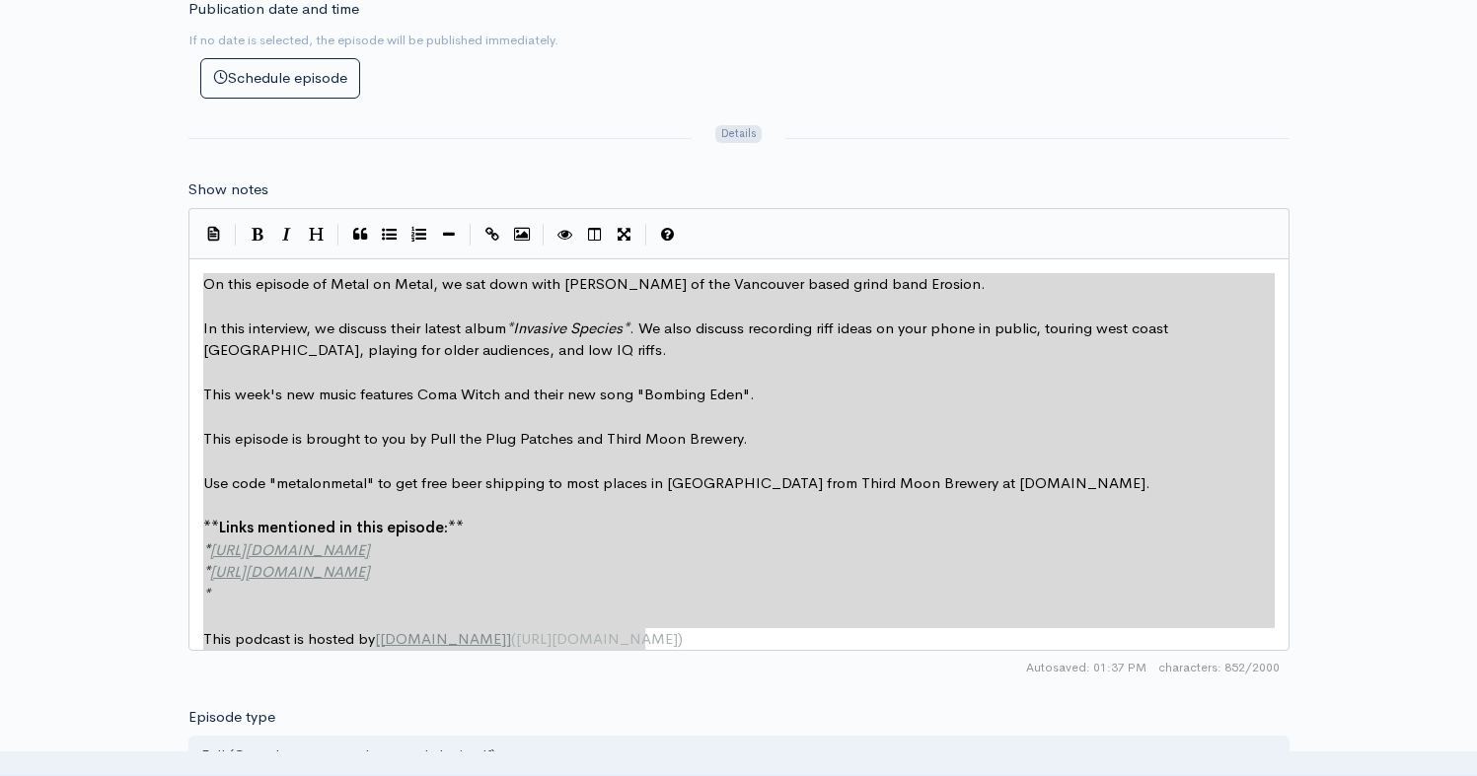
drag, startPoint x: 668, startPoint y: 632, endPoint x: 190, endPoint y: 274, distance: 596.8
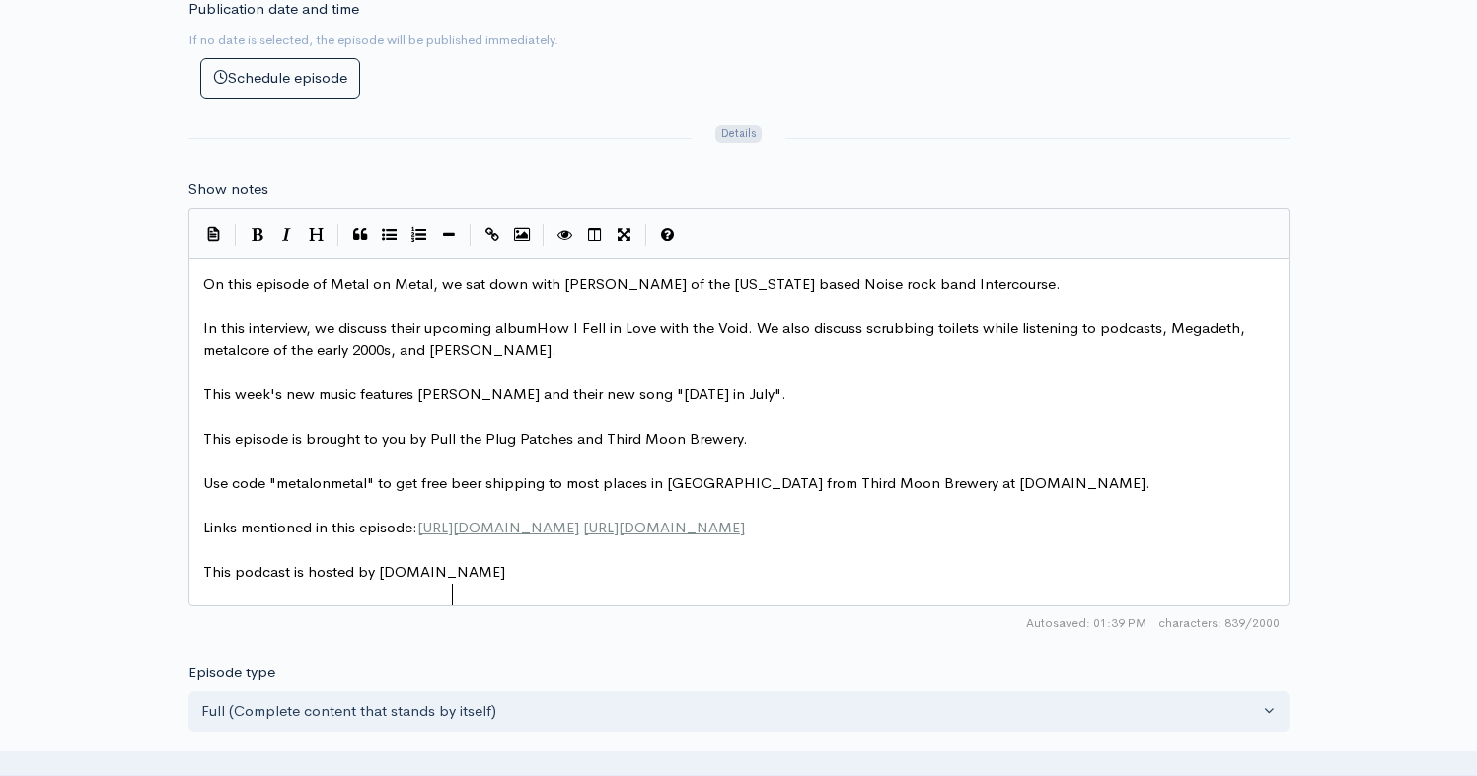
scroll to position [7, 3]
click at [538, 328] on span "In this interview, we discuss their upcoming albumHow I Fell in Love with the V…" at bounding box center [726, 339] width 1046 height 41
drag, startPoint x: 747, startPoint y: 328, endPoint x: 546, endPoint y: 334, distance: 201.4
type textarea "How I Fell in Love with the Void"
click at [293, 227] on button "Italic" at bounding box center [287, 235] width 30 height 30
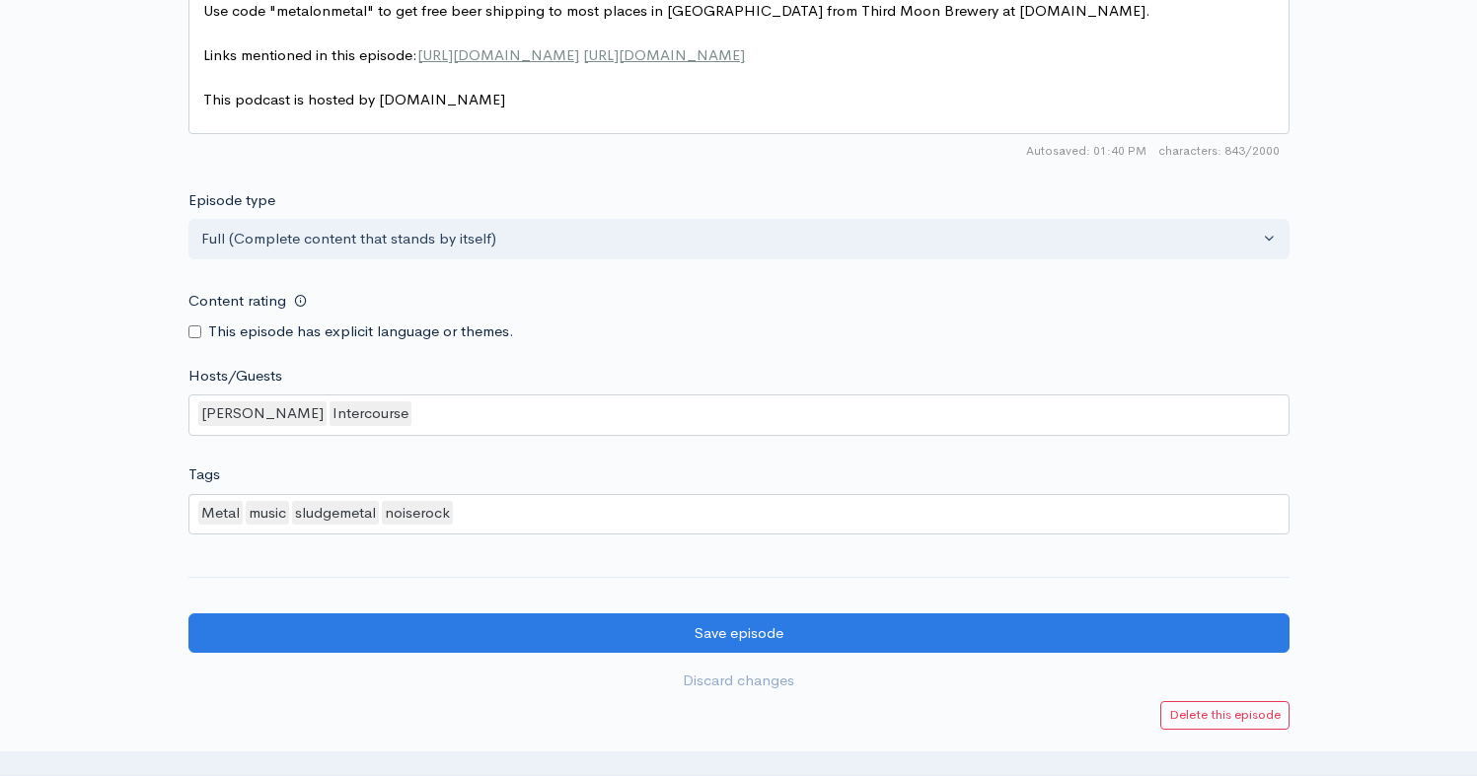
scroll to position [1694, 0]
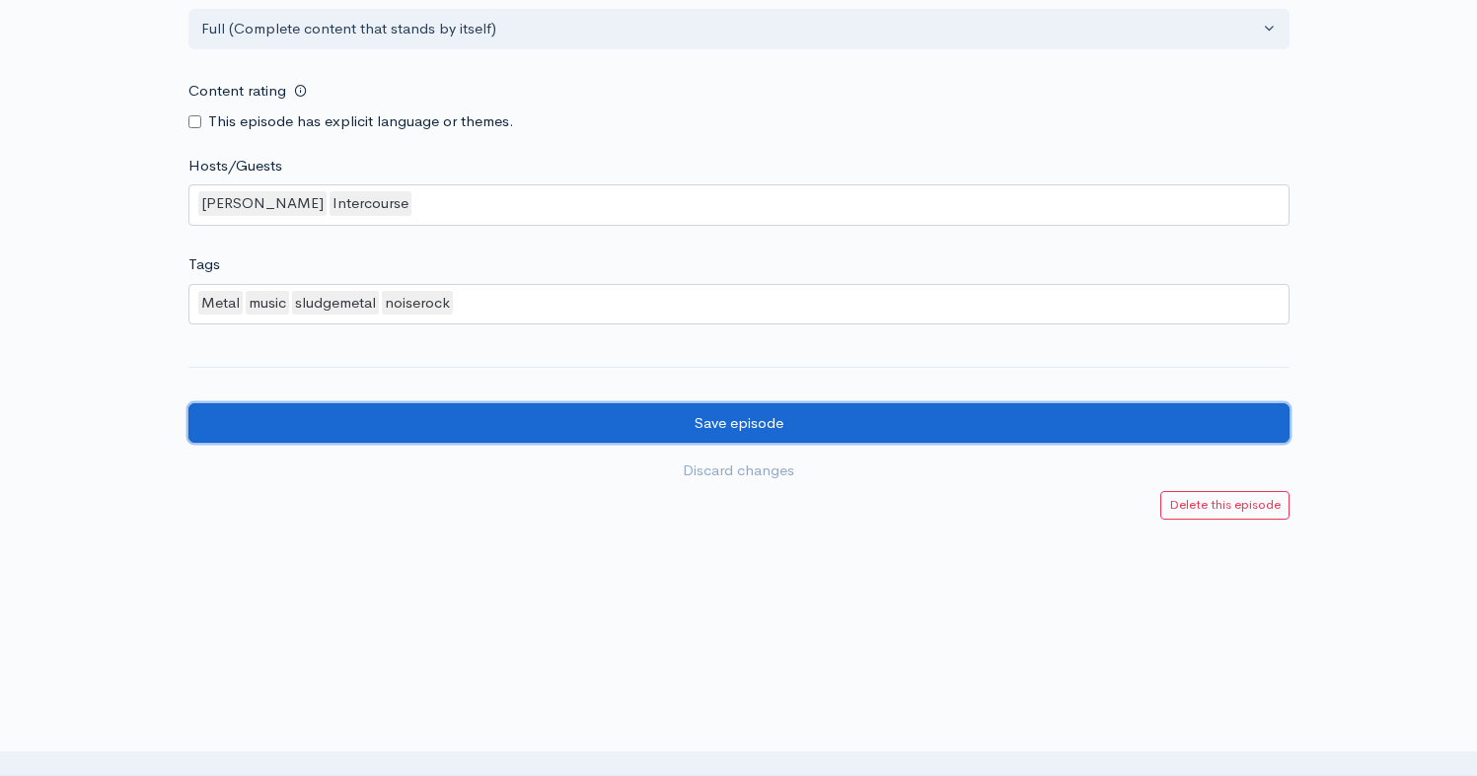
click at [683, 425] on input "Save episode" at bounding box center [738, 423] width 1101 height 40
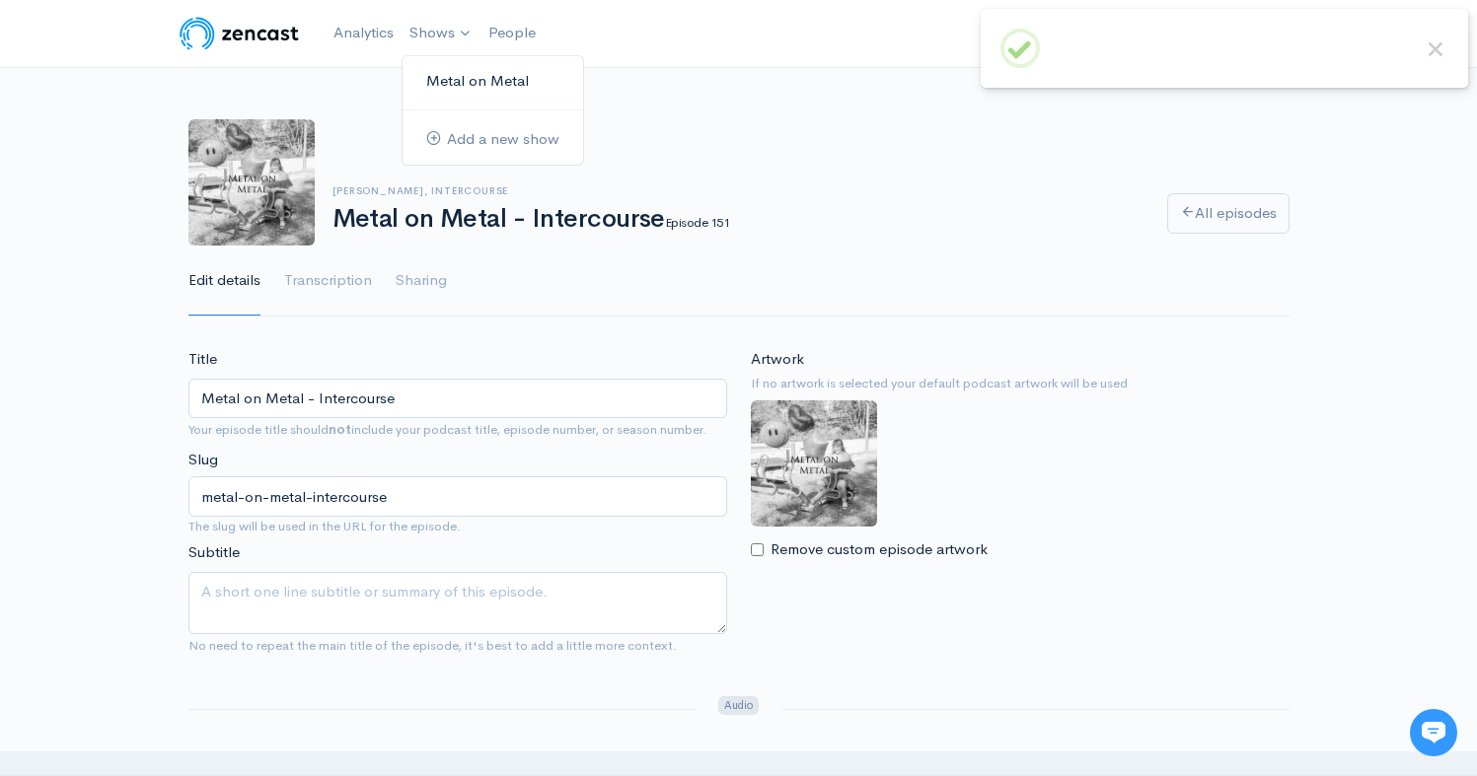
click at [447, 95] on link "Metal on Metal" at bounding box center [492, 81] width 181 height 35
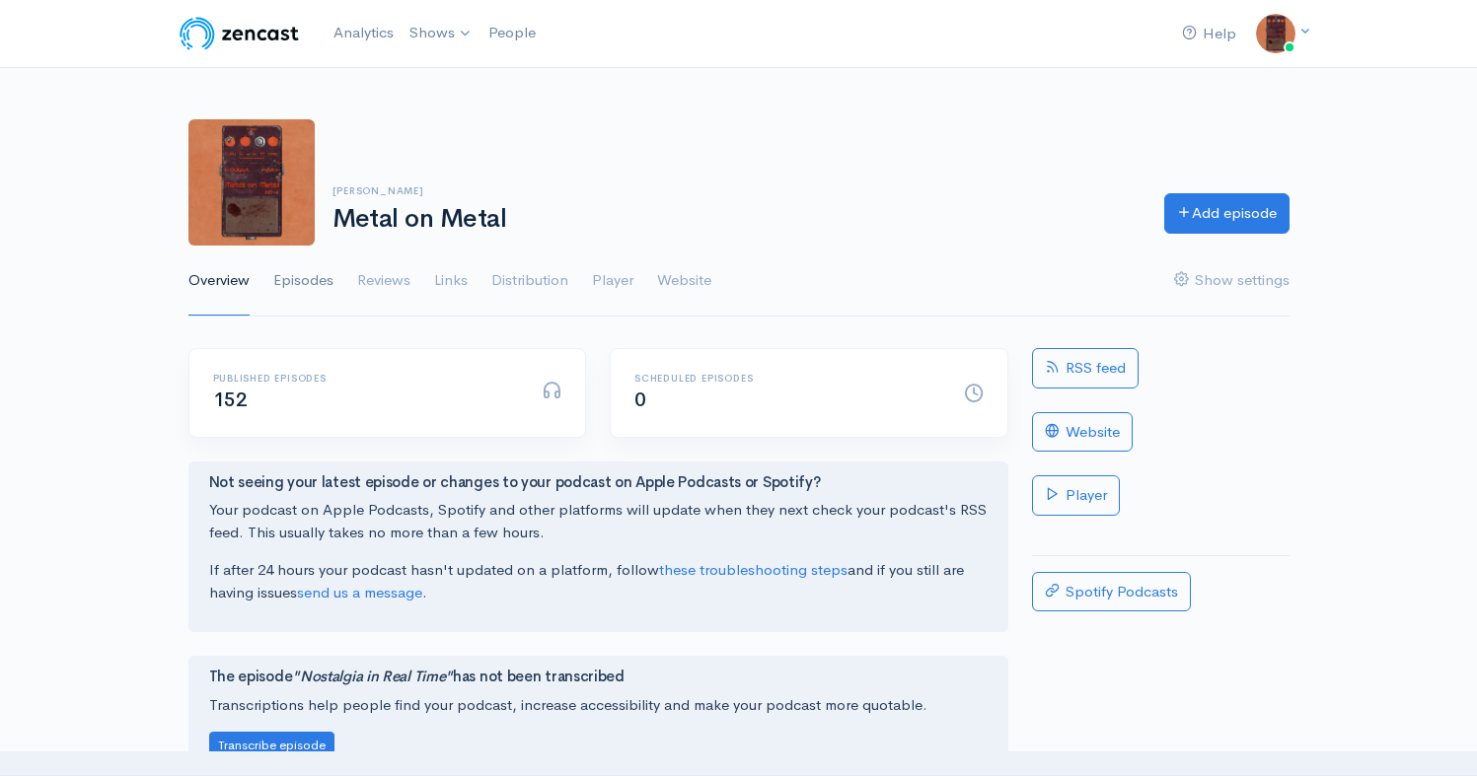
click at [319, 273] on link "Episodes" at bounding box center [303, 281] width 60 height 71
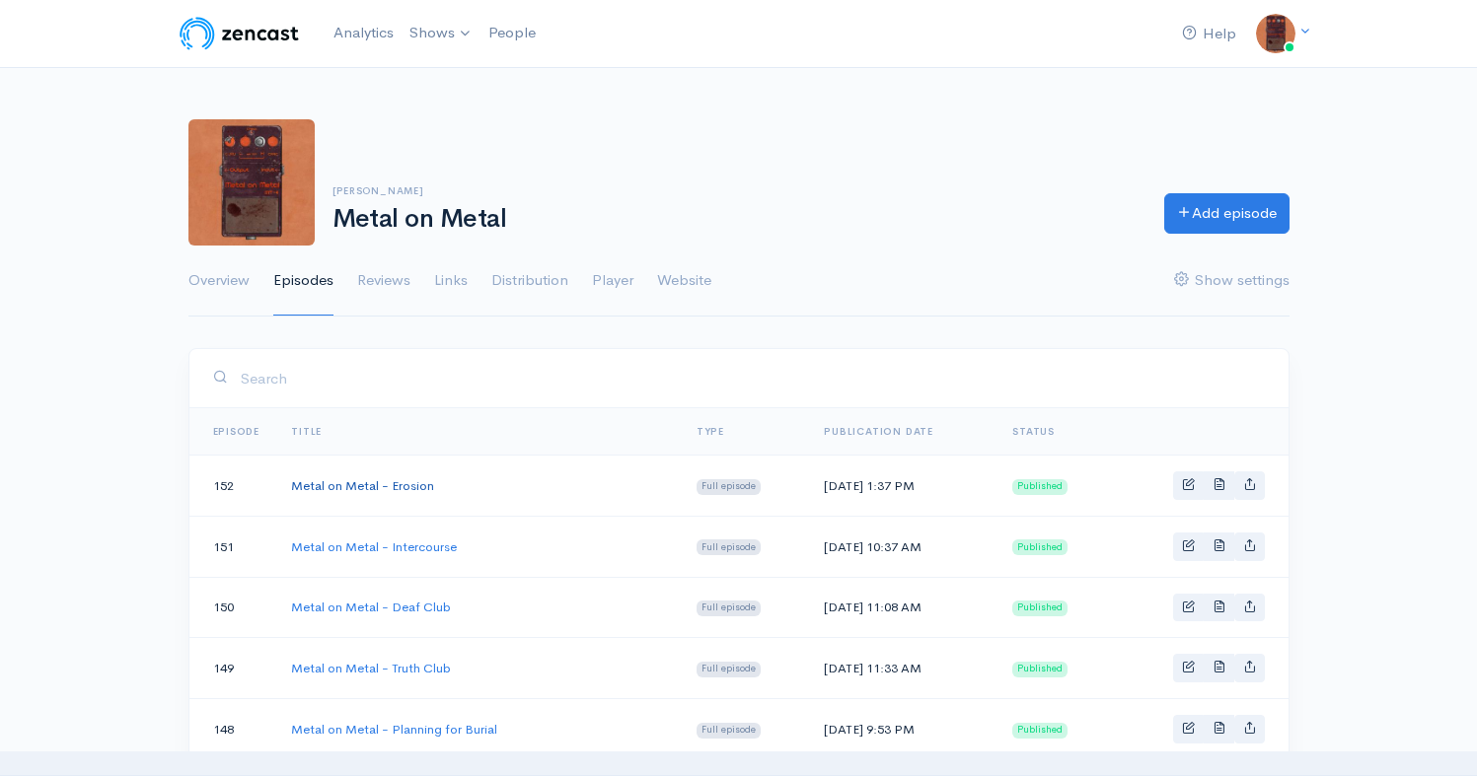
click at [364, 488] on link "Metal on Metal - Erosion" at bounding box center [362, 485] width 143 height 17
